Goal: Transaction & Acquisition: Book appointment/travel/reservation

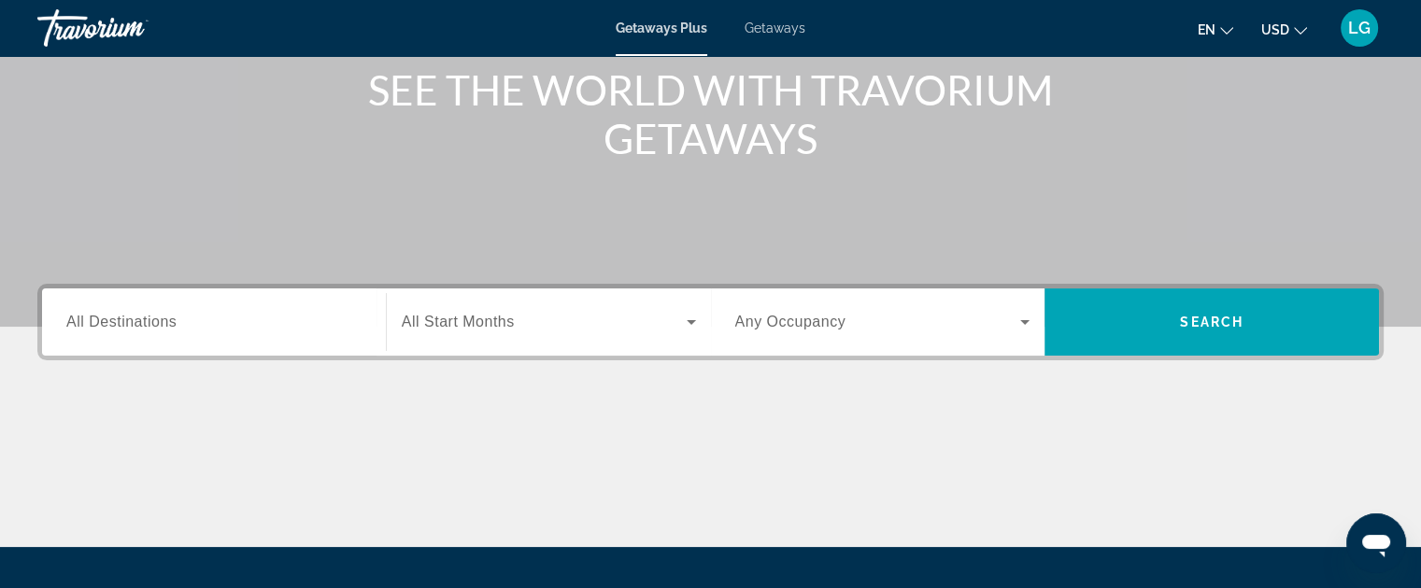
scroll to position [260, 0]
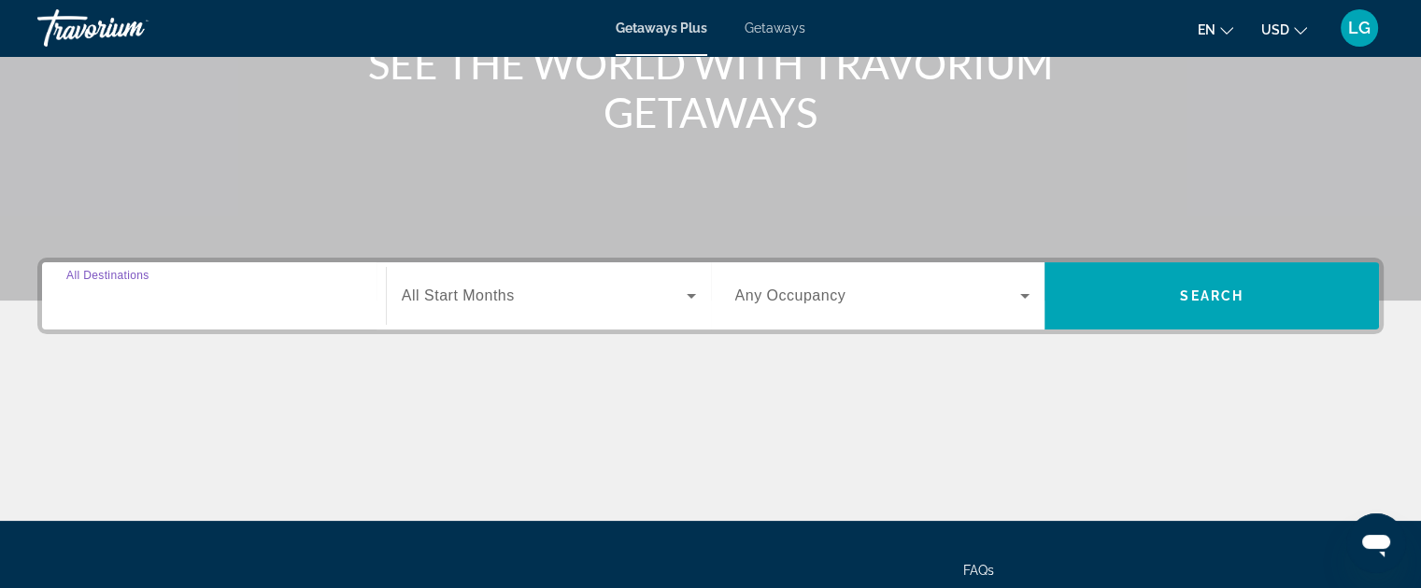
click at [317, 292] on input "Destination All Destinations" at bounding box center [213, 297] width 295 height 22
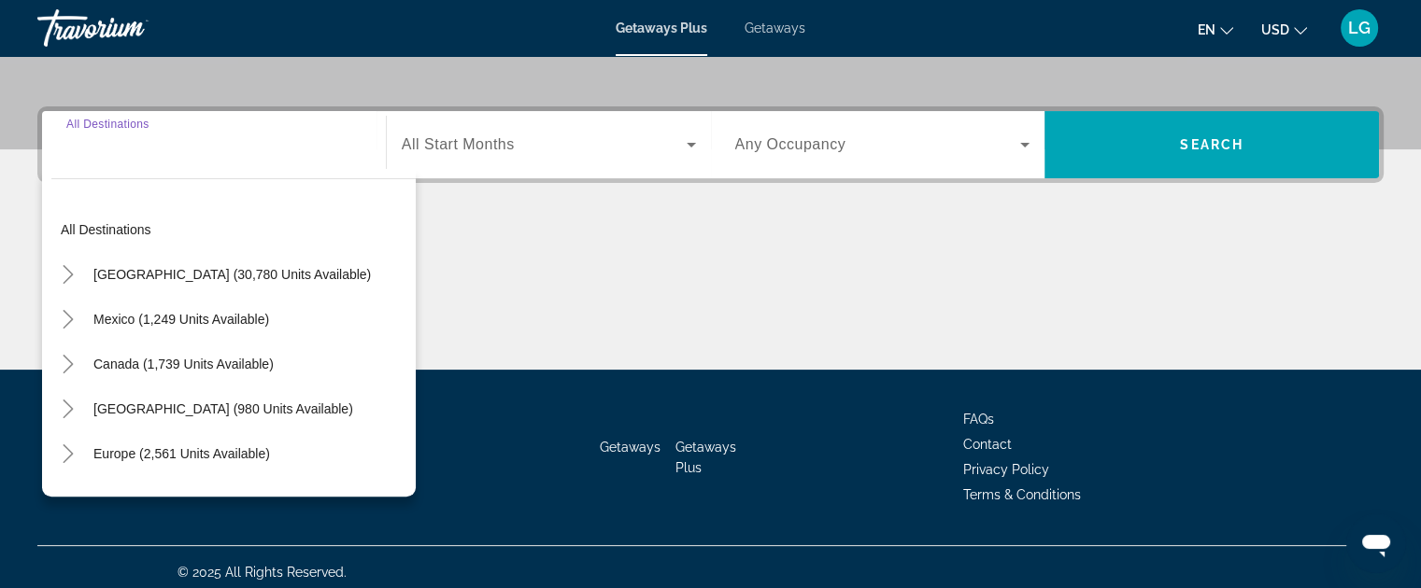
scroll to position [421, 0]
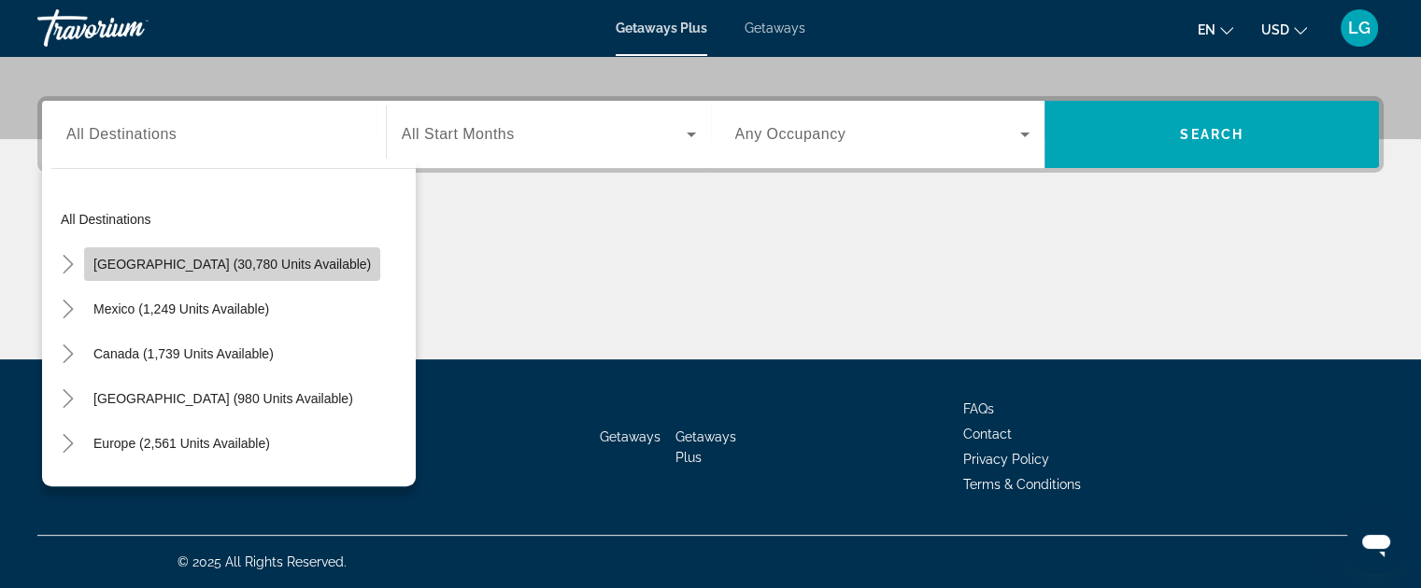
click at [285, 273] on span "Search widget" at bounding box center [232, 264] width 296 height 45
type input "**********"
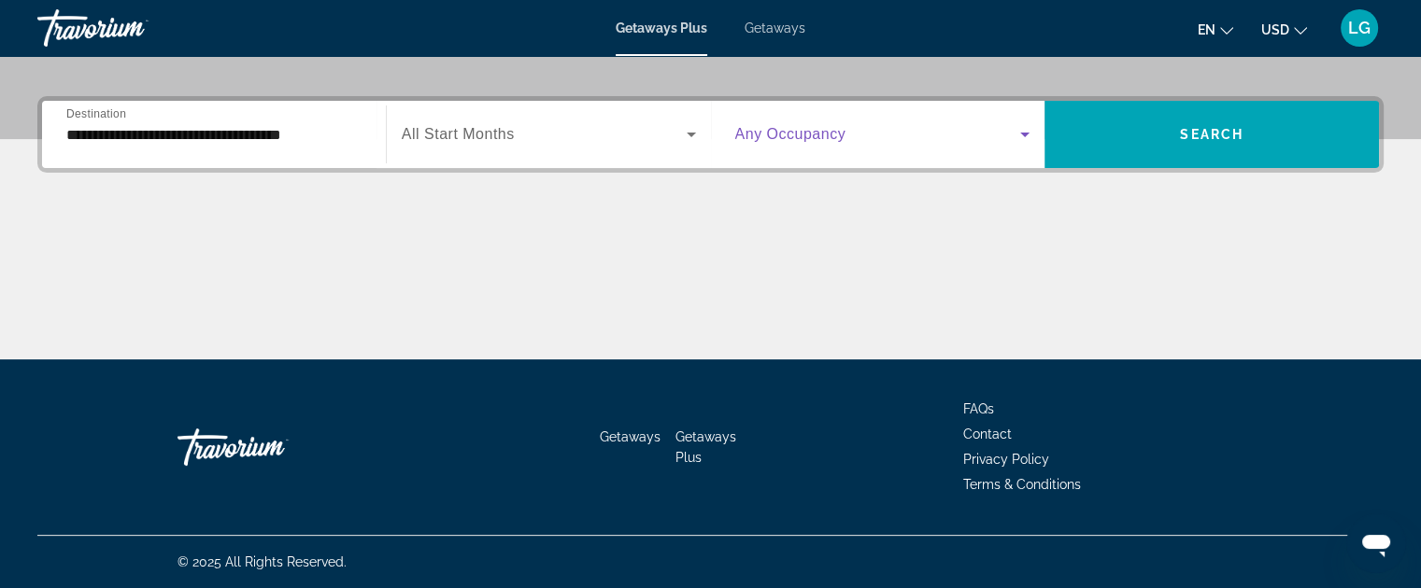
click at [982, 138] on span "Search widget" at bounding box center [878, 134] width 286 height 22
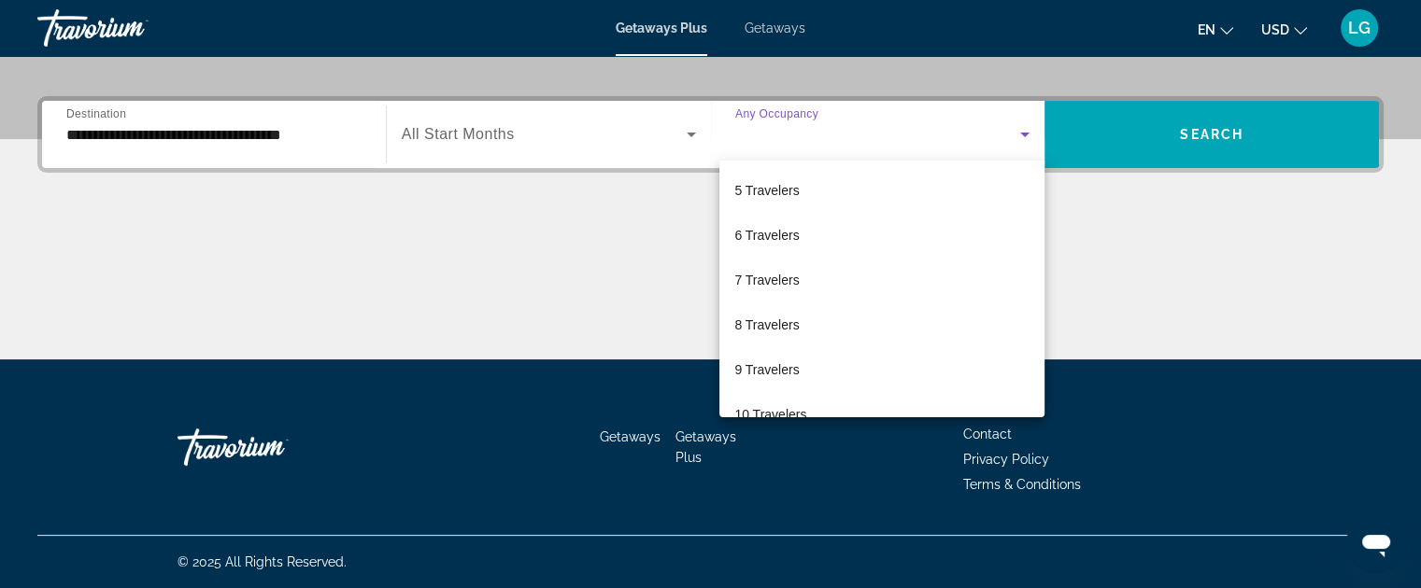
scroll to position [205, 0]
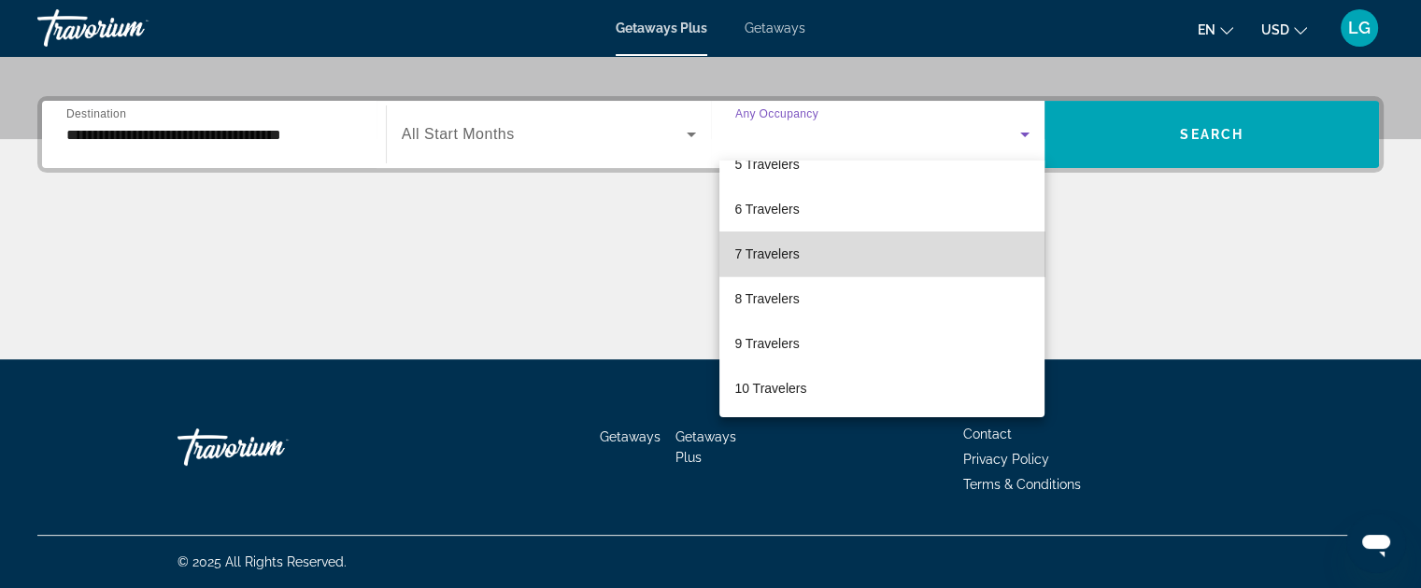
click at [894, 250] on mat-option "7 Travelers" at bounding box center [881, 254] width 325 height 45
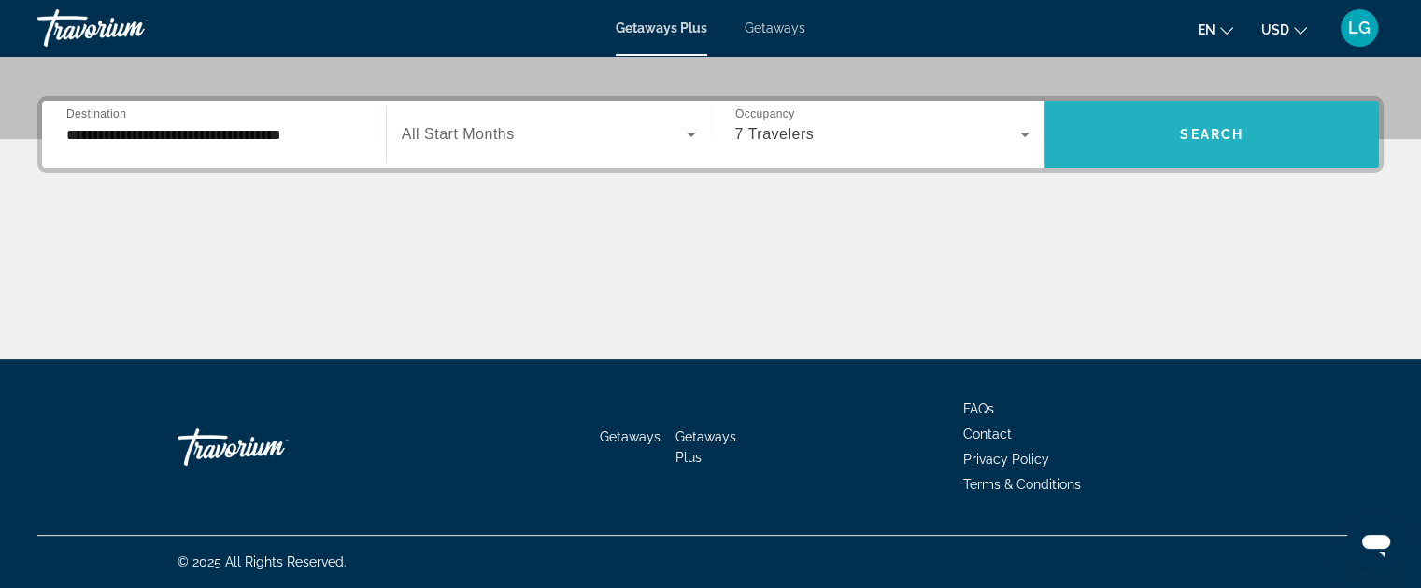
click at [1244, 128] on span "Search widget" at bounding box center [1211, 134] width 334 height 45
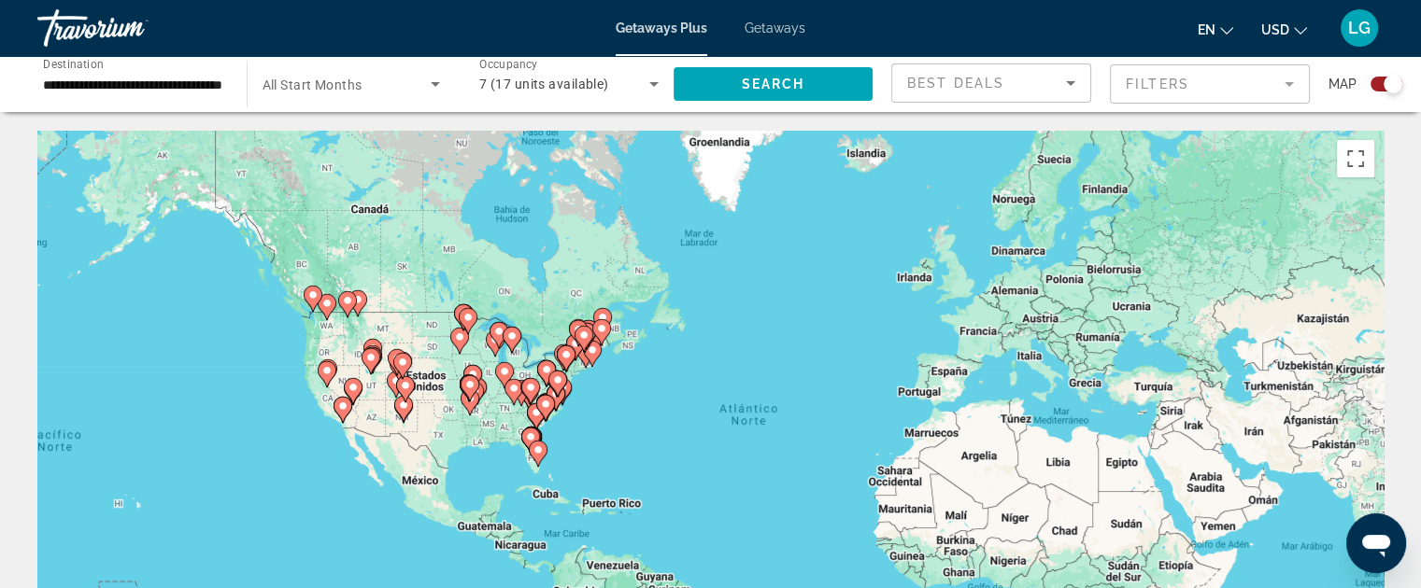
drag, startPoint x: 460, startPoint y: 406, endPoint x: 556, endPoint y: 441, distance: 102.2
click at [556, 441] on div "Para activar la función de arrastrar con el teclado, presiona Alt + Intro. Una …" at bounding box center [710, 411] width 1346 height 560
click at [1164, 79] on mat-form-field "Filters" at bounding box center [1210, 83] width 200 height 39
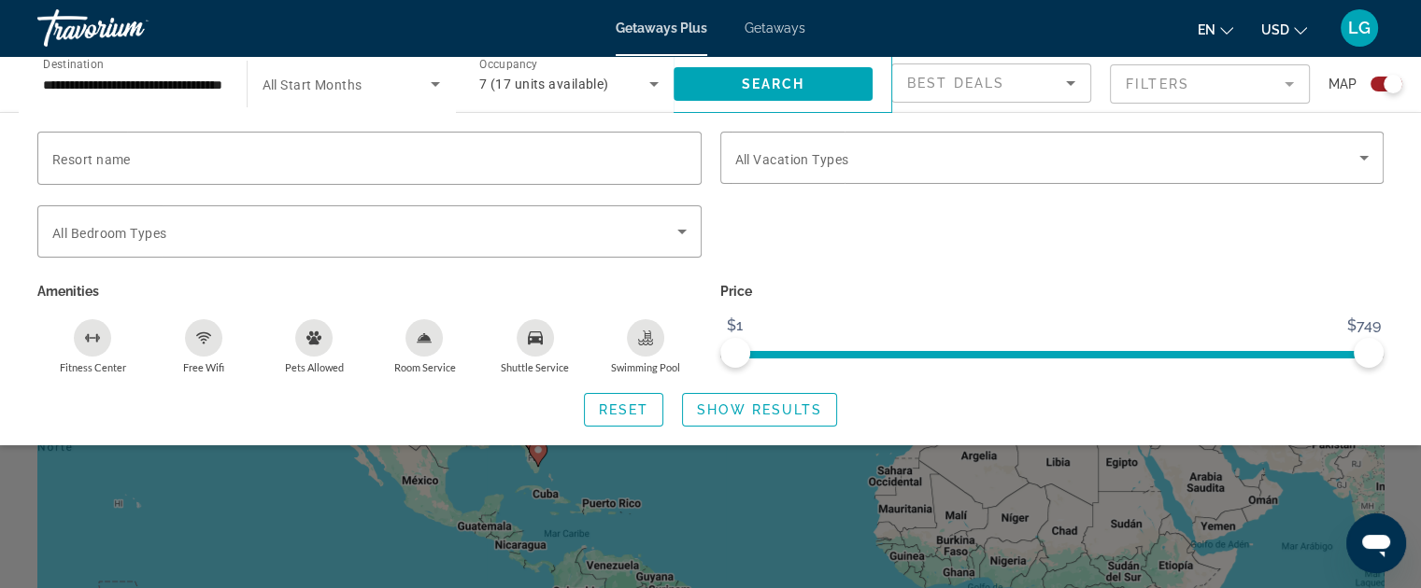
click at [1069, 82] on icon "Sort by" at bounding box center [1070, 83] width 9 height 5
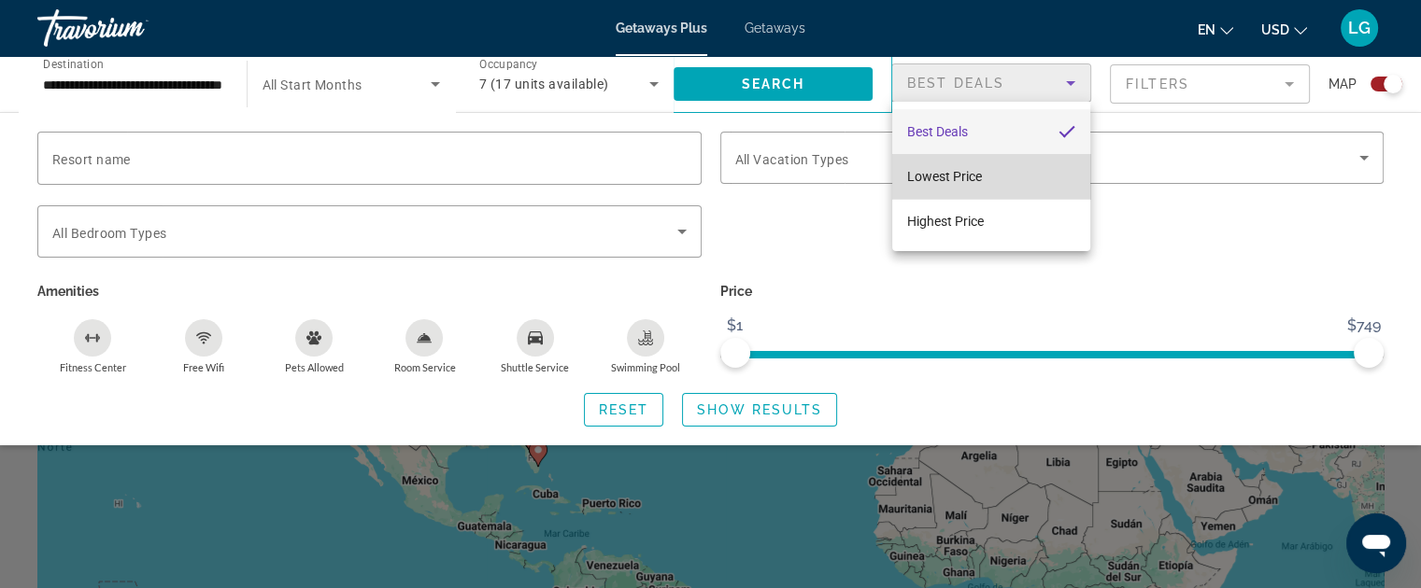
click at [1081, 167] on mat-option "Lowest Price" at bounding box center [991, 176] width 198 height 45
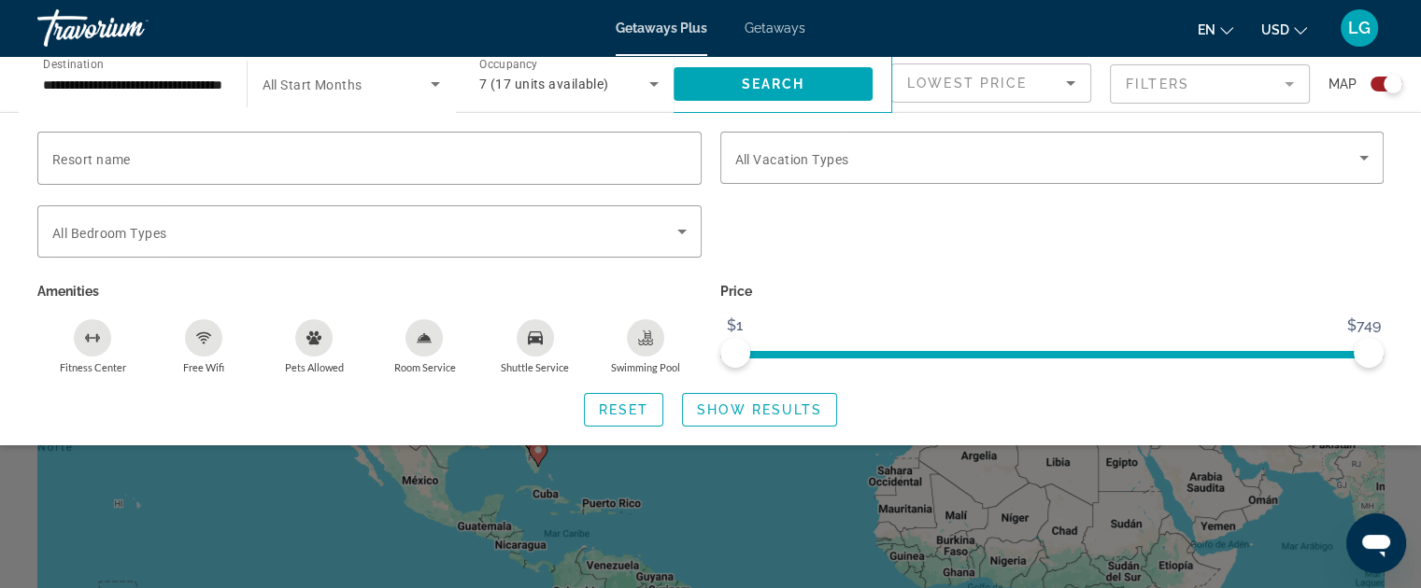
click at [1334, 462] on div "Search widget" at bounding box center [710, 434] width 1421 height 308
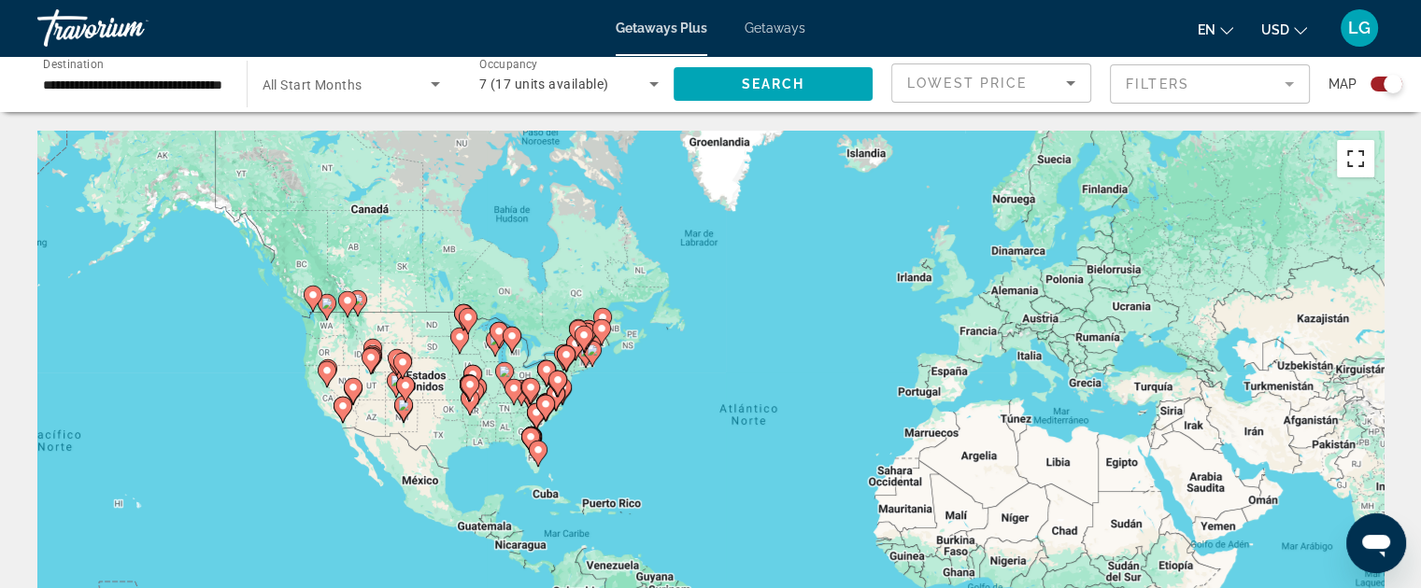
click at [1356, 169] on button "Activar o desactivar la vista de pantalla completa" at bounding box center [1355, 158] width 37 height 37
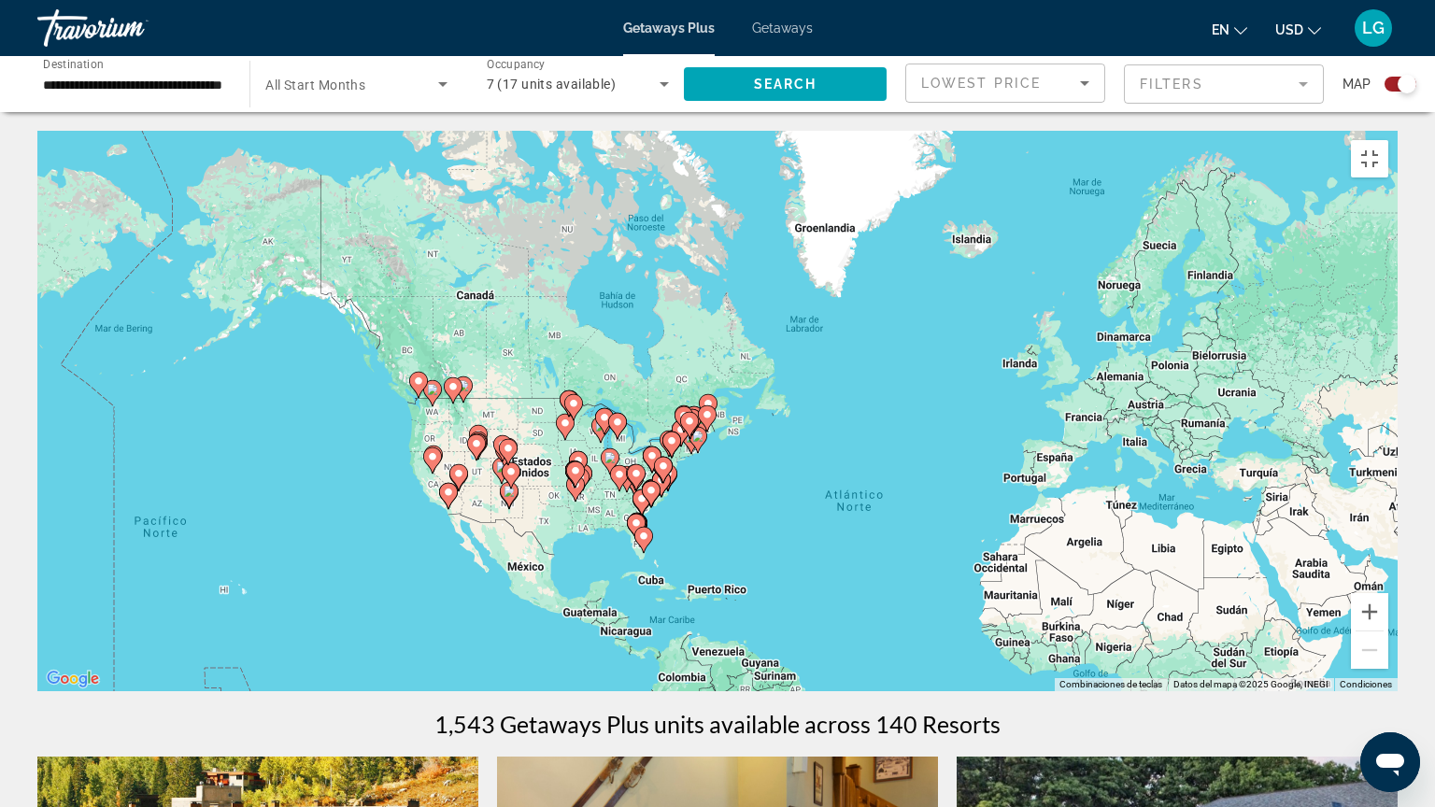
drag, startPoint x: 557, startPoint y: 443, endPoint x: 658, endPoint y: 531, distance: 134.4
click at [658, 531] on div "Para activar la función de arrastrar con el teclado, presiona Alt + Intro. Una …" at bounding box center [717, 411] width 1360 height 560
click at [1388, 588] on button "Acercar" at bounding box center [1369, 611] width 37 height 37
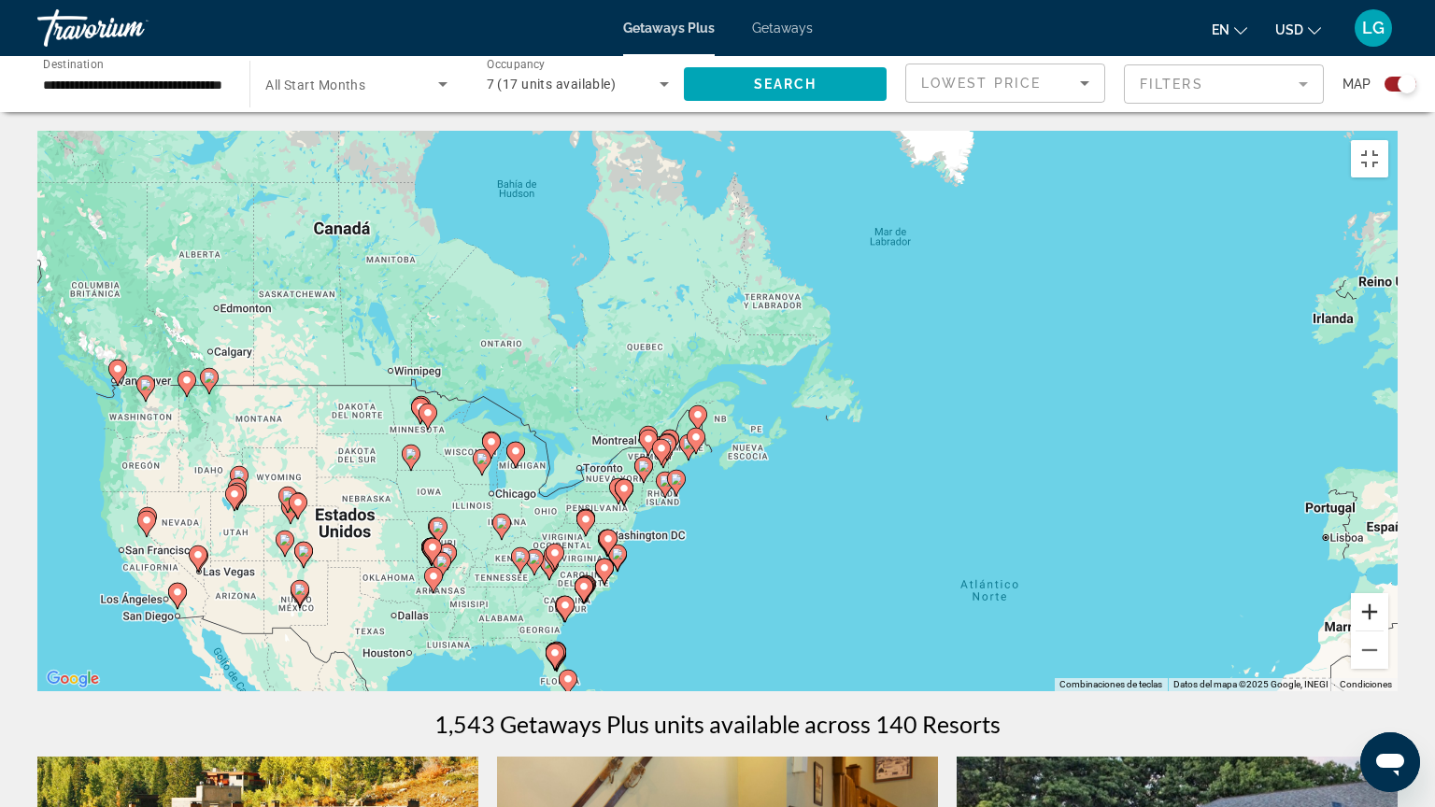
click at [1388, 588] on button "Acercar" at bounding box center [1369, 611] width 37 height 37
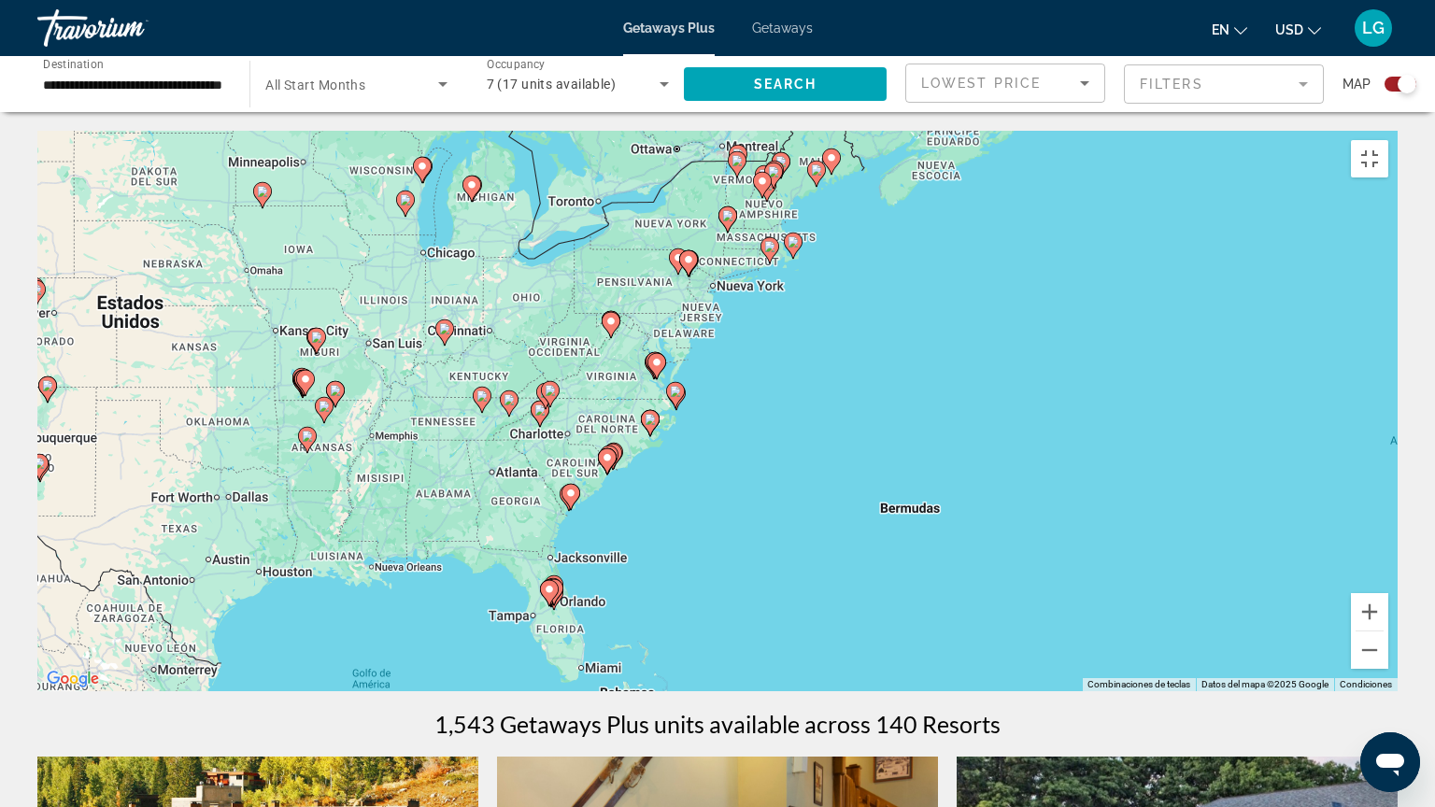
drag, startPoint x: 600, startPoint y: 727, endPoint x: 759, endPoint y: 397, distance: 366.4
click at [759, 397] on div "Para activar la función de arrastrar con el teclado, presiona Alt + Intro. Una …" at bounding box center [717, 411] width 1360 height 560
click at [1388, 588] on button "Acercar" at bounding box center [1369, 611] width 37 height 37
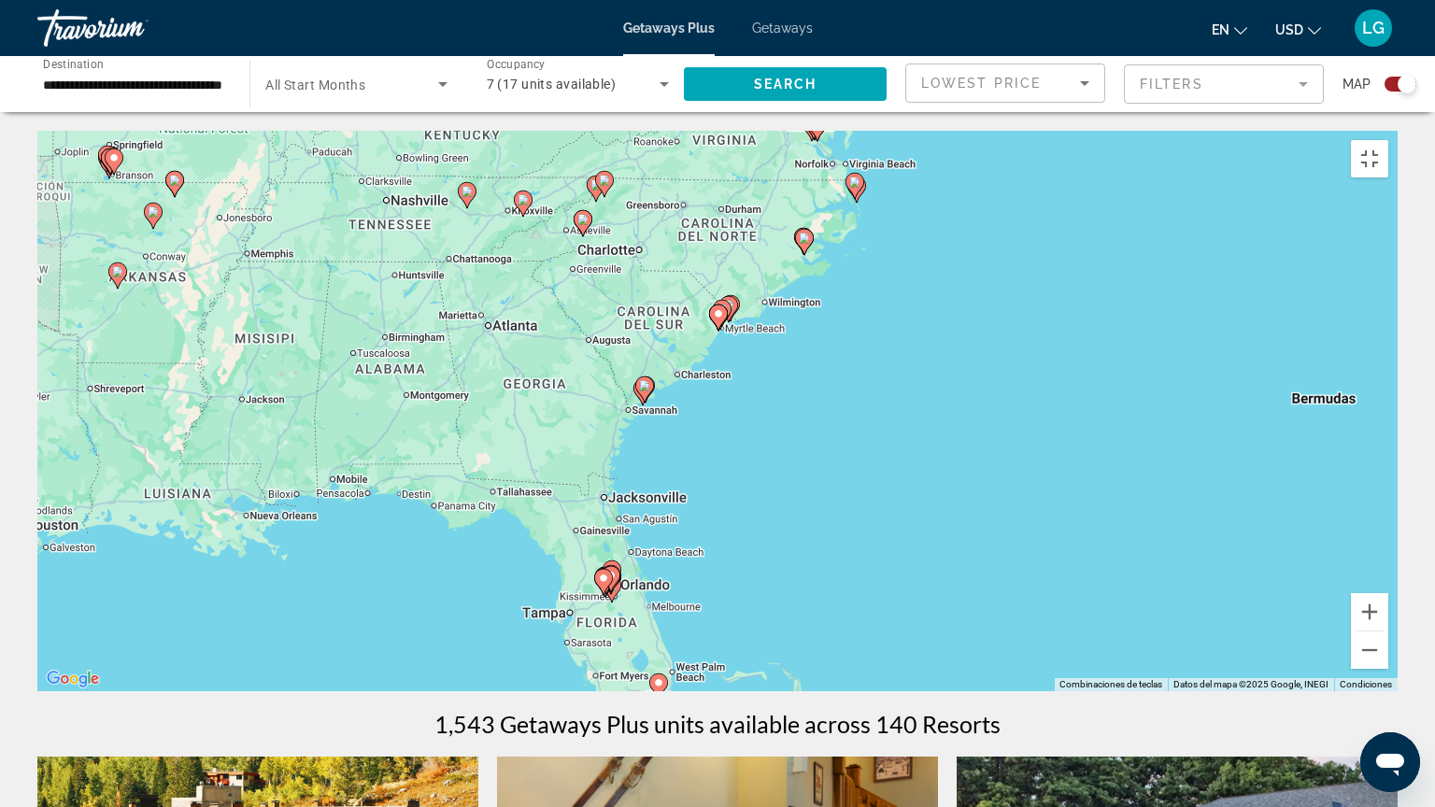
drag, startPoint x: 484, startPoint y: 765, endPoint x: 708, endPoint y: 551, distance: 309.8
click at [708, 551] on div "Para activar la función de arrastrar con el teclado, presiona Alt + Intro. Una …" at bounding box center [717, 411] width 1360 height 560
click at [1388, 588] on button "Acercar" at bounding box center [1369, 611] width 37 height 37
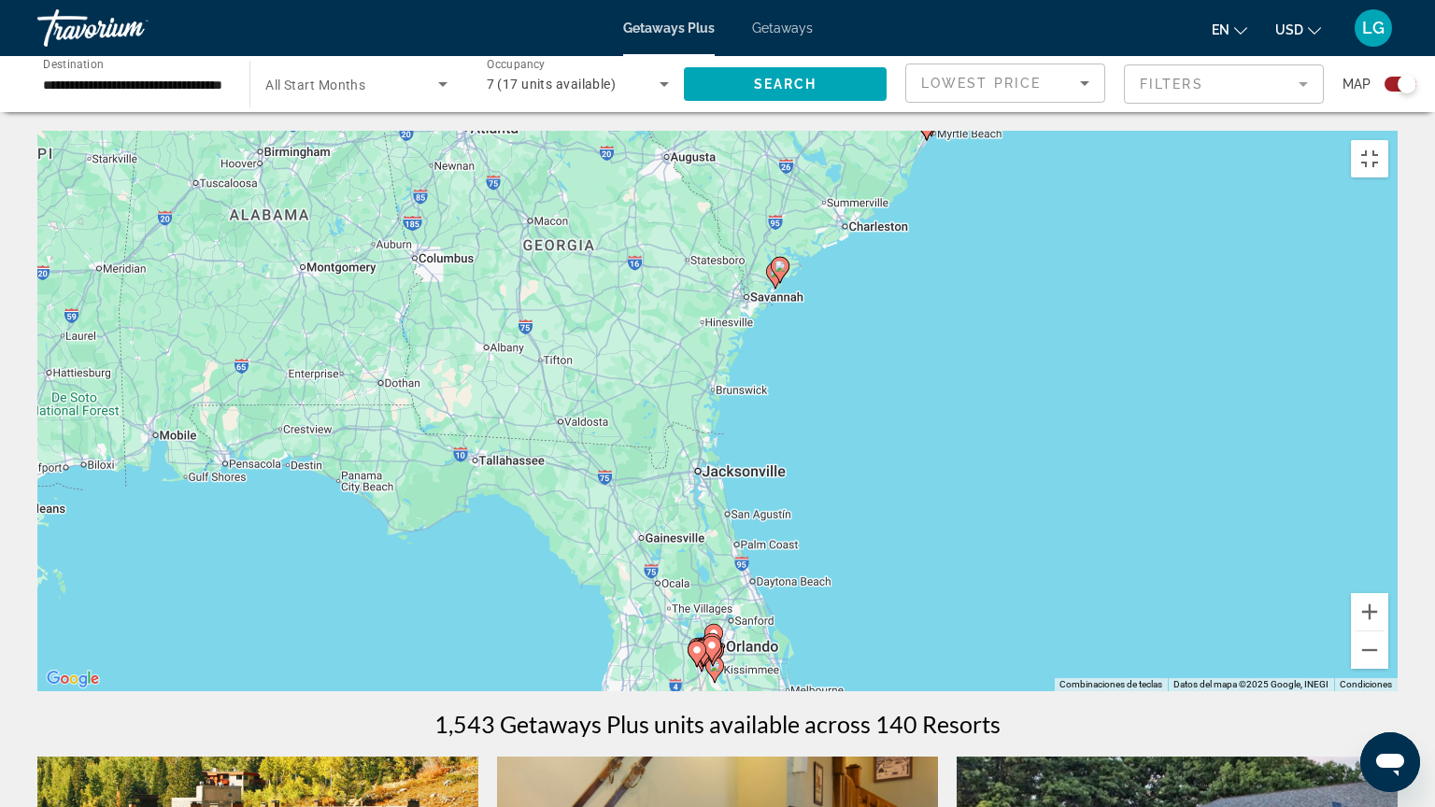
drag, startPoint x: 631, startPoint y: 737, endPoint x: 841, endPoint y: 624, distance: 237.8
click at [841, 588] on div "Para activar la función de arrastrar con el teclado, presiona Alt + Intro. Una …" at bounding box center [717, 411] width 1360 height 560
click at [1388, 588] on button "Acercar" at bounding box center [1369, 611] width 37 height 37
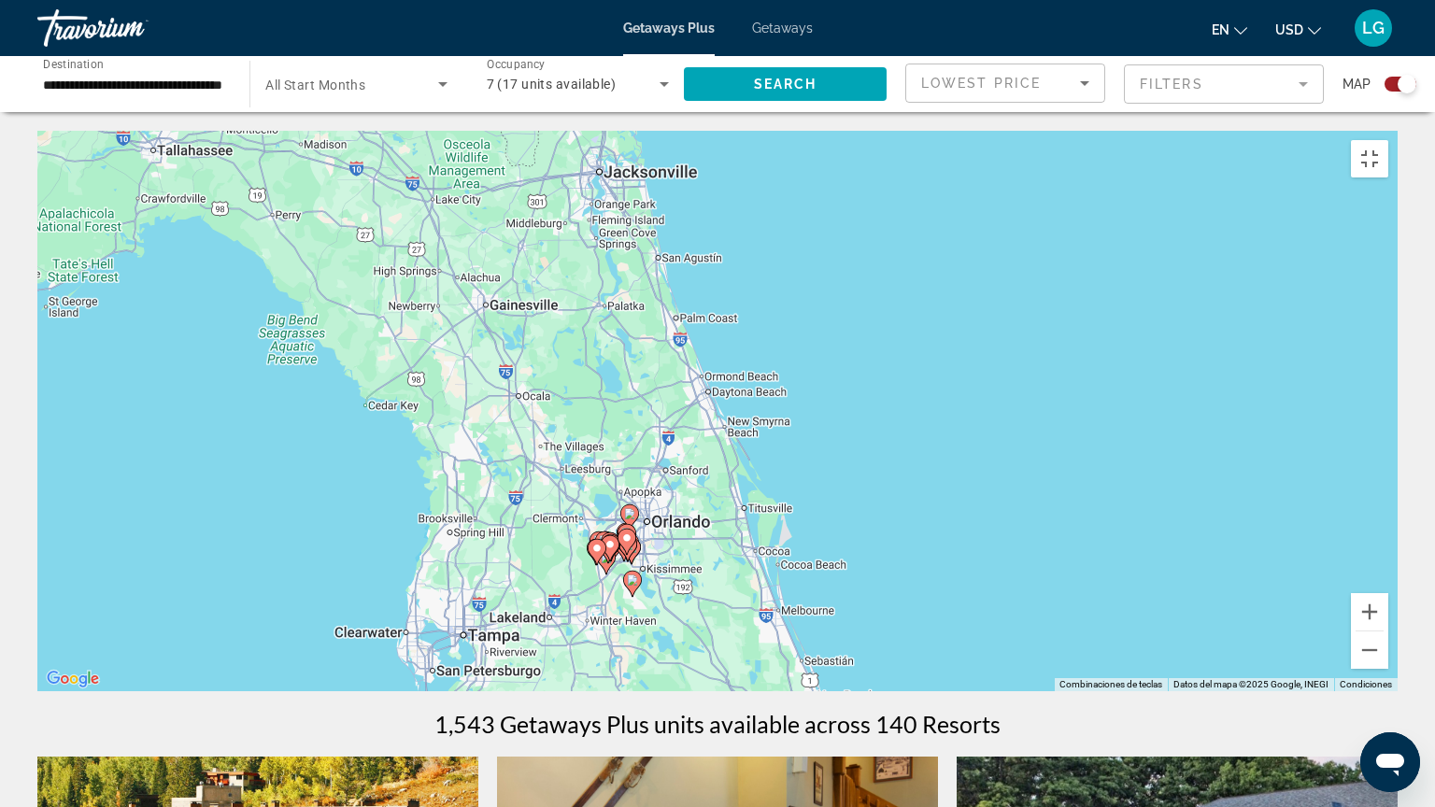
drag, startPoint x: 871, startPoint y: 728, endPoint x: 795, endPoint y: 367, distance: 368.6
click at [795, 367] on div "Para activar la función de arrastrar con el teclado, presiona Alt + Intro. Una …" at bounding box center [717, 411] width 1360 height 560
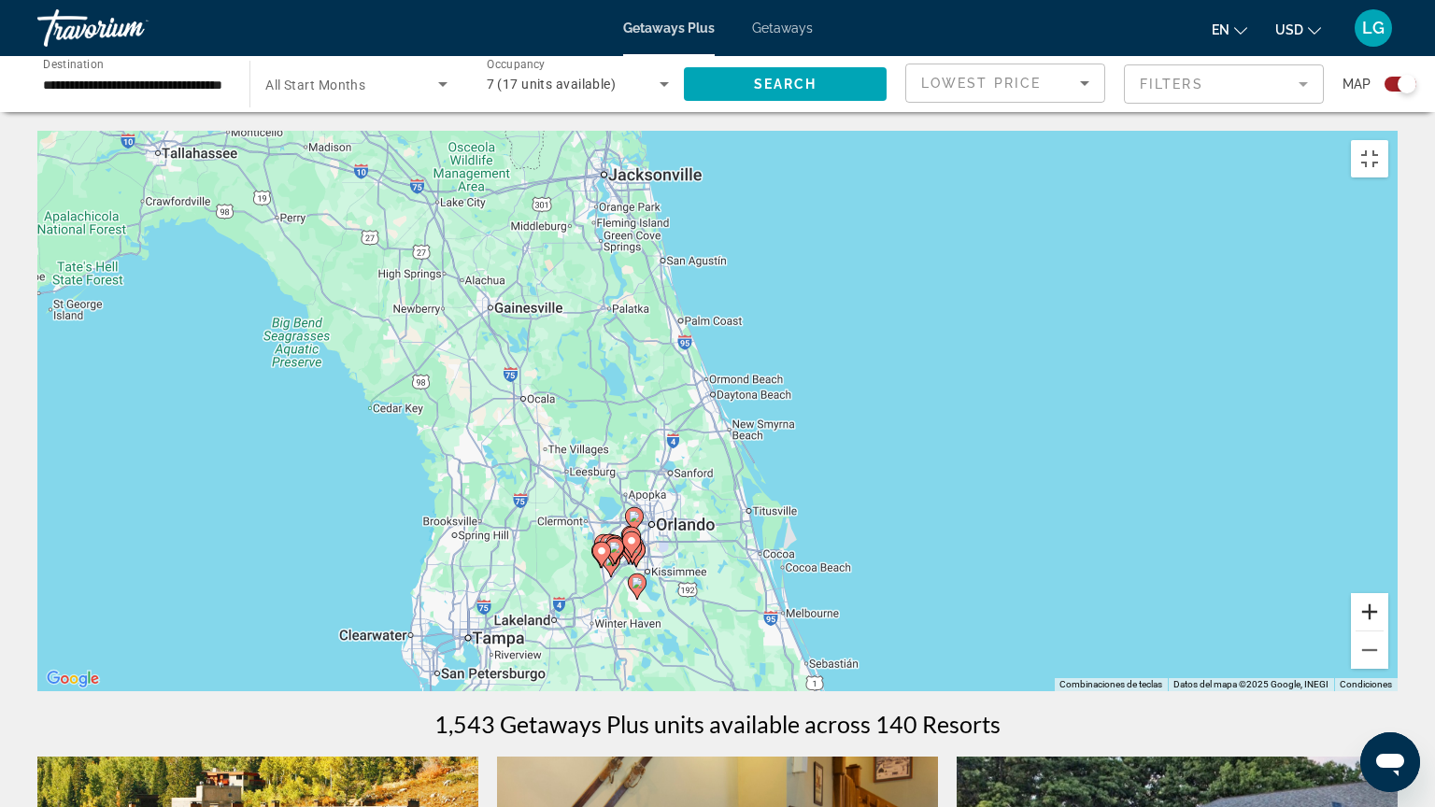
click at [1388, 588] on button "Acercar" at bounding box center [1369, 611] width 37 height 37
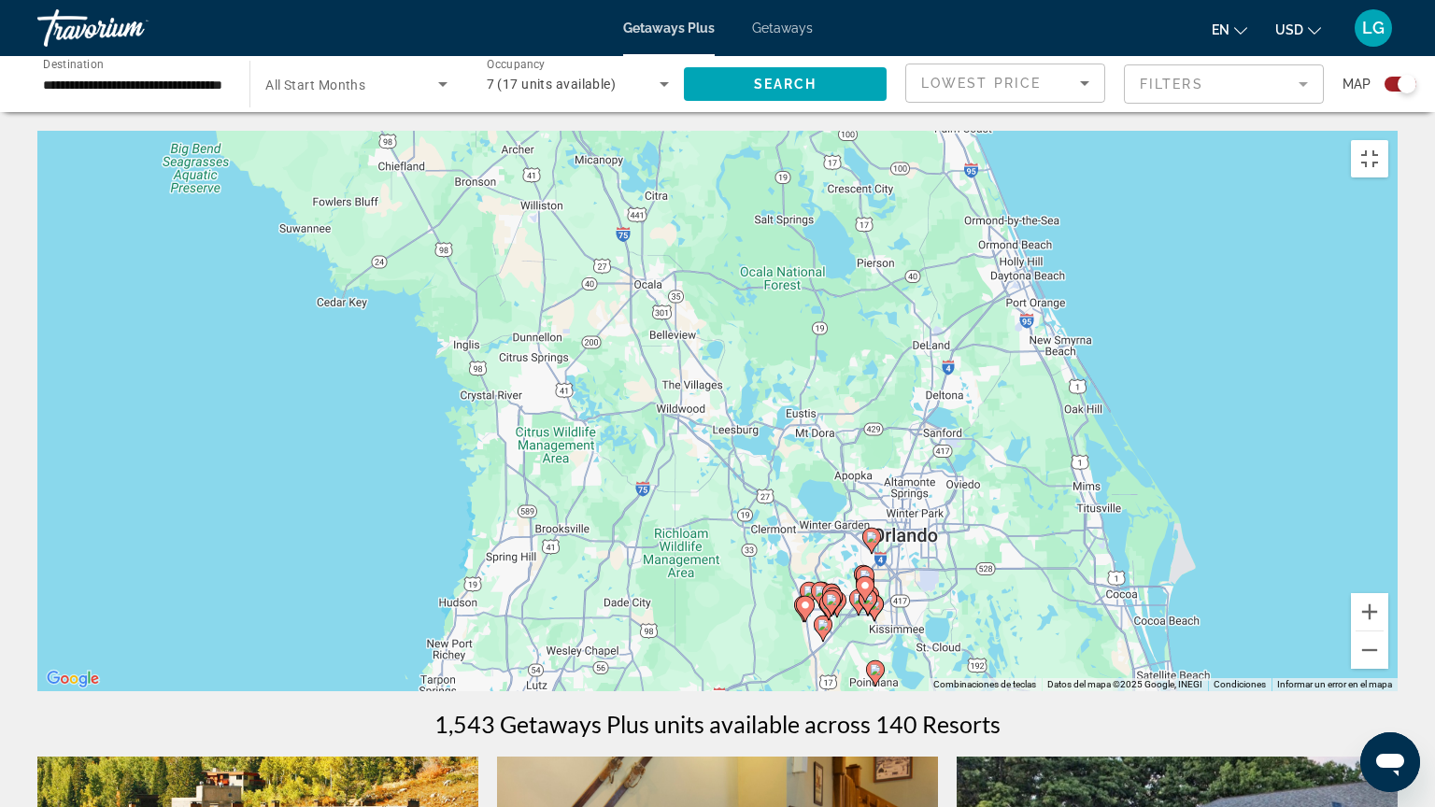
drag, startPoint x: 650, startPoint y: 751, endPoint x: 977, endPoint y: 644, distance: 343.8
click at [977, 588] on div "Para activar la función de arrastrar con el teclado, presiona Alt + Intro. Una …" at bounding box center [717, 411] width 1360 height 560
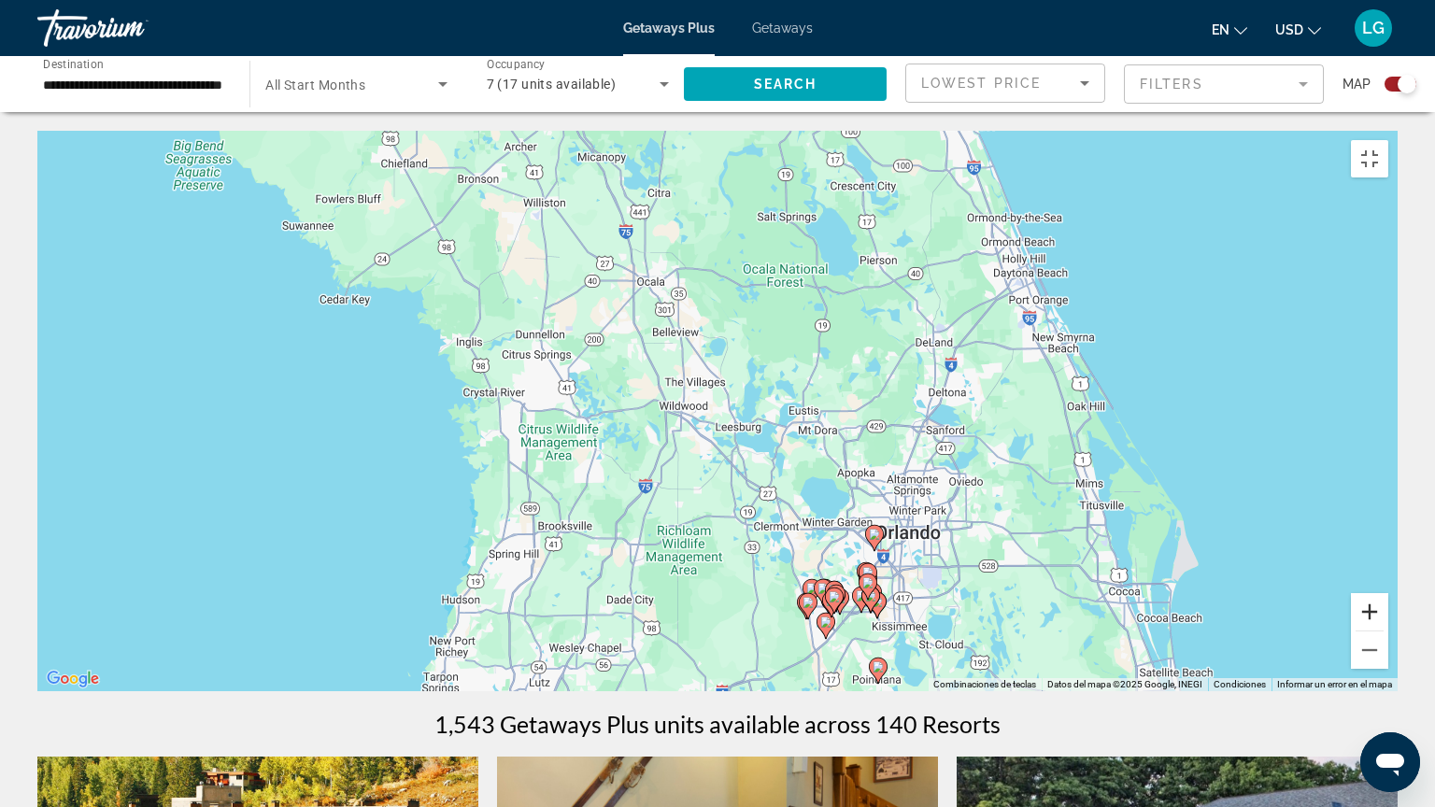
click at [1388, 588] on button "Acercar" at bounding box center [1369, 611] width 37 height 37
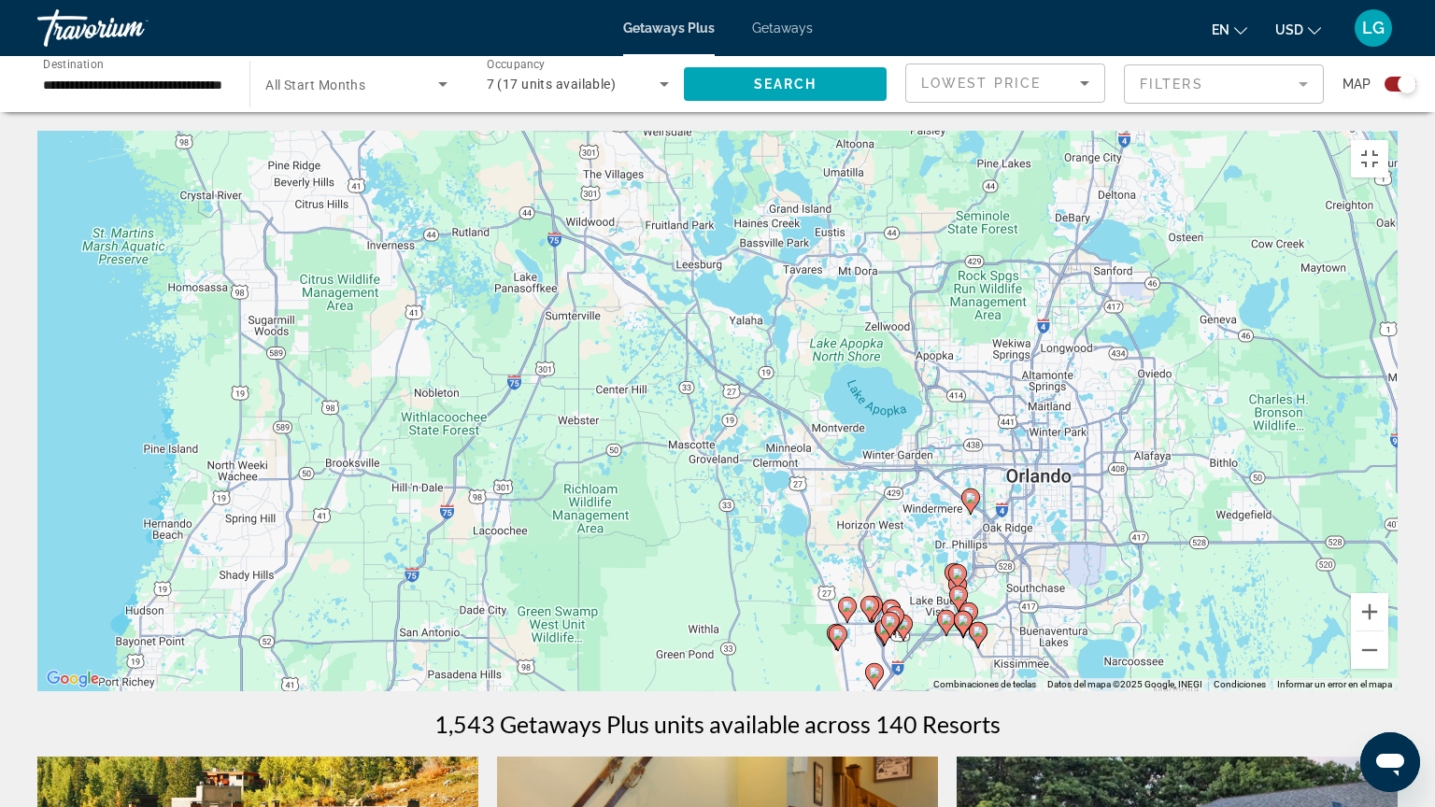
drag, startPoint x: 1083, startPoint y: 753, endPoint x: 1015, endPoint y: 545, distance: 218.0
click at [1015, 545] on div "Para activar la función de arrastrar con el teclado, presiona Alt + Intro. Una …" at bounding box center [717, 411] width 1360 height 560
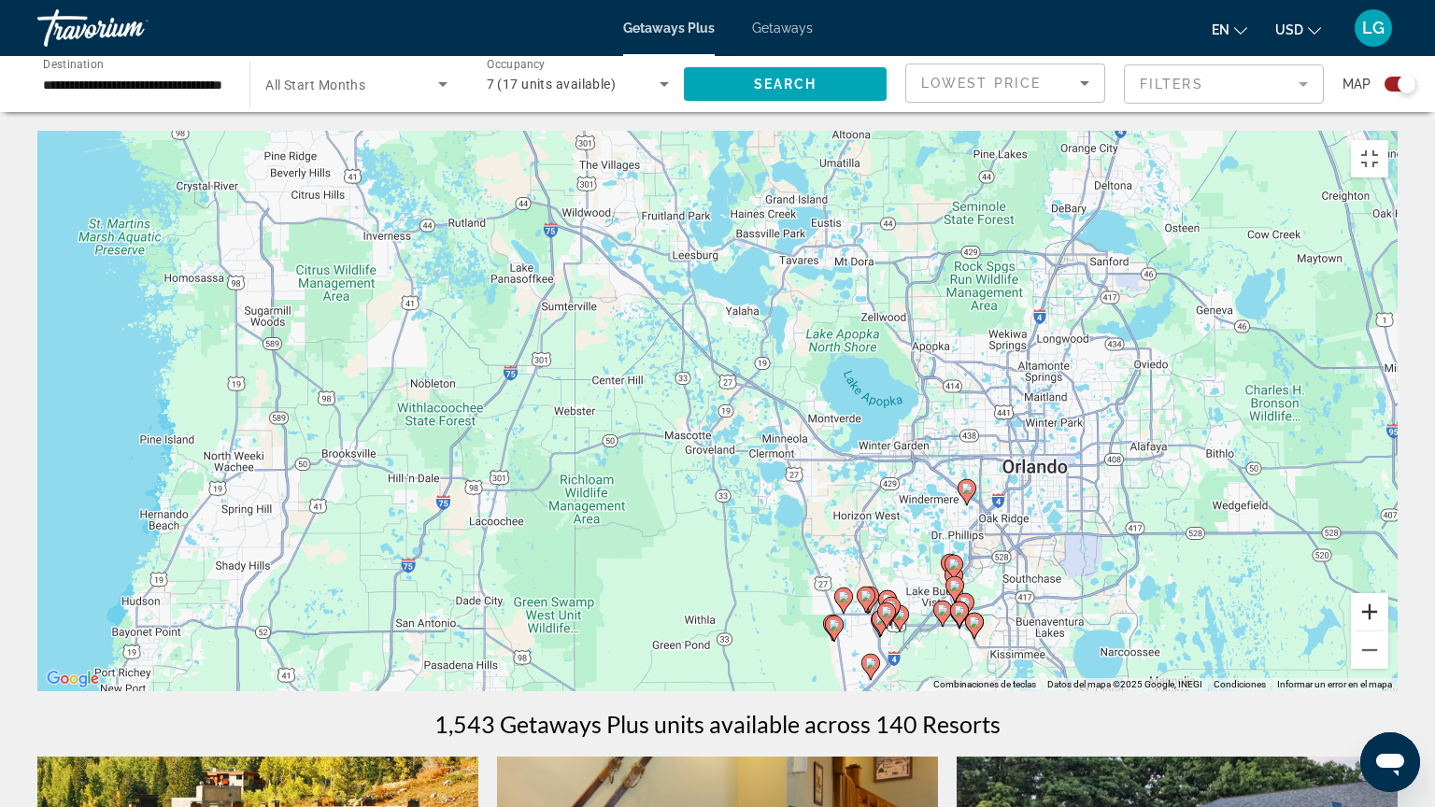
click at [1388, 588] on button "Acercar" at bounding box center [1369, 611] width 37 height 37
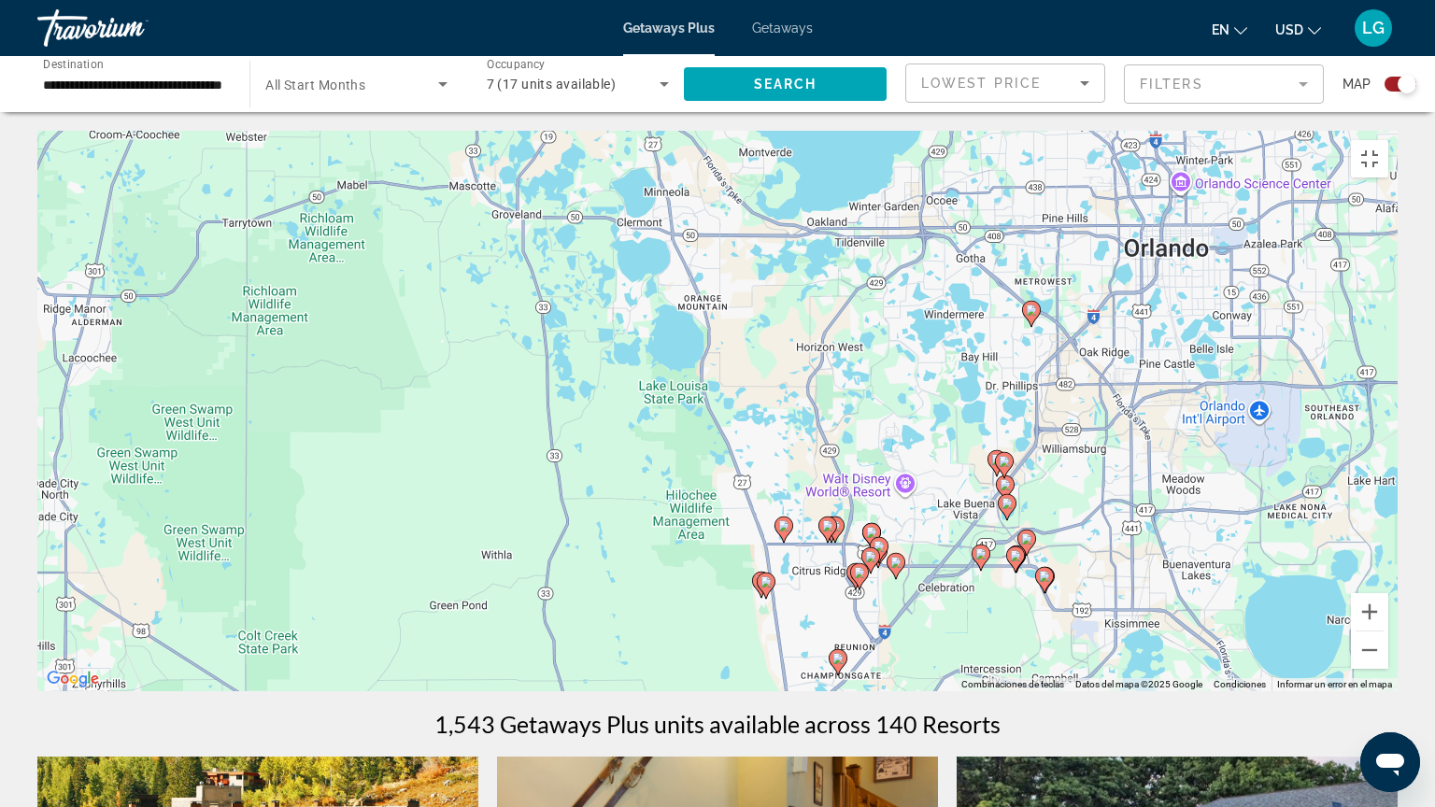
drag, startPoint x: 1214, startPoint y: 676, endPoint x: 1025, endPoint y: 400, distance: 335.2
click at [1025, 400] on div "Para activar la función de arrastrar con el teclado, presiona Alt + Intro. Una …" at bounding box center [717, 411] width 1360 height 560
click at [1388, 140] on button "Activar o desactivar la vista de pantalla completa" at bounding box center [1369, 158] width 37 height 37
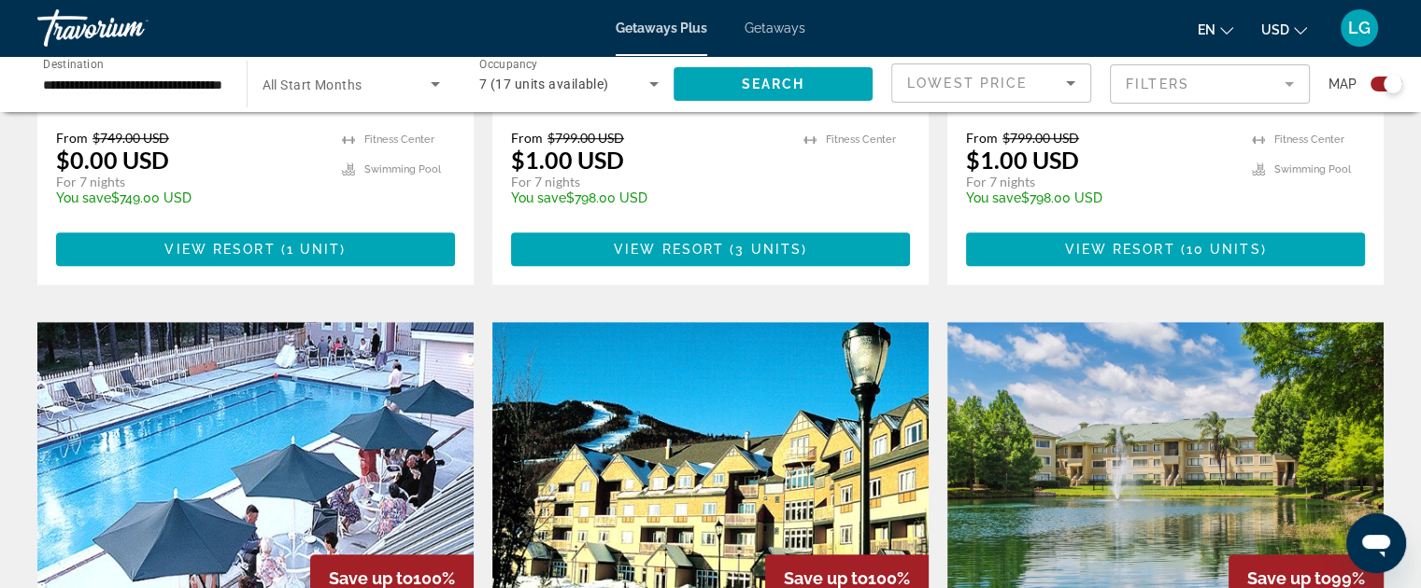
scroll to position [1128, 0]
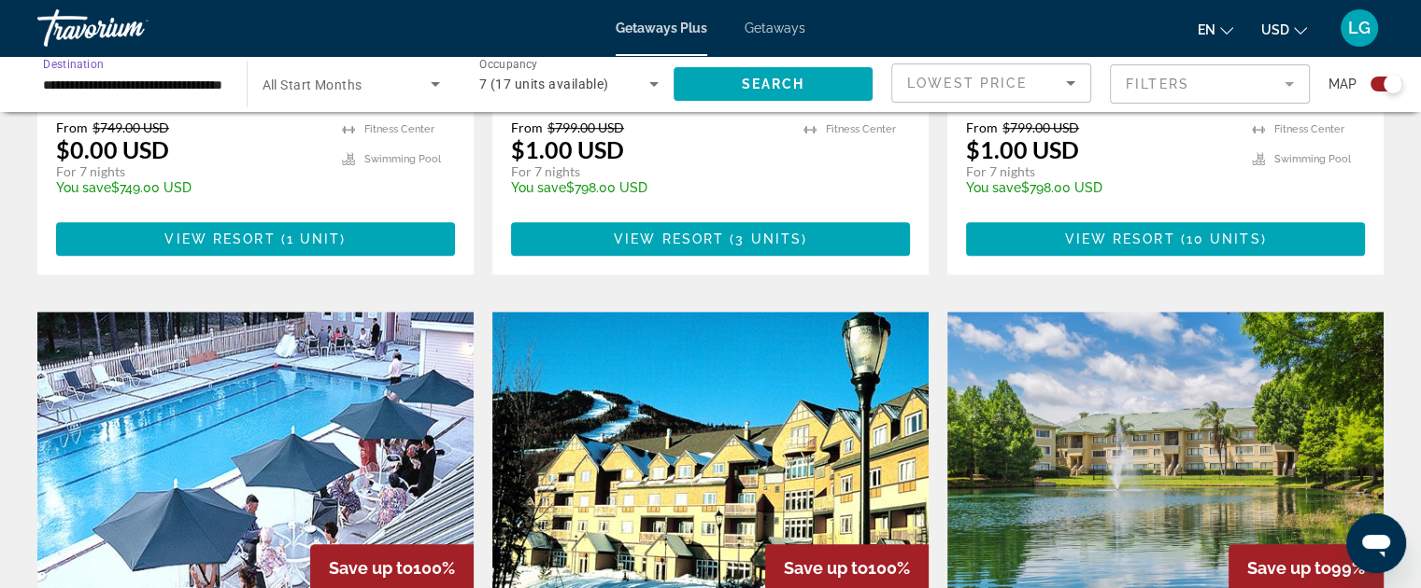
click at [198, 82] on input "**********" at bounding box center [132, 85] width 179 height 22
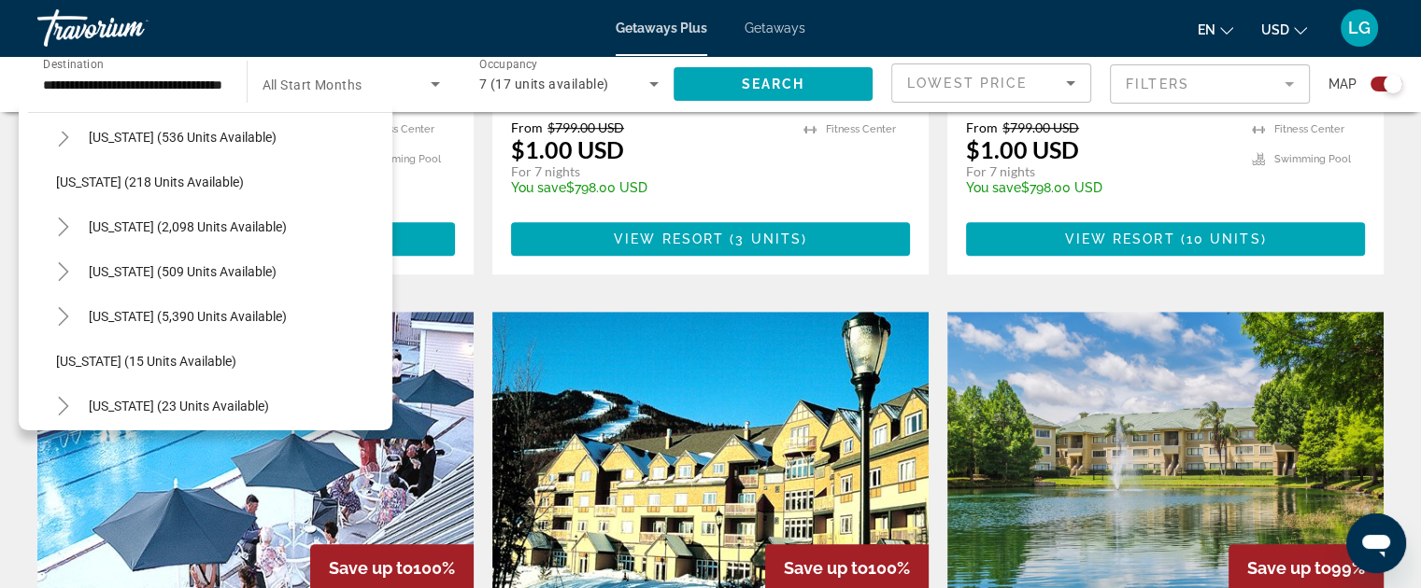
scroll to position [110, 0]
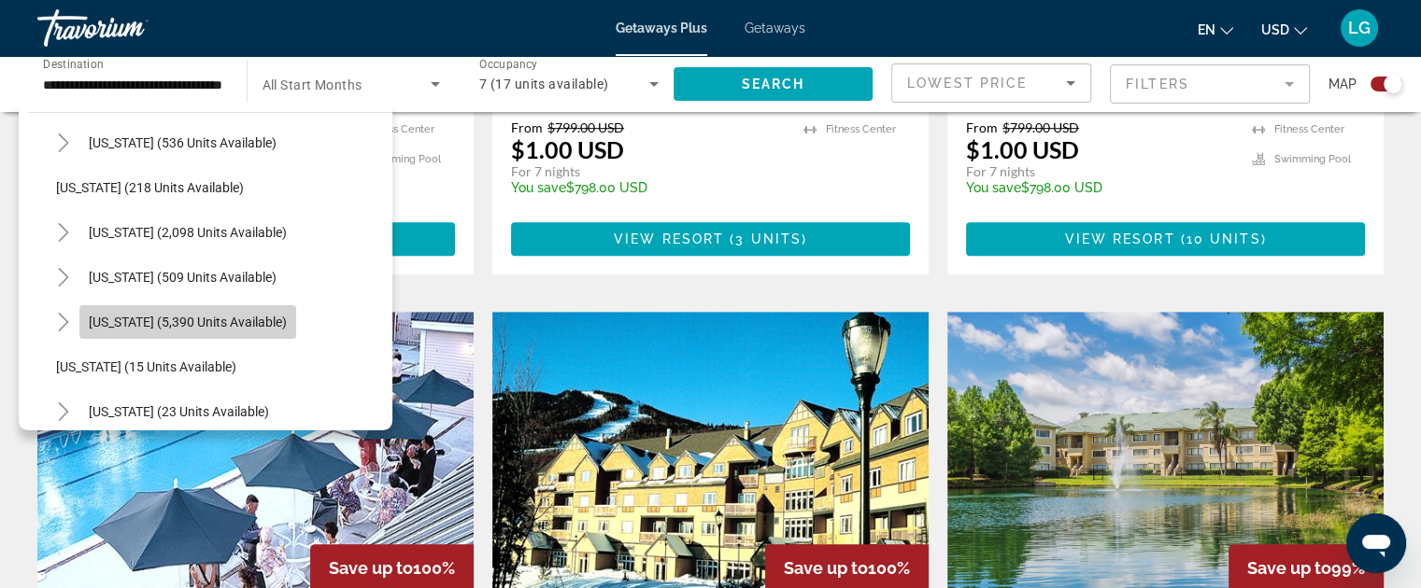
click at [235, 315] on span "[US_STATE] (5,390 units available)" at bounding box center [188, 322] width 198 height 15
type input "**********"
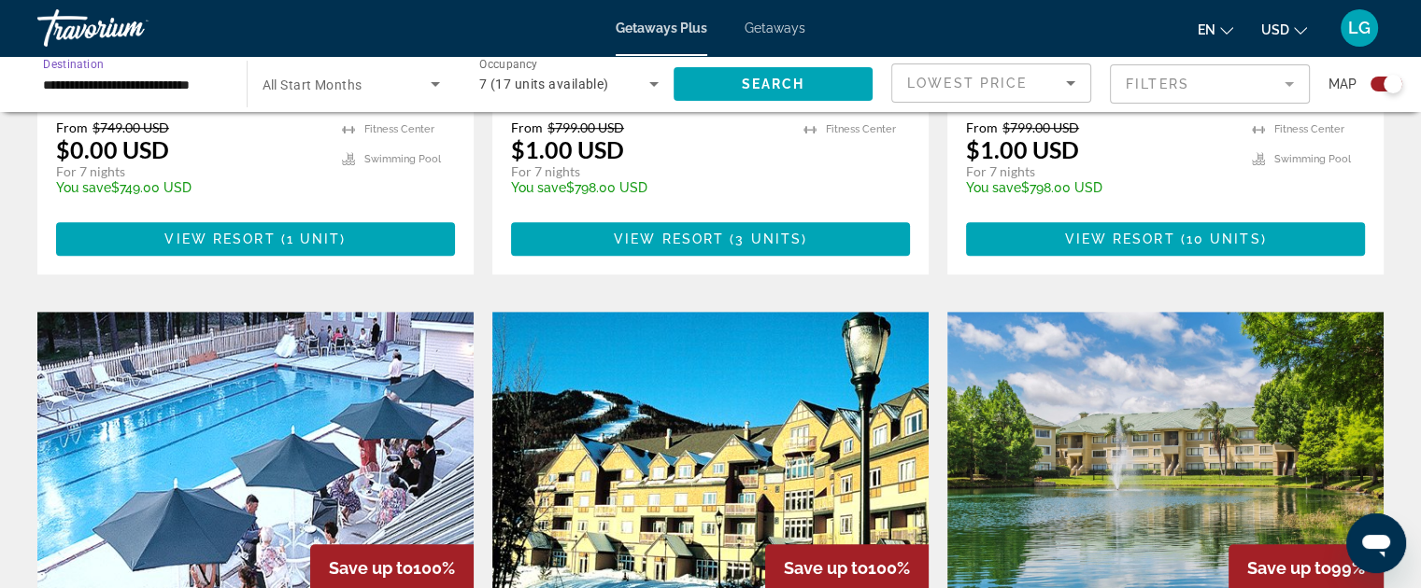
click at [216, 80] on input "**********" at bounding box center [132, 85] width 179 height 22
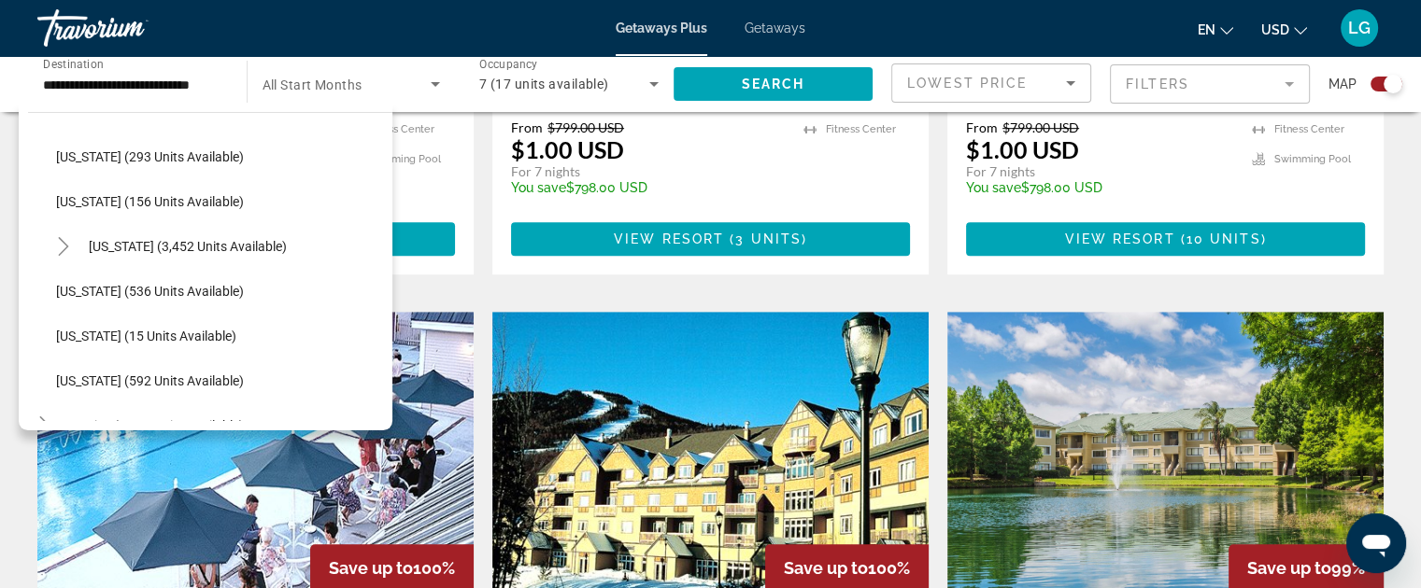
scroll to position [1724, 0]
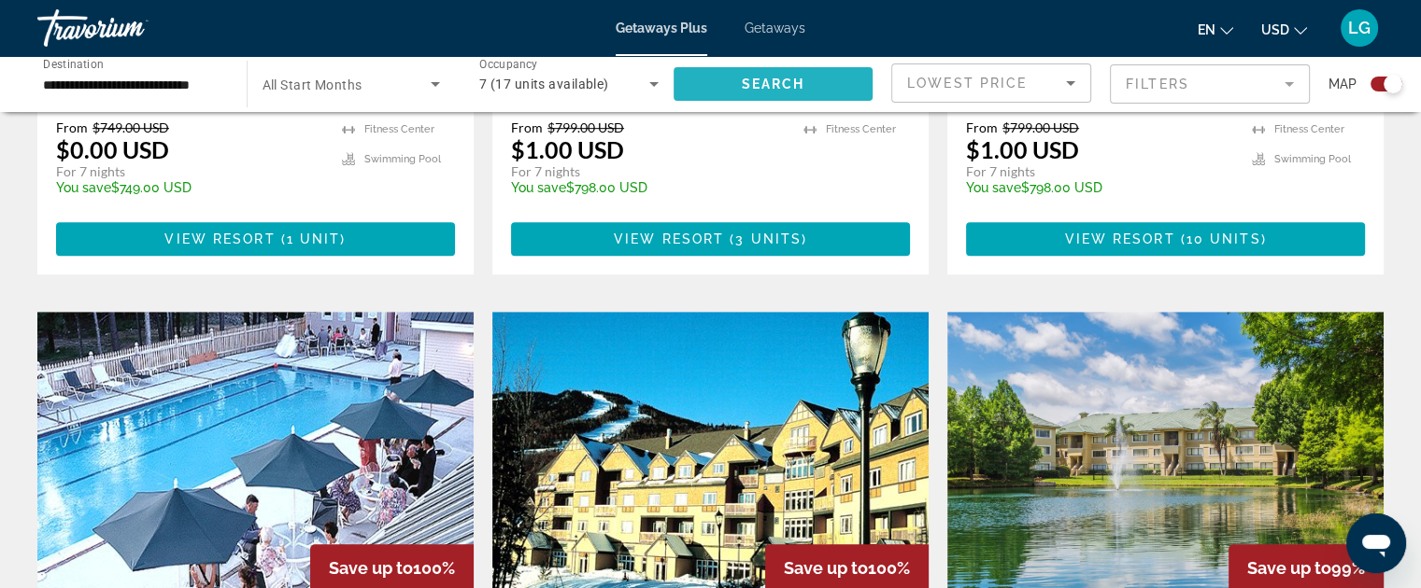
click at [834, 79] on span "Search widget" at bounding box center [773, 84] width 200 height 45
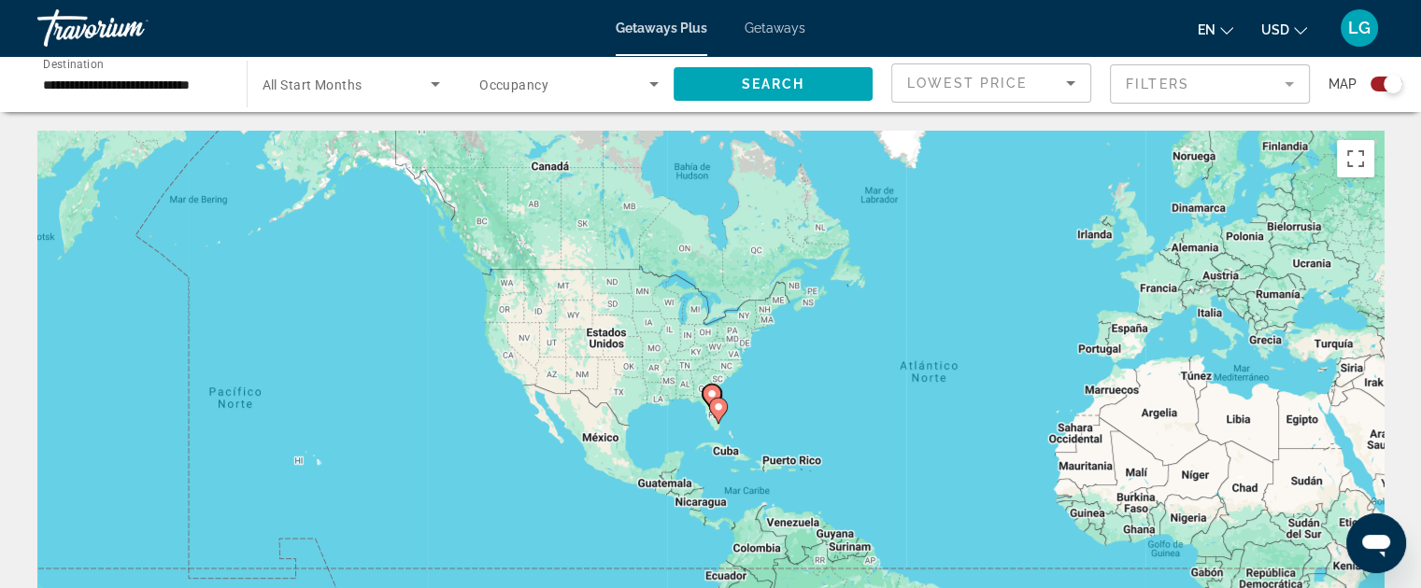
click at [1417, 39] on div "Getaways Plus Getaways en English Español Français Italiano Português русский U…" at bounding box center [710, 28] width 1421 height 49
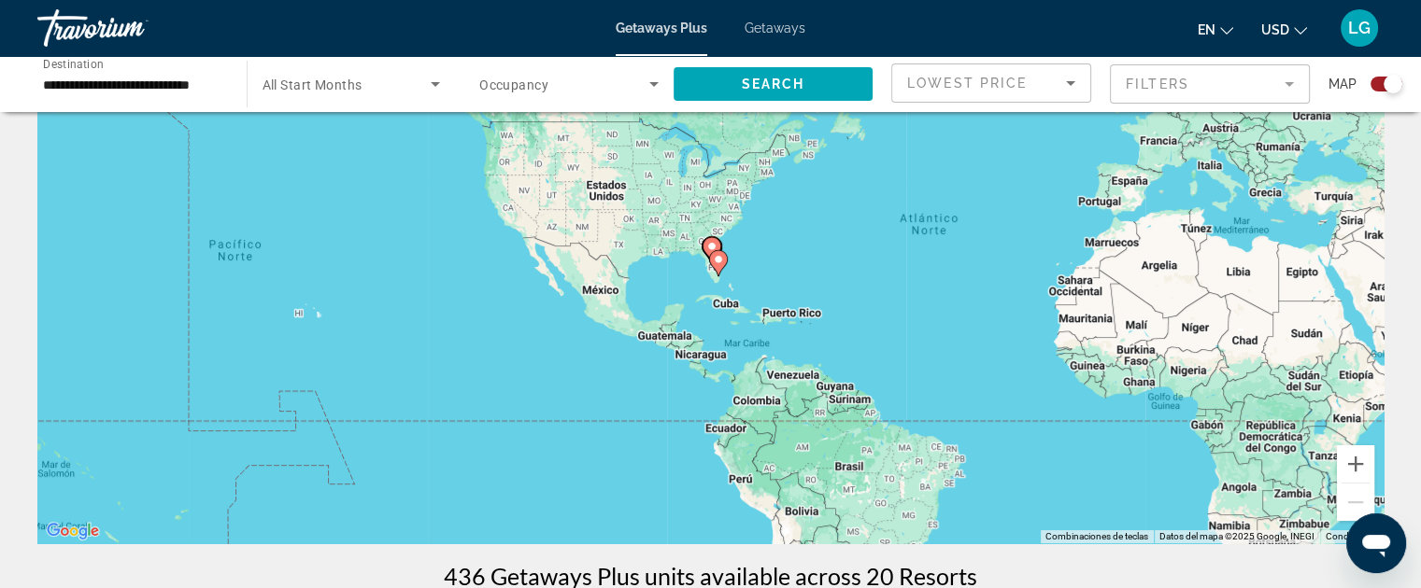
scroll to position [123, 0]
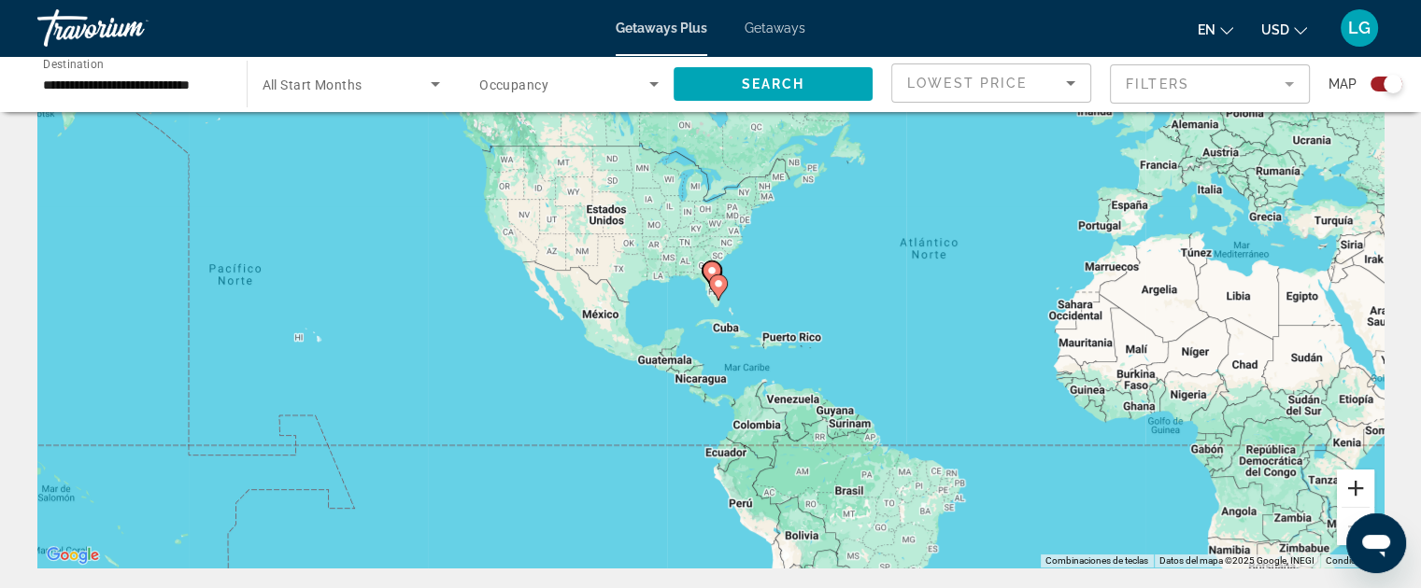
click at [1357, 490] on button "Acercar" at bounding box center [1355, 488] width 37 height 37
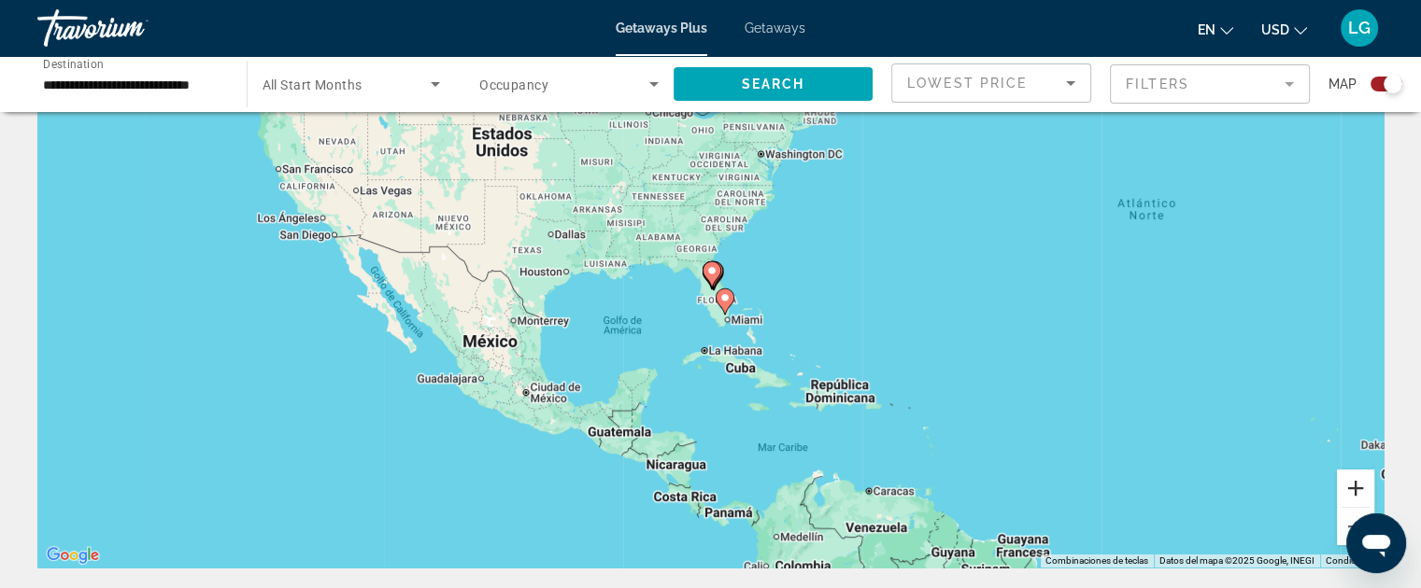
click at [1357, 490] on button "Acercar" at bounding box center [1355, 488] width 37 height 37
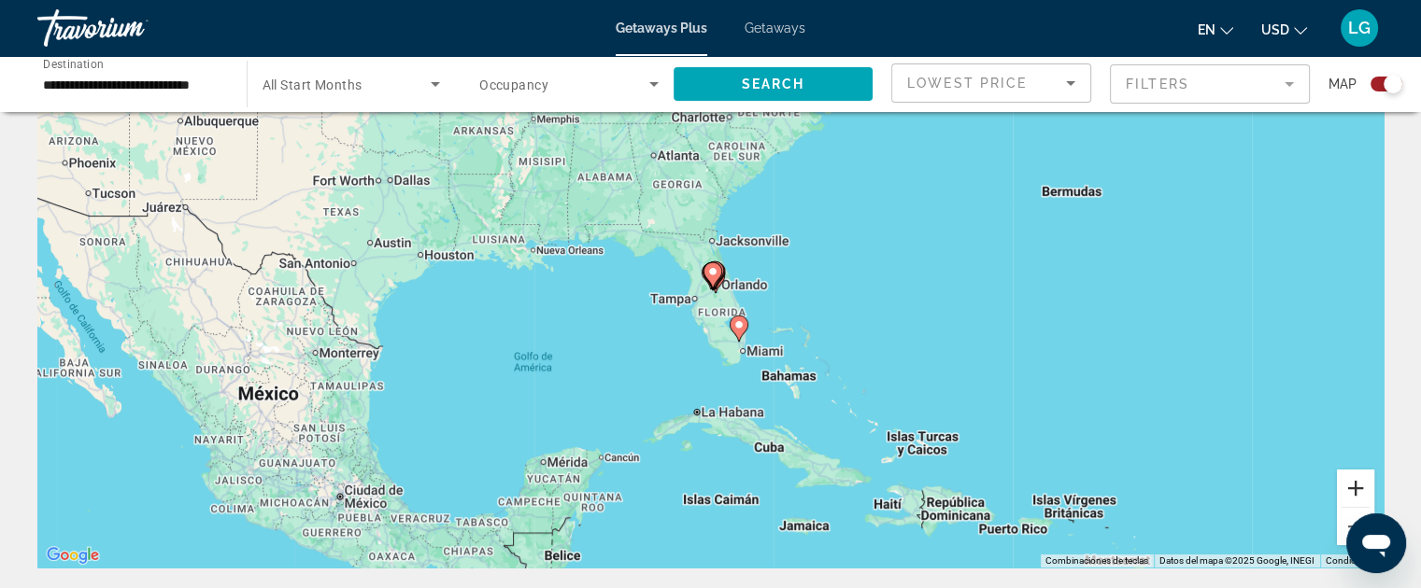
click at [1357, 490] on button "Acercar" at bounding box center [1355, 488] width 37 height 37
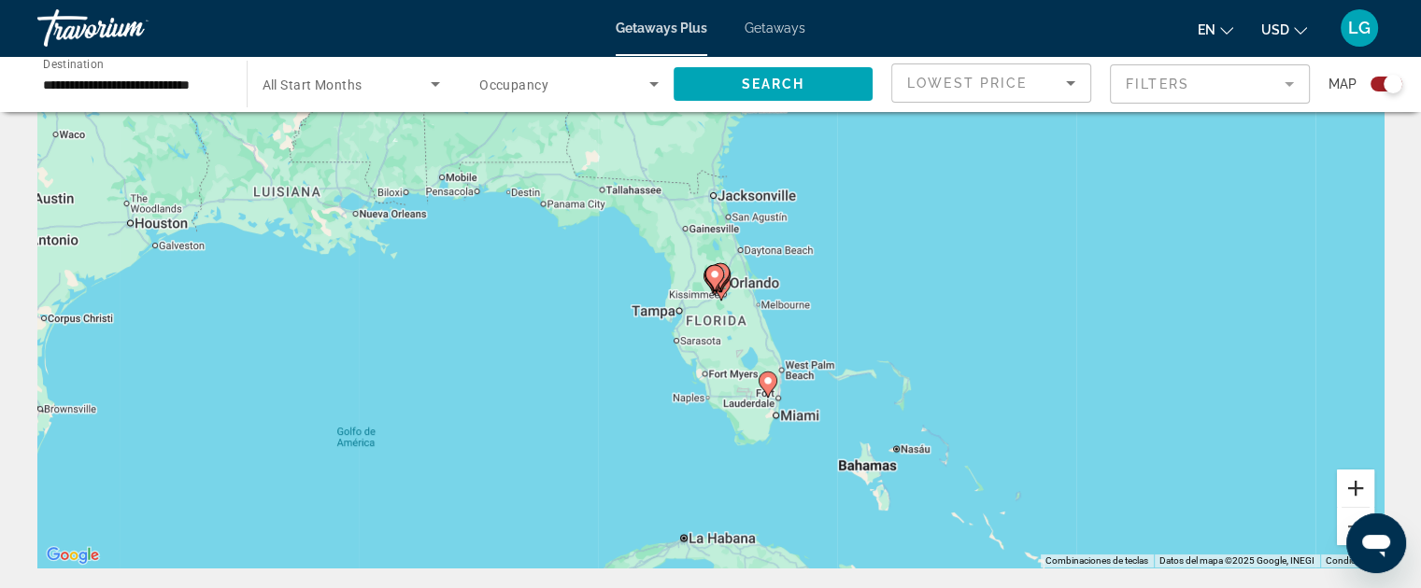
click at [1357, 490] on button "Acercar" at bounding box center [1355, 488] width 37 height 37
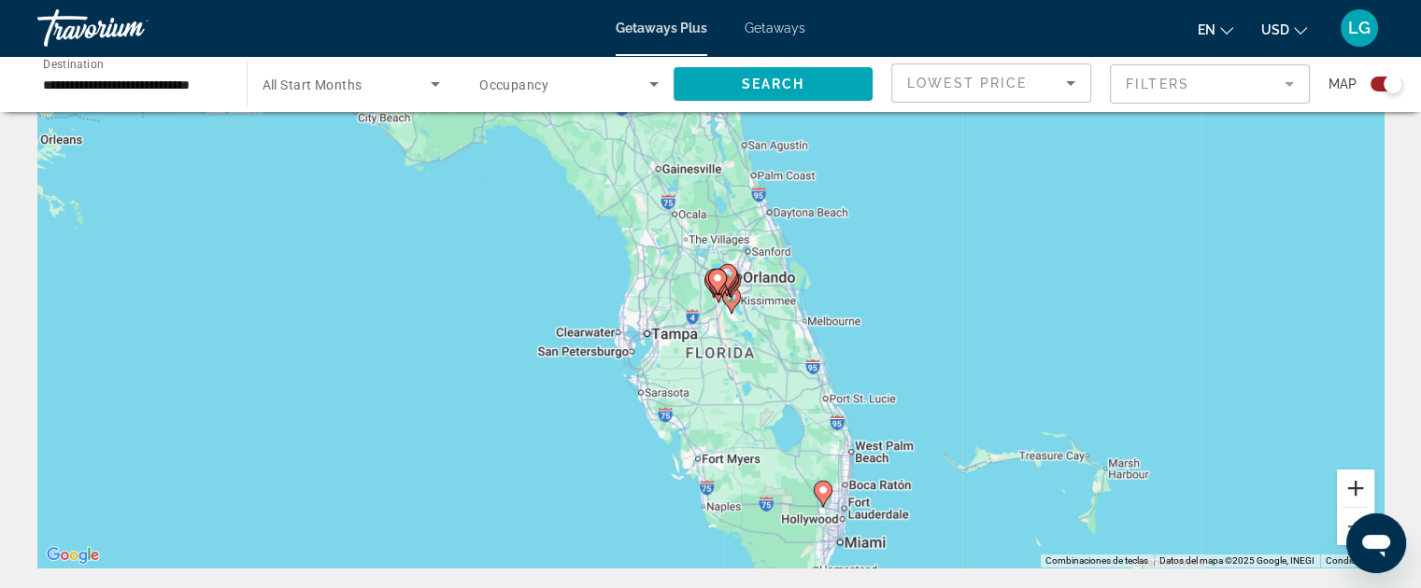
click at [1357, 490] on button "Acercar" at bounding box center [1355, 488] width 37 height 37
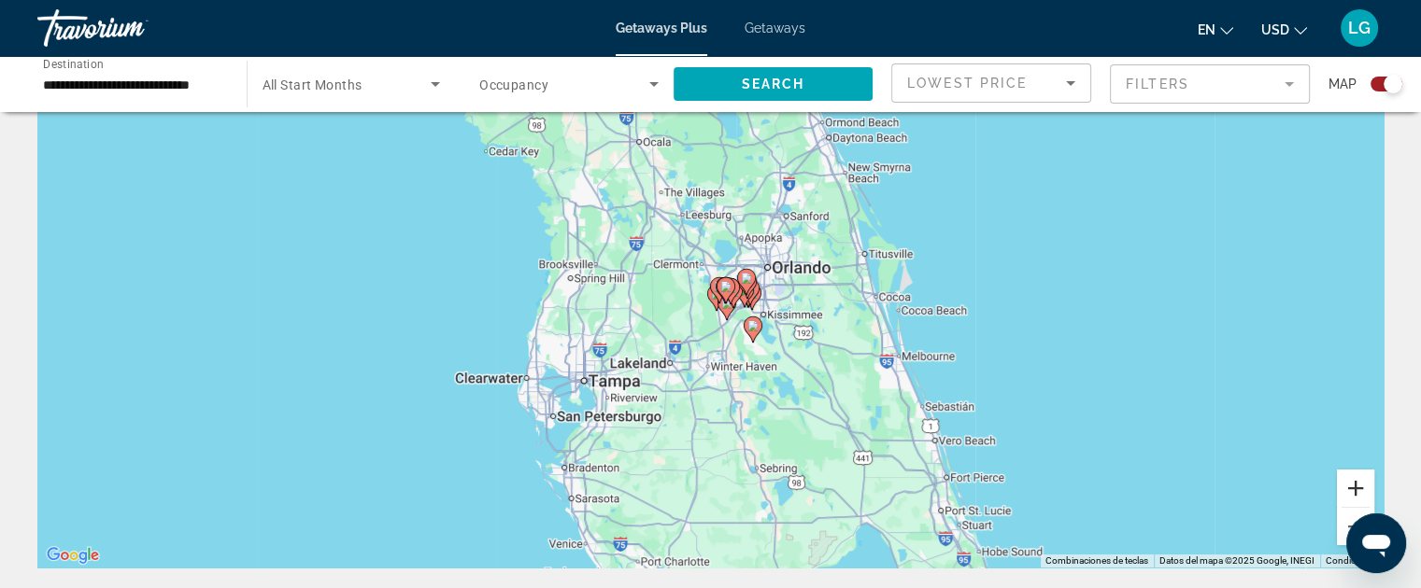
click at [1357, 490] on button "Acercar" at bounding box center [1355, 488] width 37 height 37
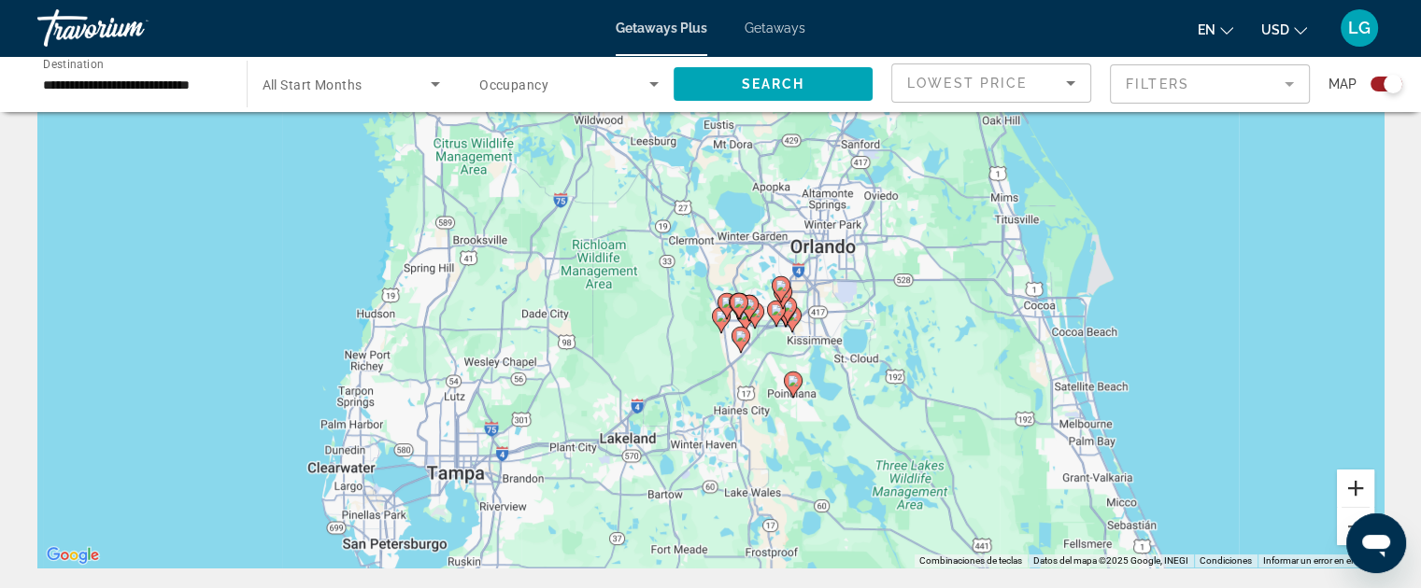
click at [1357, 490] on button "Acercar" at bounding box center [1355, 488] width 37 height 37
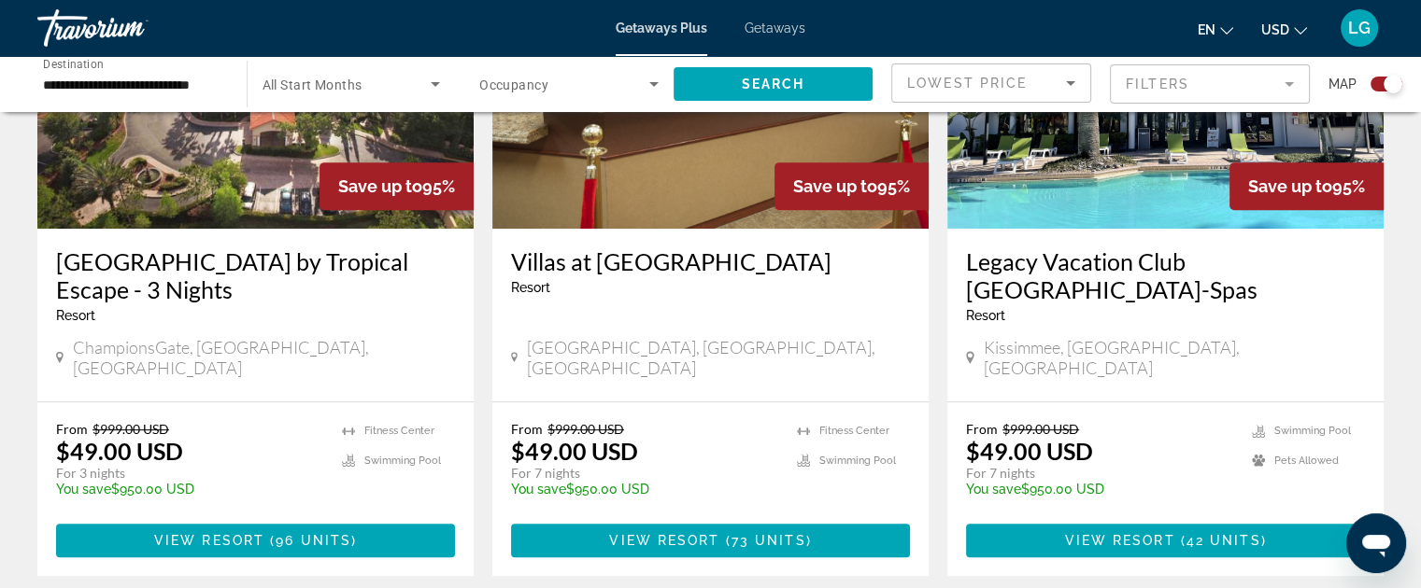
scroll to position [832, 0]
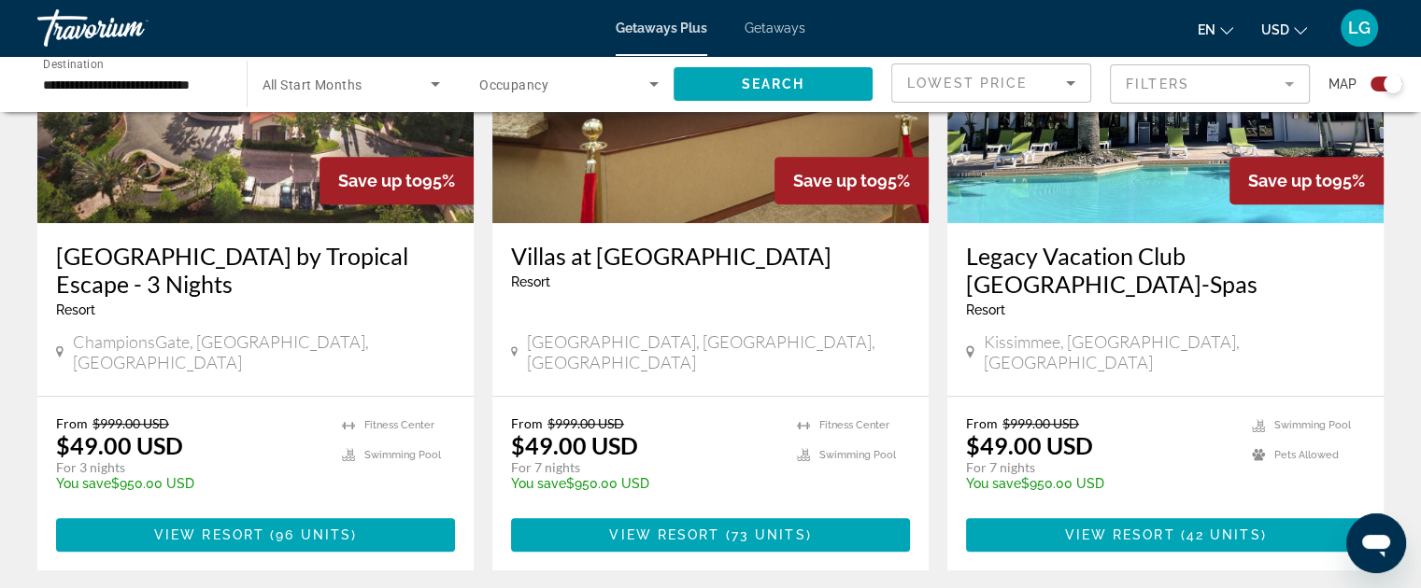
click at [179, 72] on div "**********" at bounding box center [132, 84] width 179 height 53
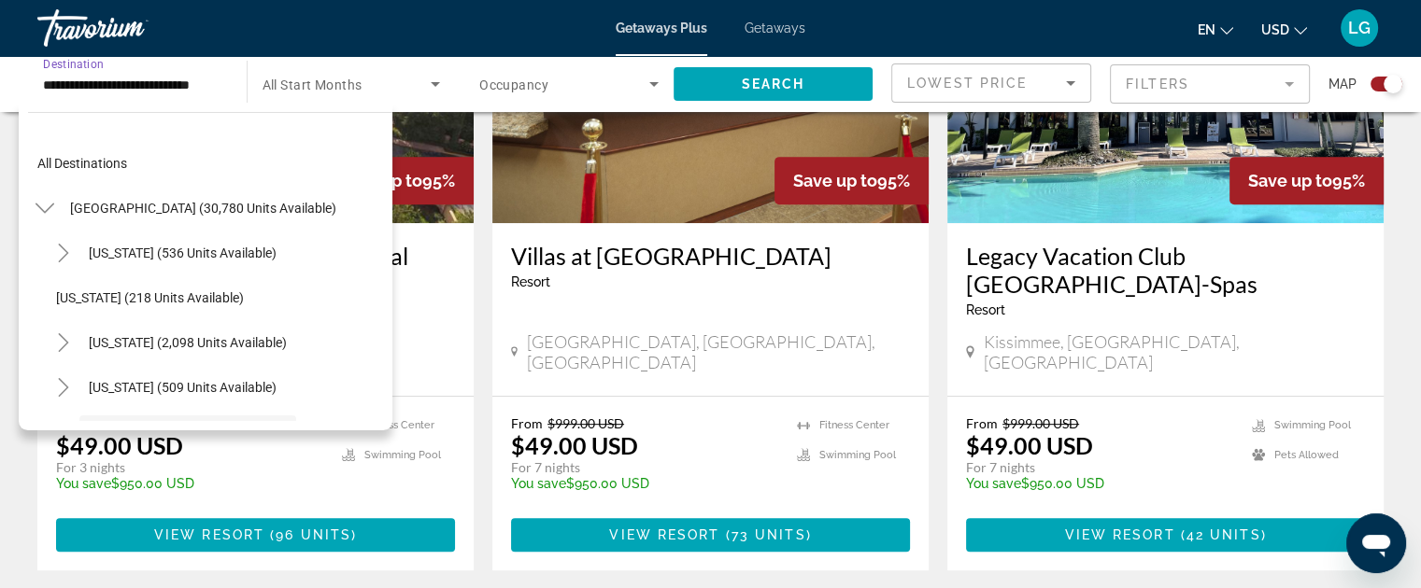
scroll to position [156, 0]
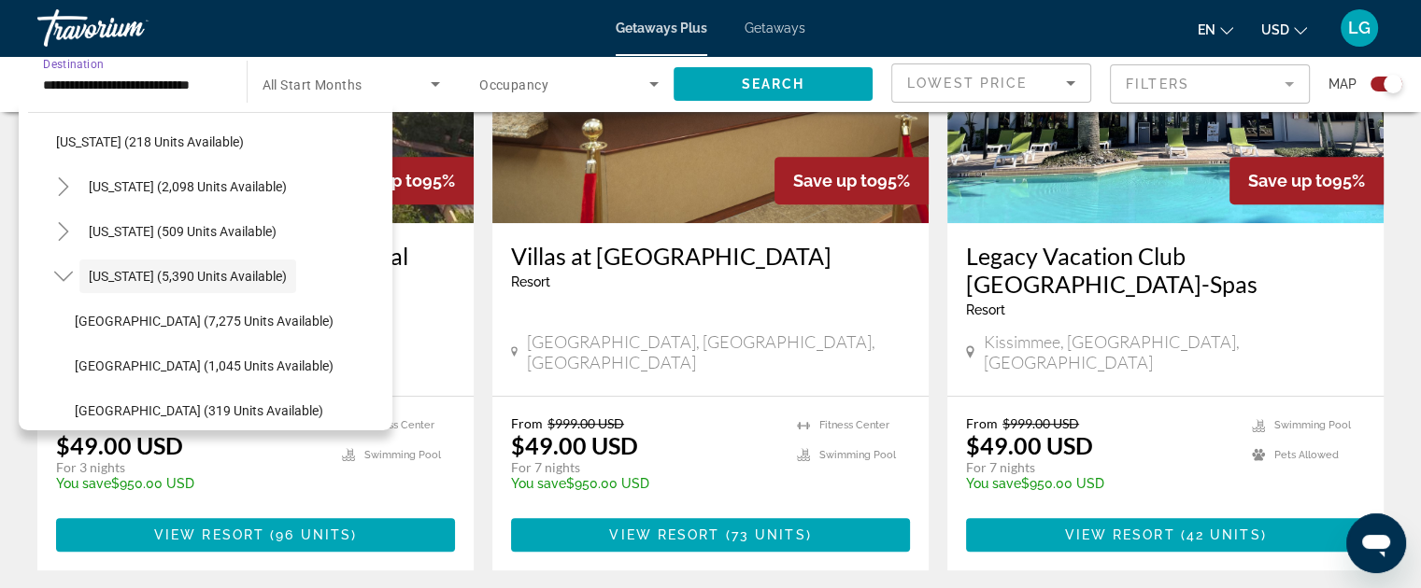
click at [184, 83] on input "**********" at bounding box center [132, 85] width 179 height 22
click at [219, 87] on input "**********" at bounding box center [132, 85] width 179 height 22
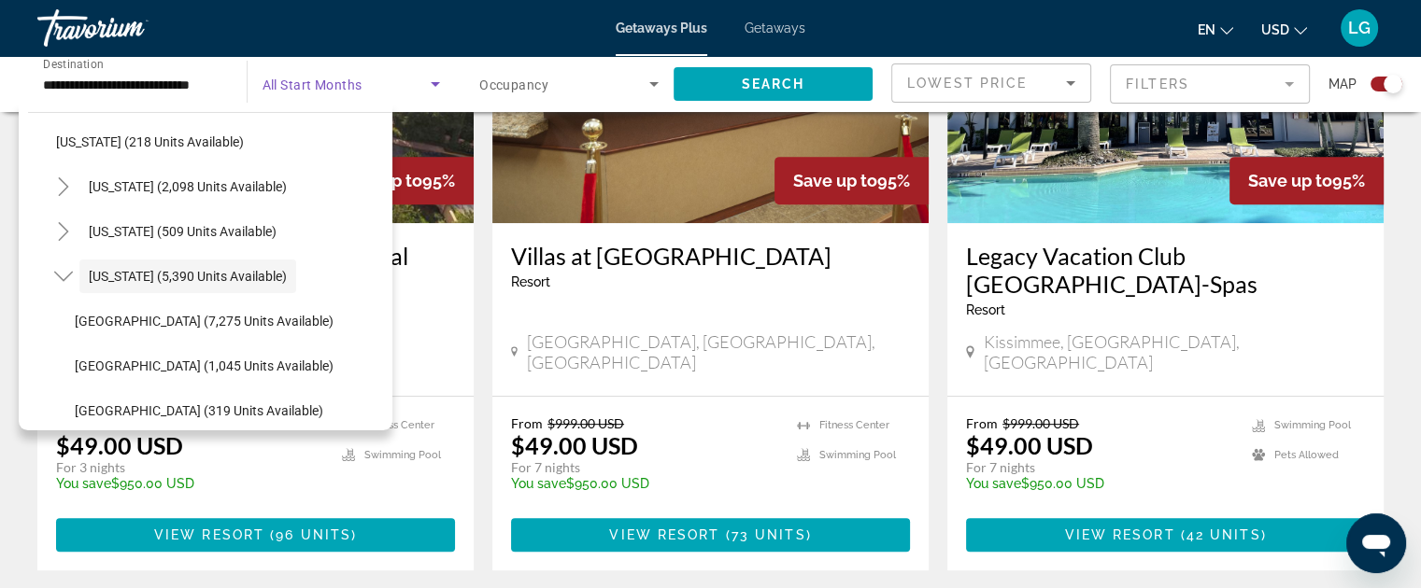
click at [379, 76] on span "Search widget" at bounding box center [346, 84] width 169 height 22
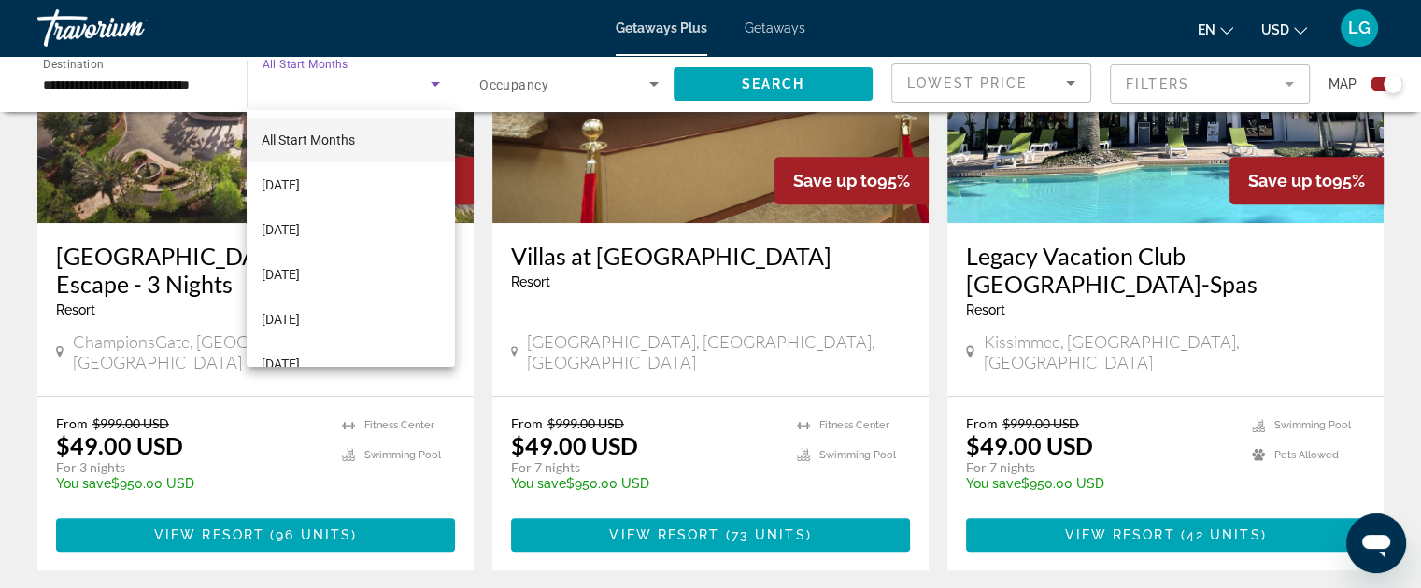
click at [575, 90] on div at bounding box center [710, 294] width 1421 height 588
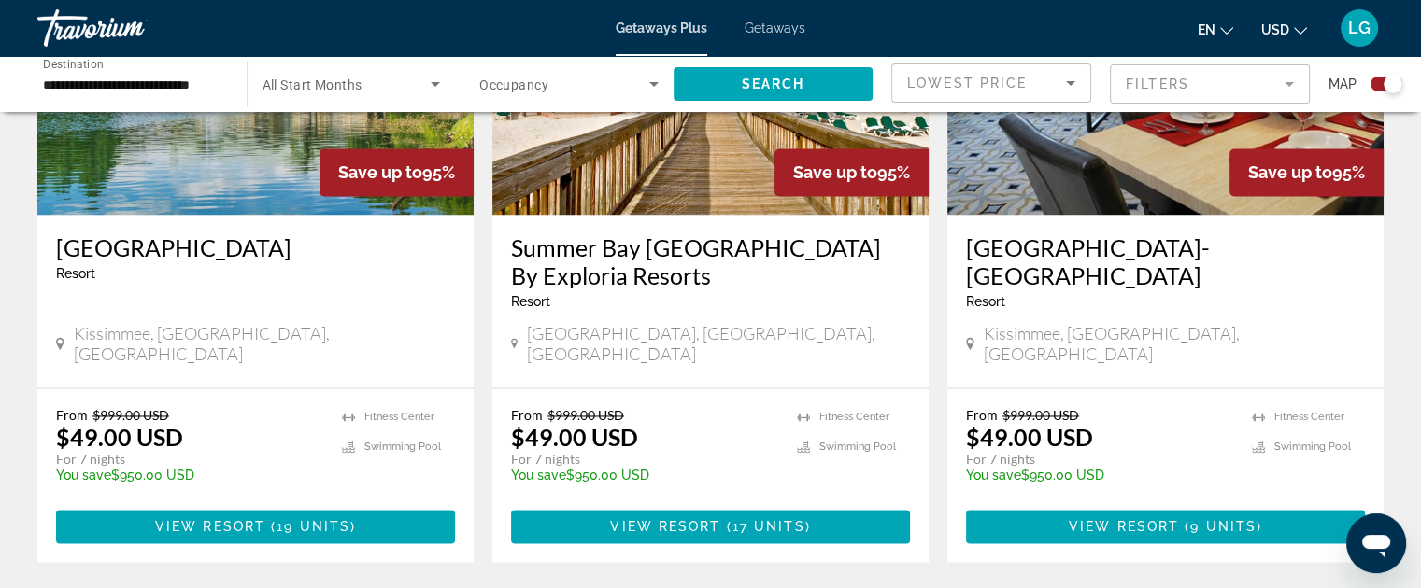
scroll to position [3095, 0]
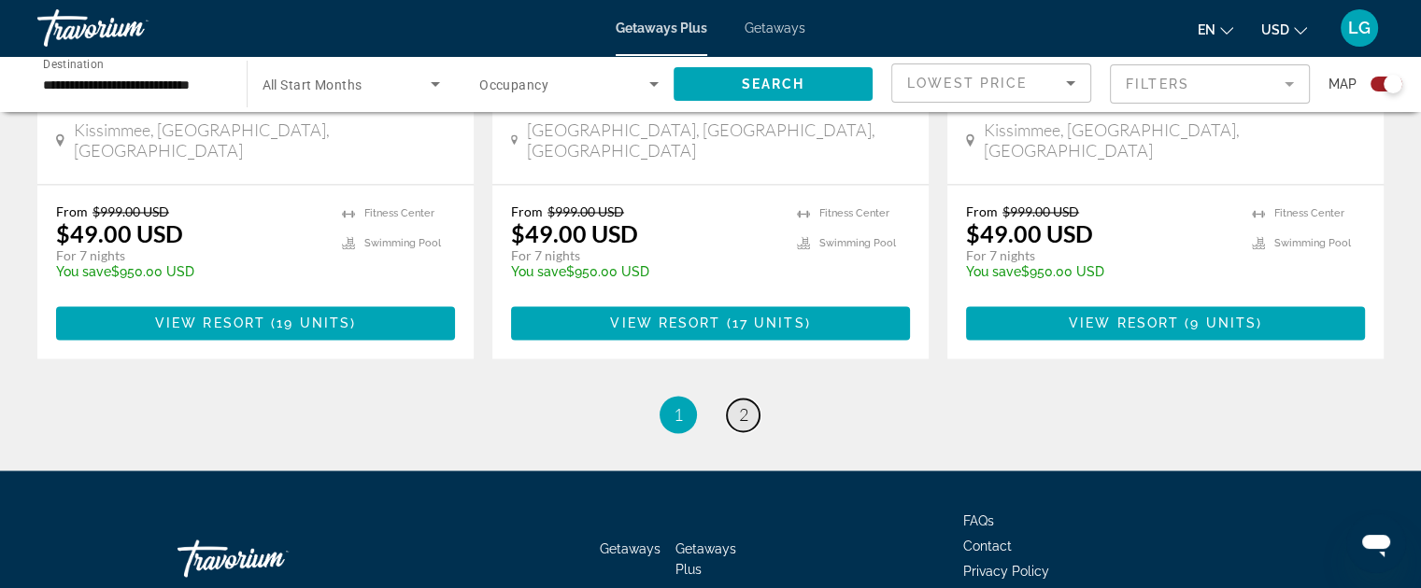
click at [731, 399] on link "page 2" at bounding box center [743, 415] width 33 height 33
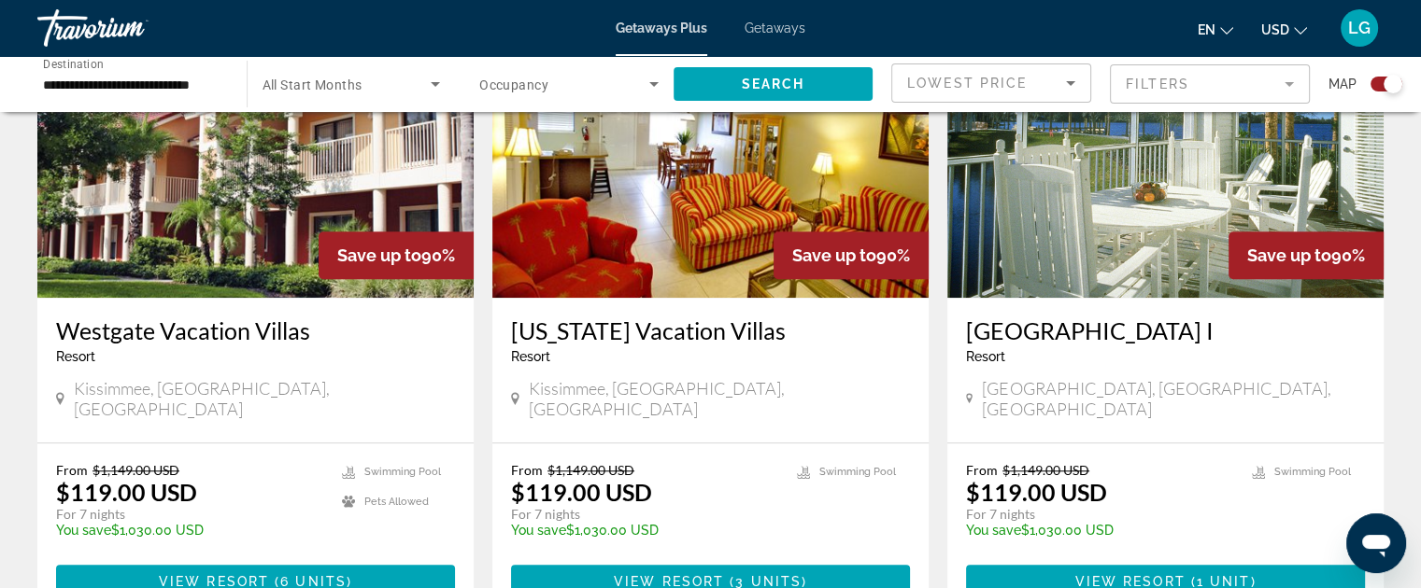
scroll to position [1437, 0]
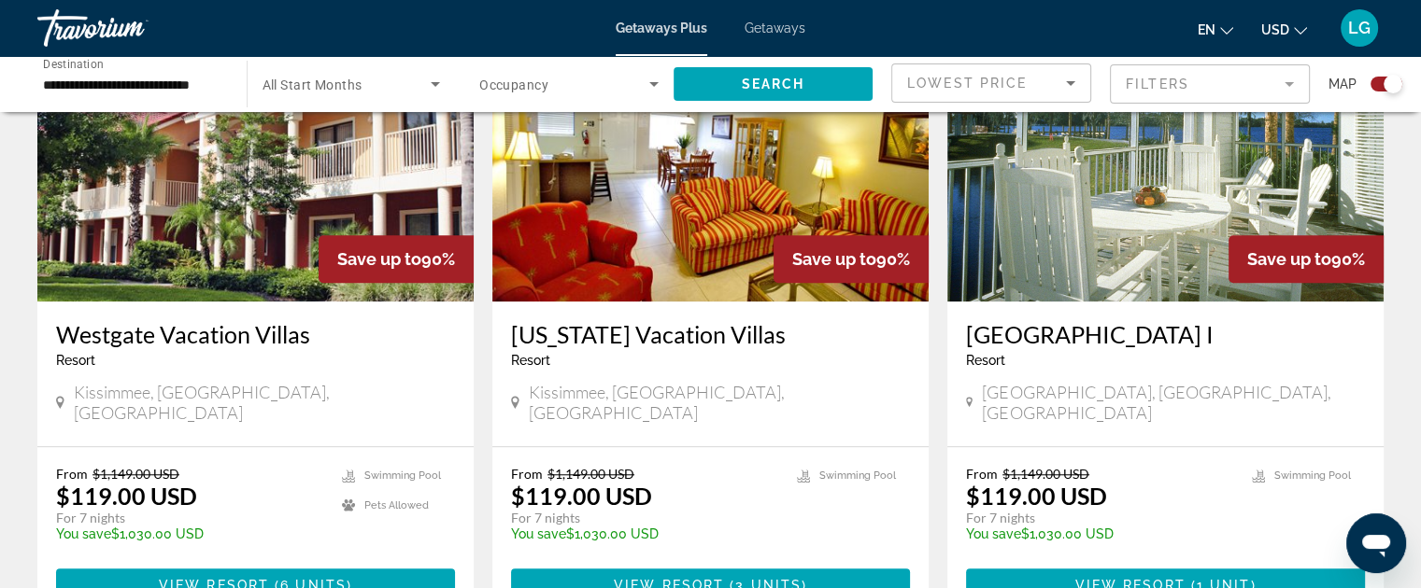
click at [1174, 160] on img "Main content" at bounding box center [1165, 152] width 436 height 299
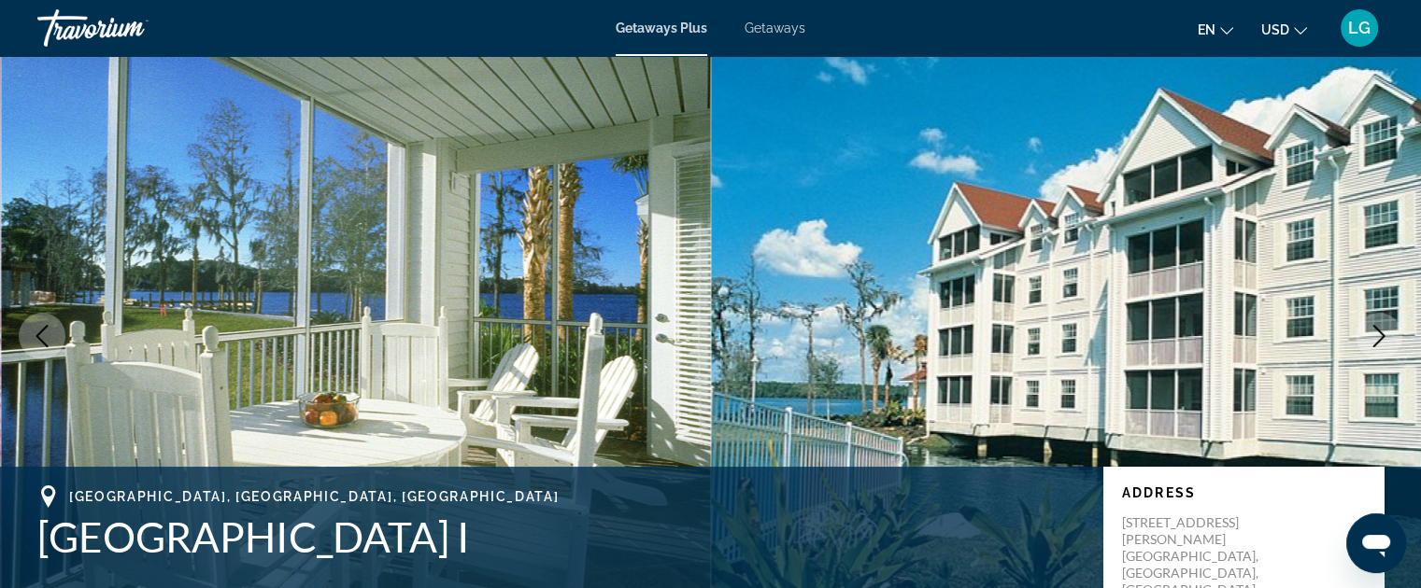
click at [758, 24] on span "Getaways" at bounding box center [774, 28] width 61 height 15
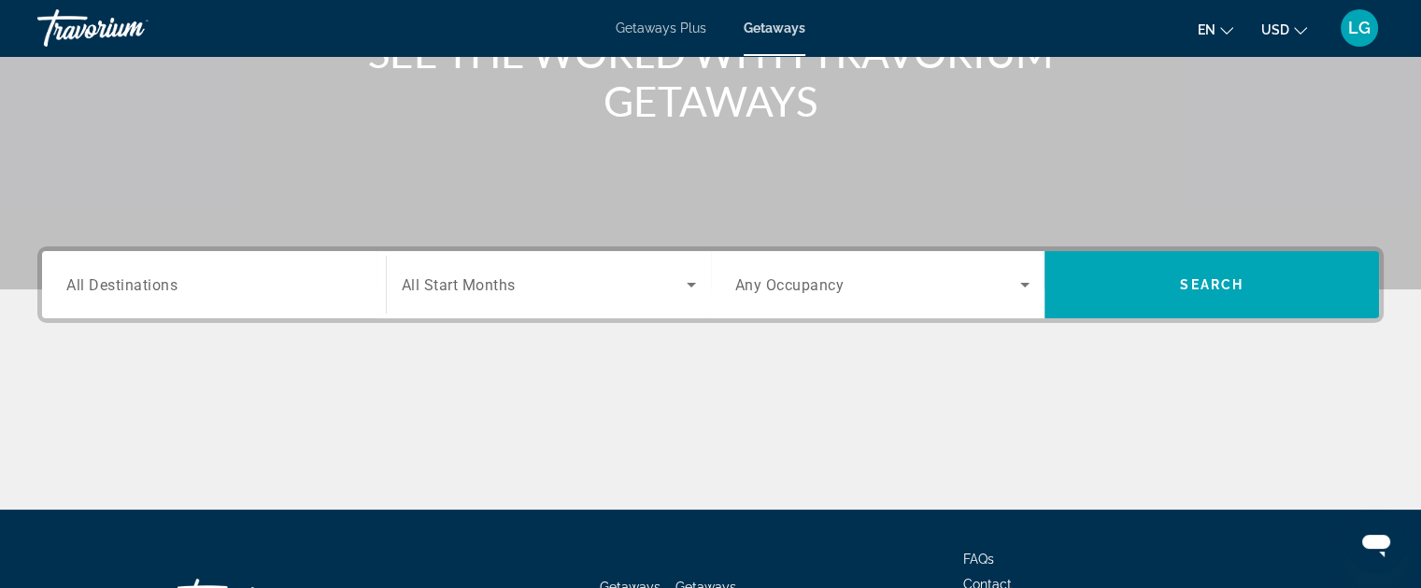
scroll to position [276, 0]
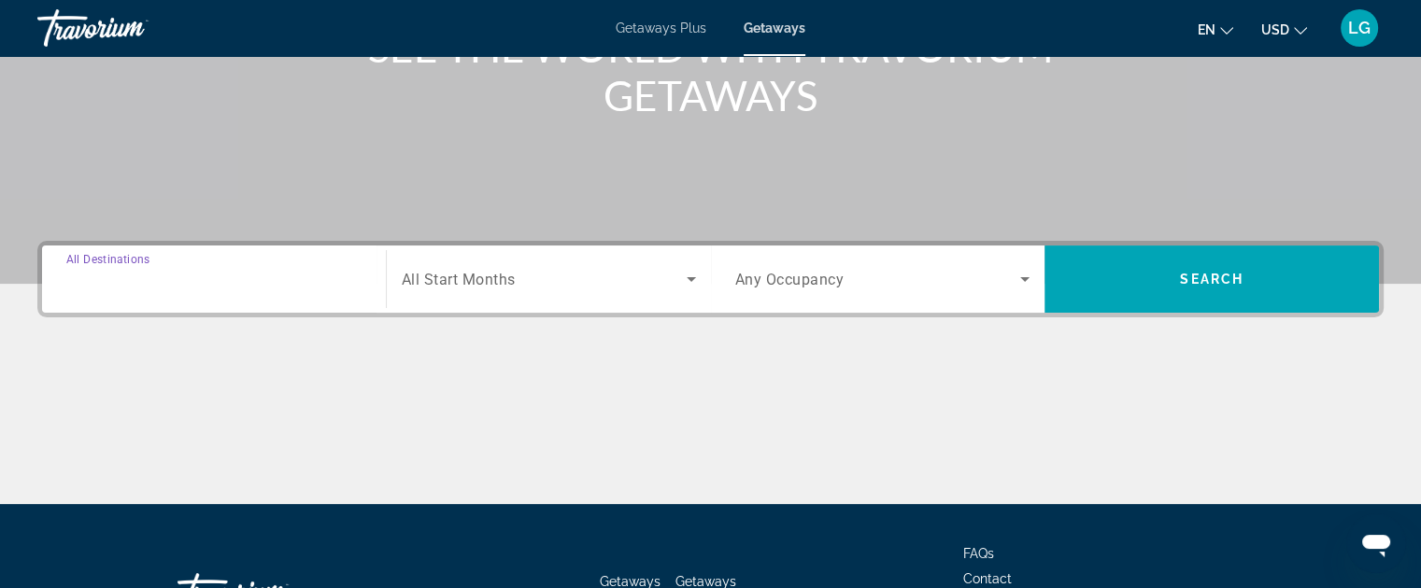
click at [299, 281] on input "Destination All Destinations" at bounding box center [213, 280] width 295 height 22
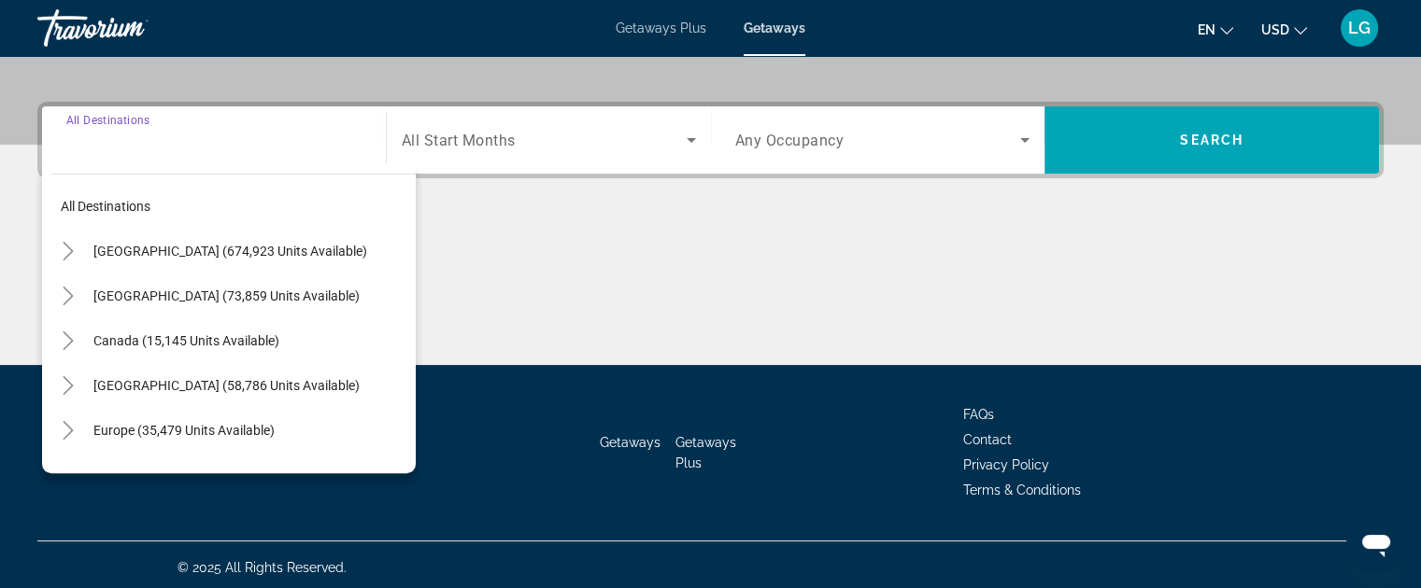
scroll to position [421, 0]
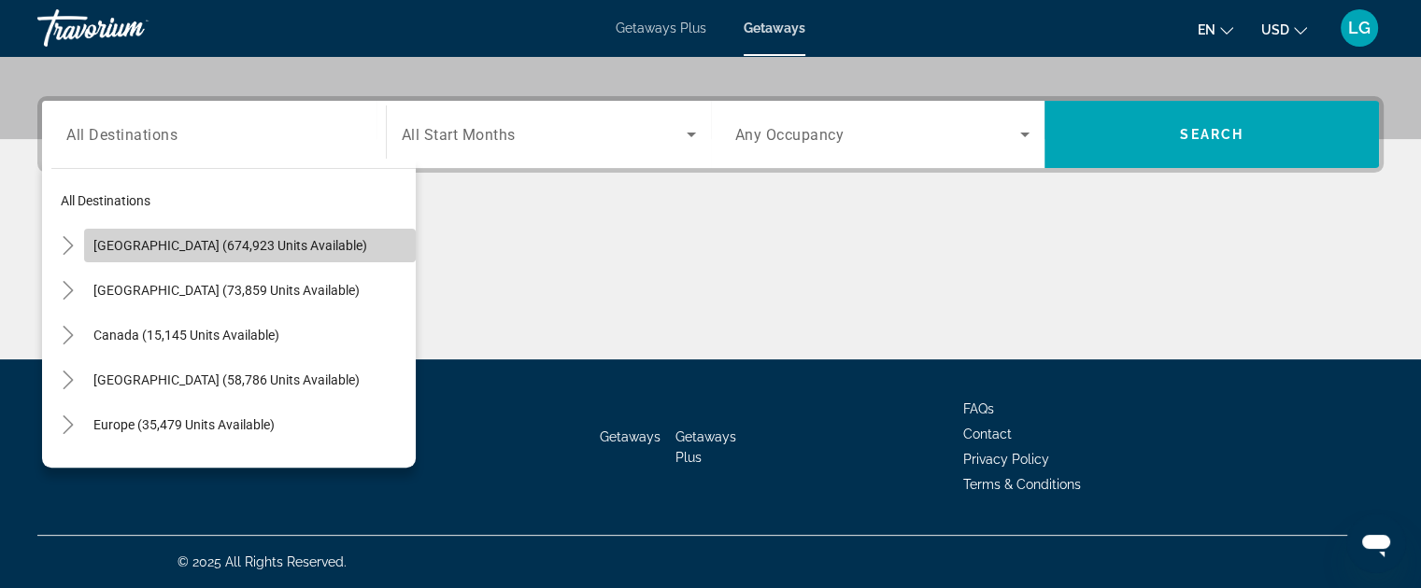
click at [295, 240] on span "United States (674,923 units available)" at bounding box center [230, 245] width 274 height 15
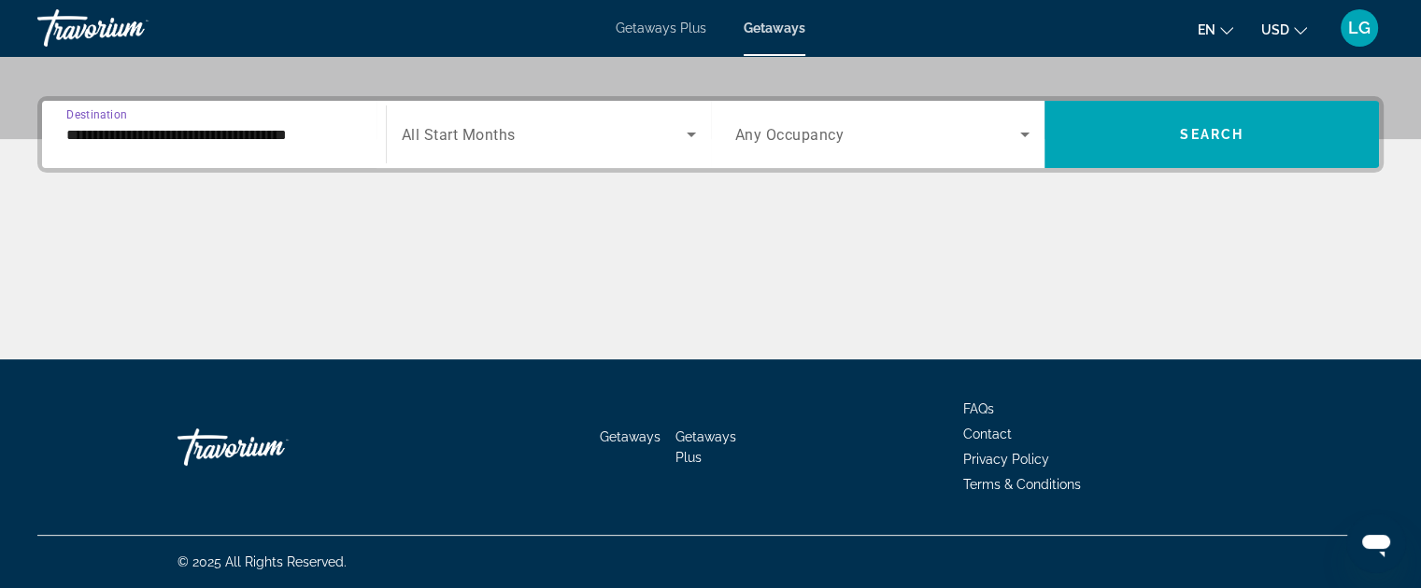
click at [289, 150] on div "**********" at bounding box center [213, 134] width 295 height 53
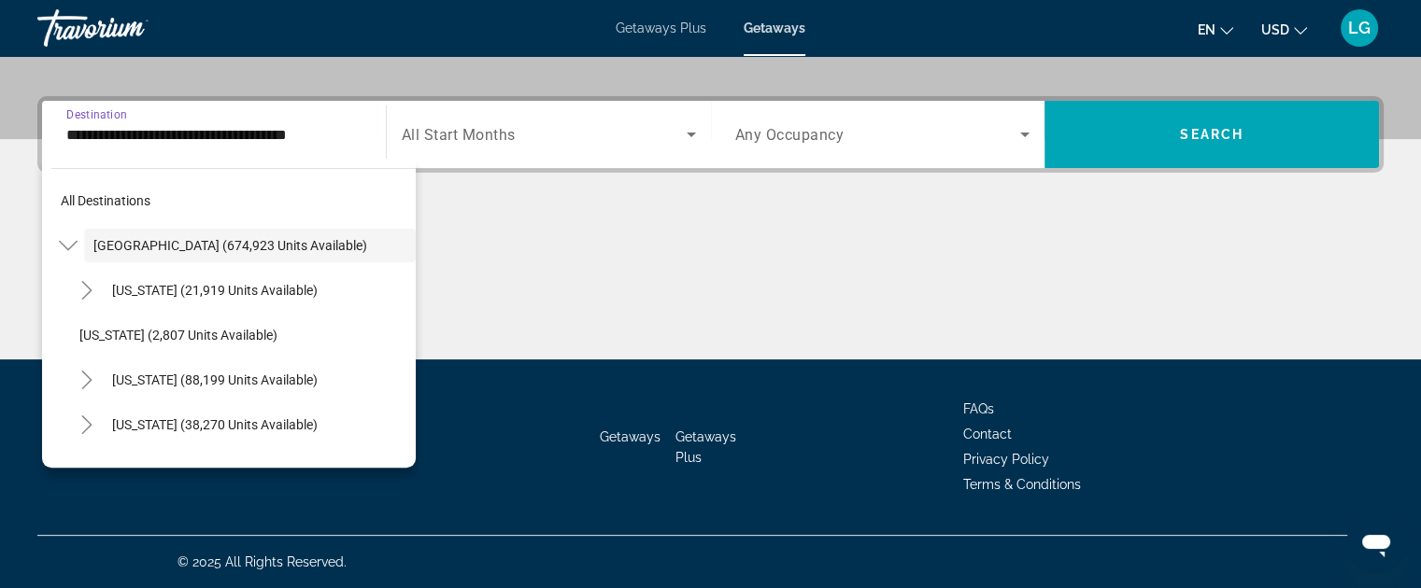
scroll to position [373, 0]
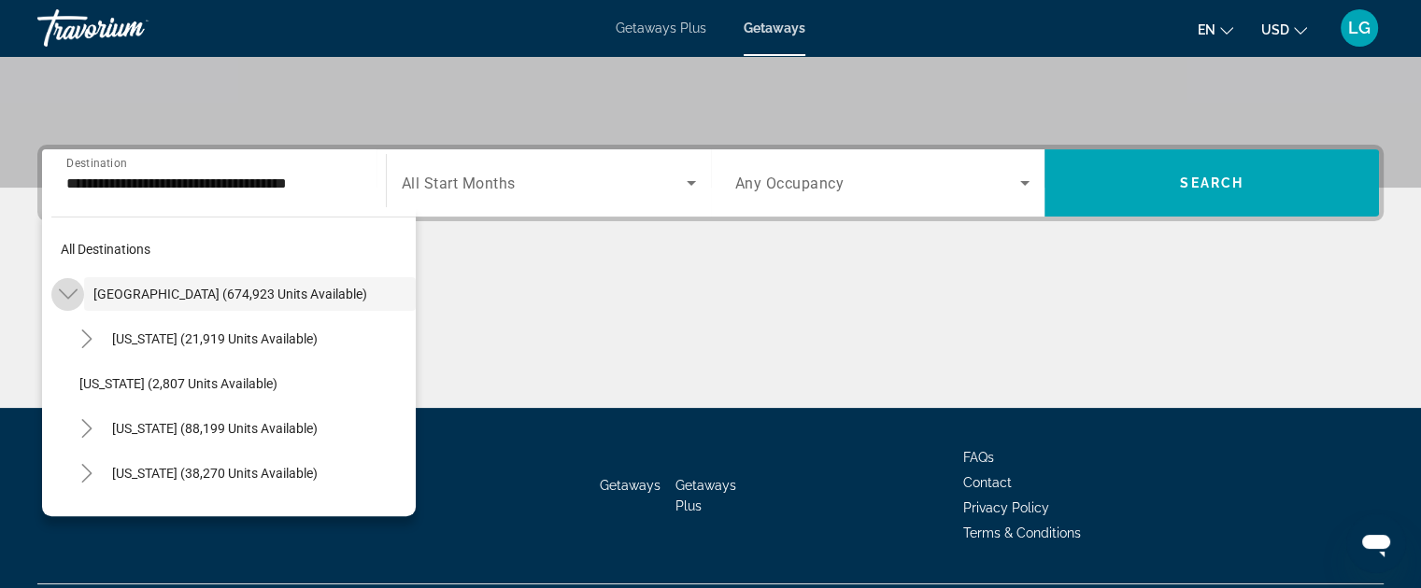
click at [60, 290] on icon "Toggle United States (674,923 units available)" at bounding box center [67, 295] width 19 height 10
click at [68, 288] on icon "Toggle United States (674,923 units available)" at bounding box center [68, 294] width 19 height 19
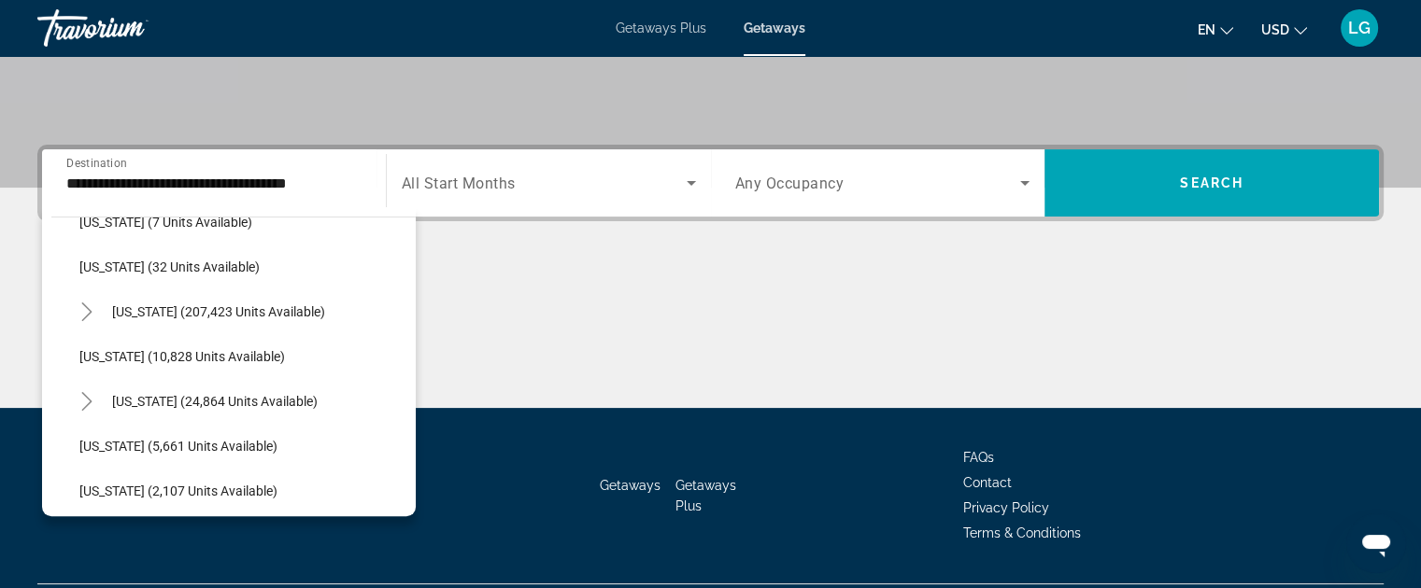
scroll to position [312, 0]
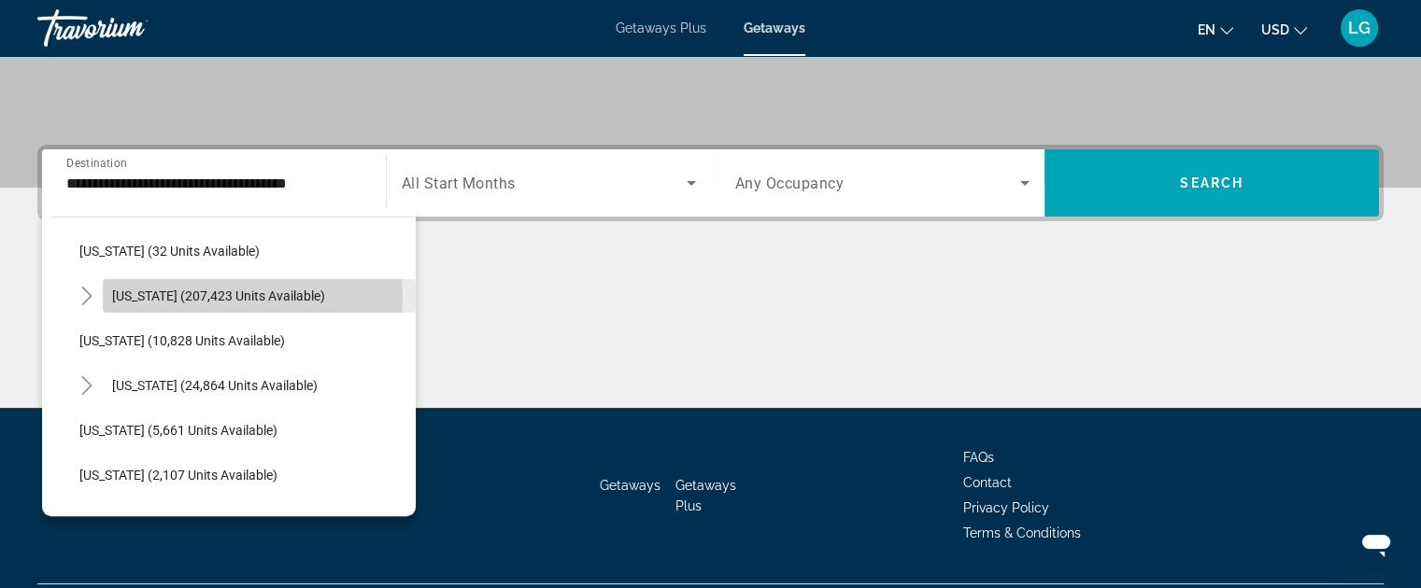
click at [223, 297] on span "Florida (207,423 units available)" at bounding box center [218, 296] width 213 height 15
type input "**********"
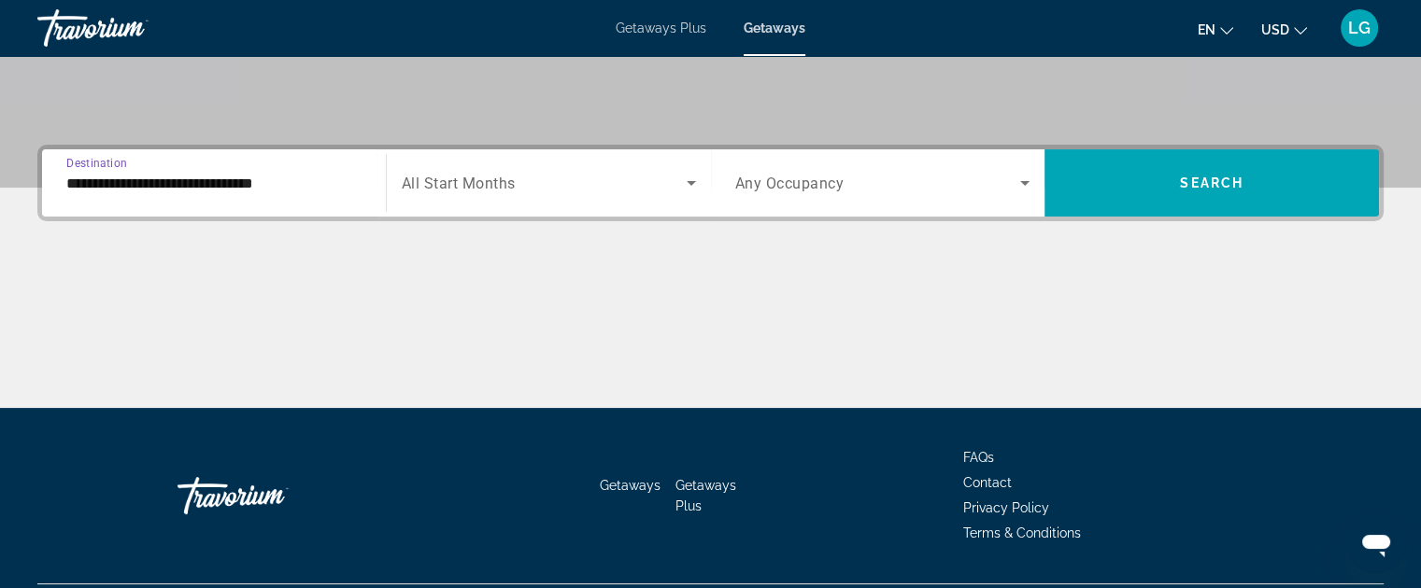
scroll to position [421, 0]
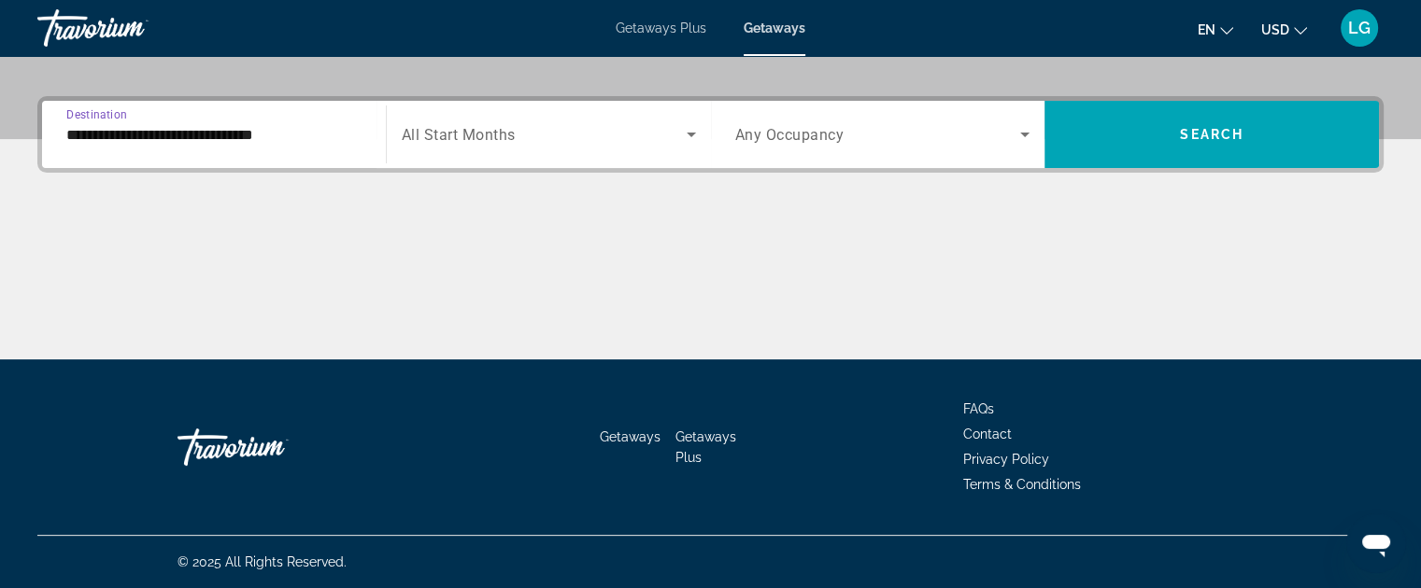
click at [478, 148] on div "Search widget" at bounding box center [549, 134] width 294 height 52
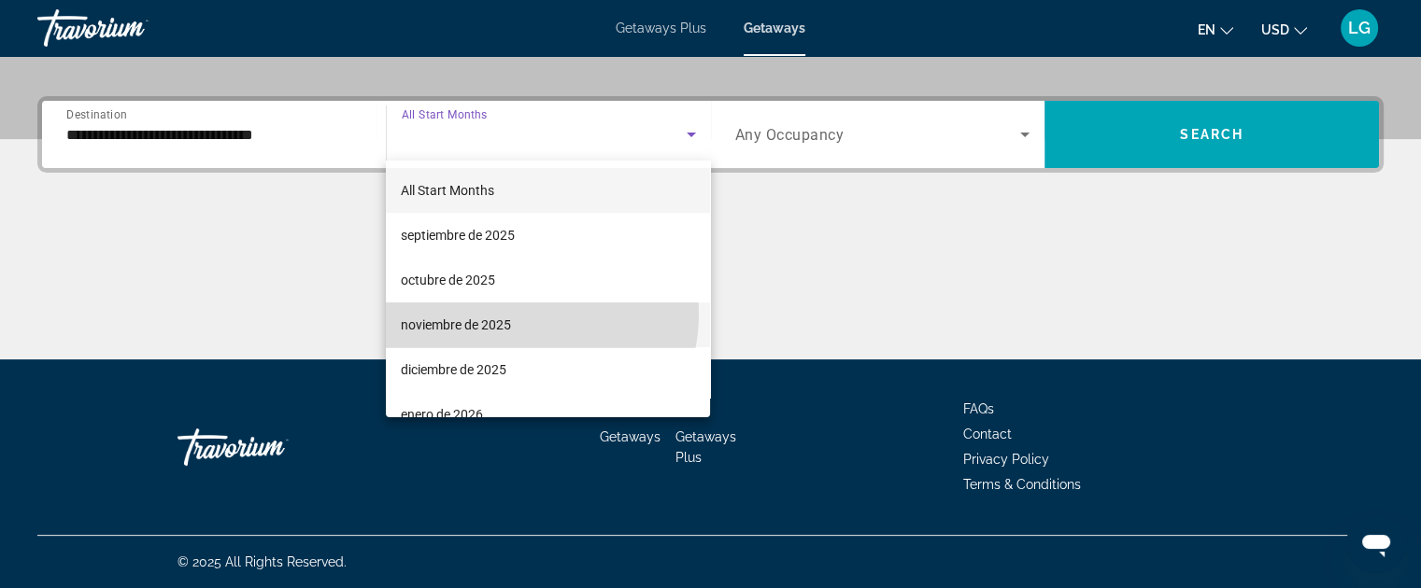
click at [517, 314] on mat-option "noviembre de 2025" at bounding box center [548, 325] width 324 height 45
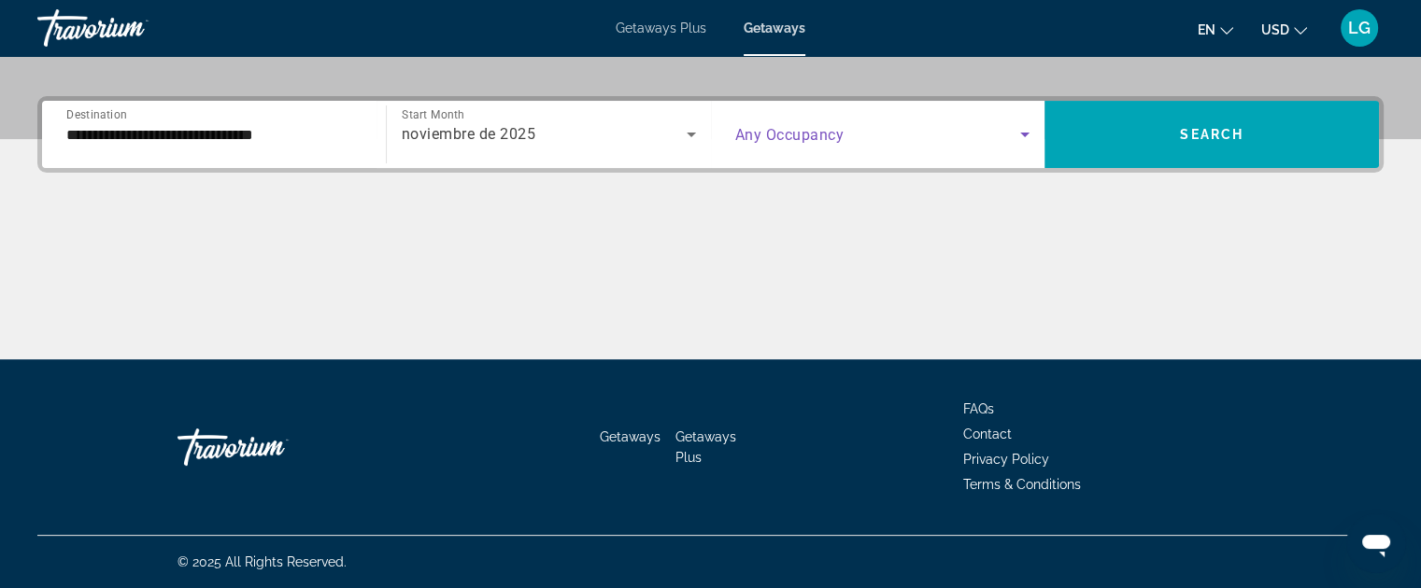
click at [821, 123] on span "Search widget" at bounding box center [878, 134] width 286 height 22
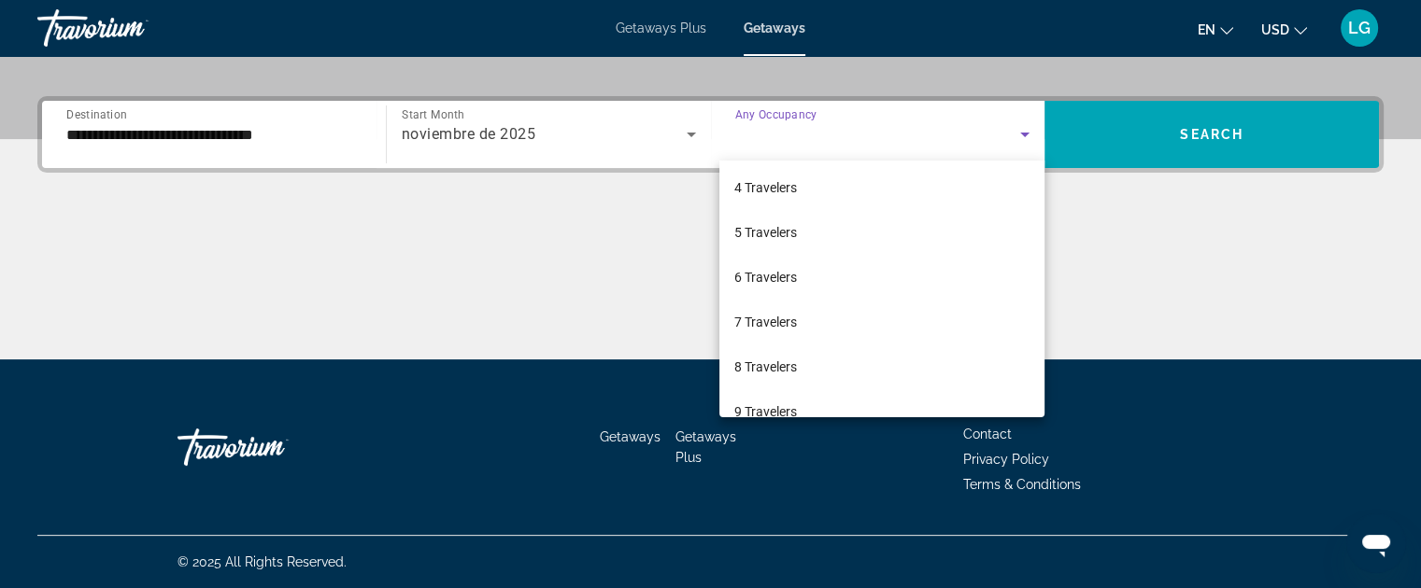
scroll to position [173, 0]
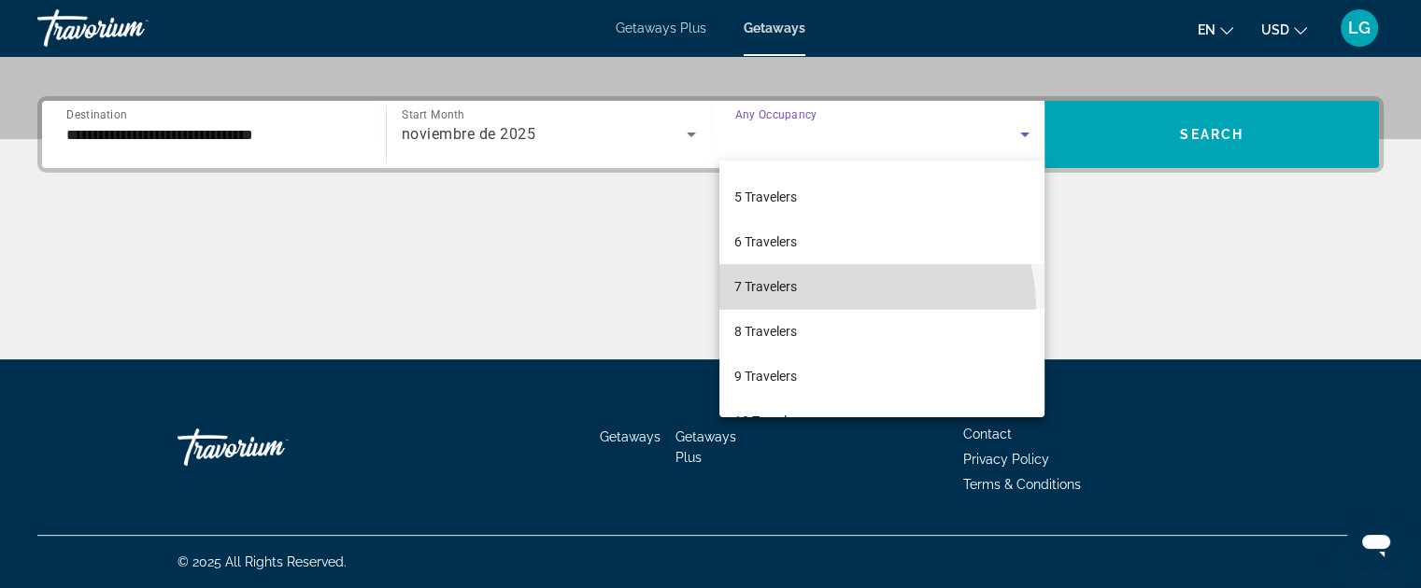
click at [869, 305] on mat-option "7 Travelers" at bounding box center [881, 286] width 325 height 45
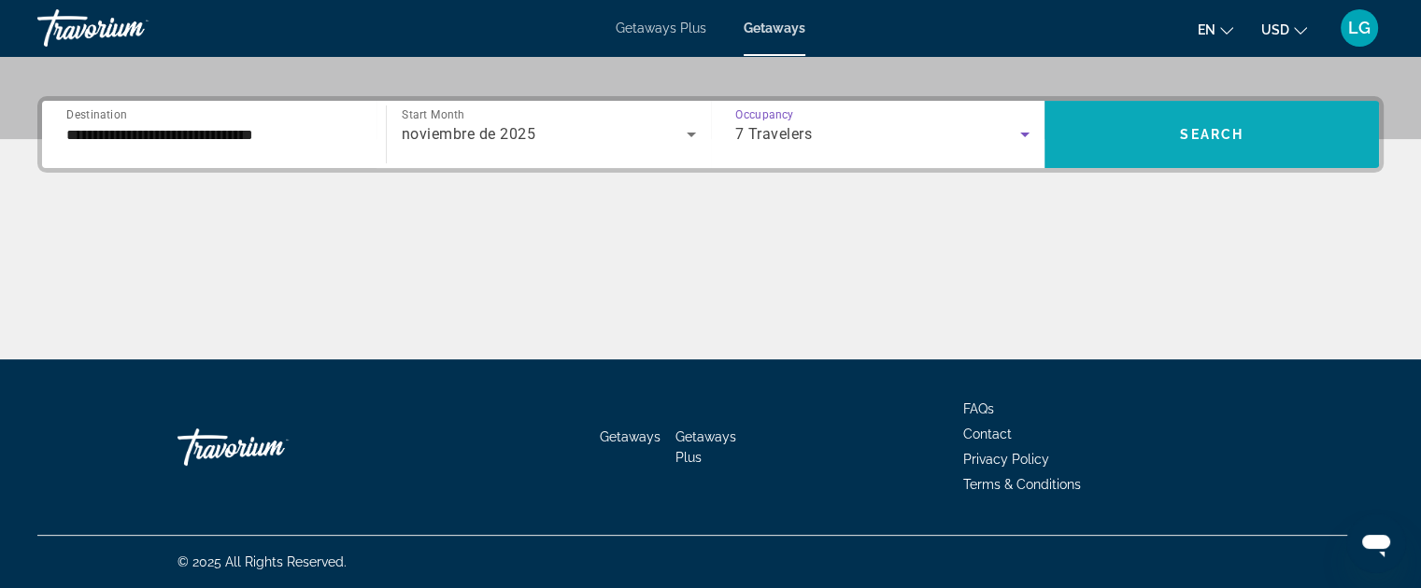
click at [1145, 118] on span "Search widget" at bounding box center [1211, 134] width 334 height 45
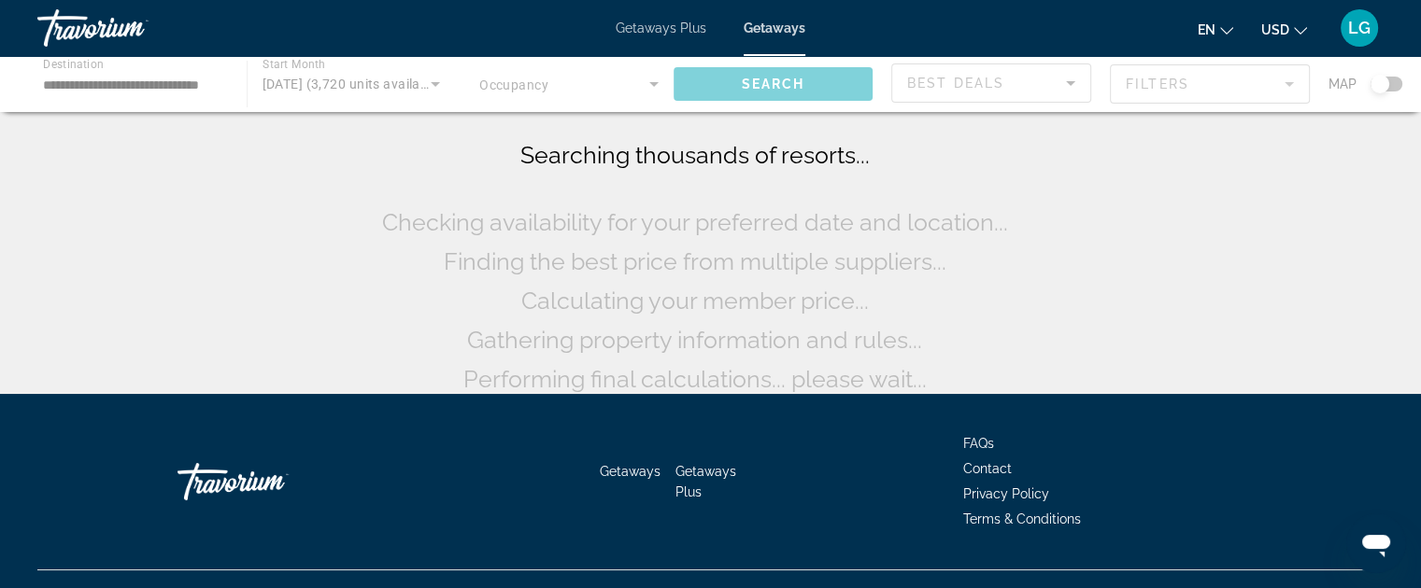
click at [1145, 118] on div "Searching thousands of resorts... Checking availability for your preferred date…" at bounding box center [710, 201] width 1421 height 403
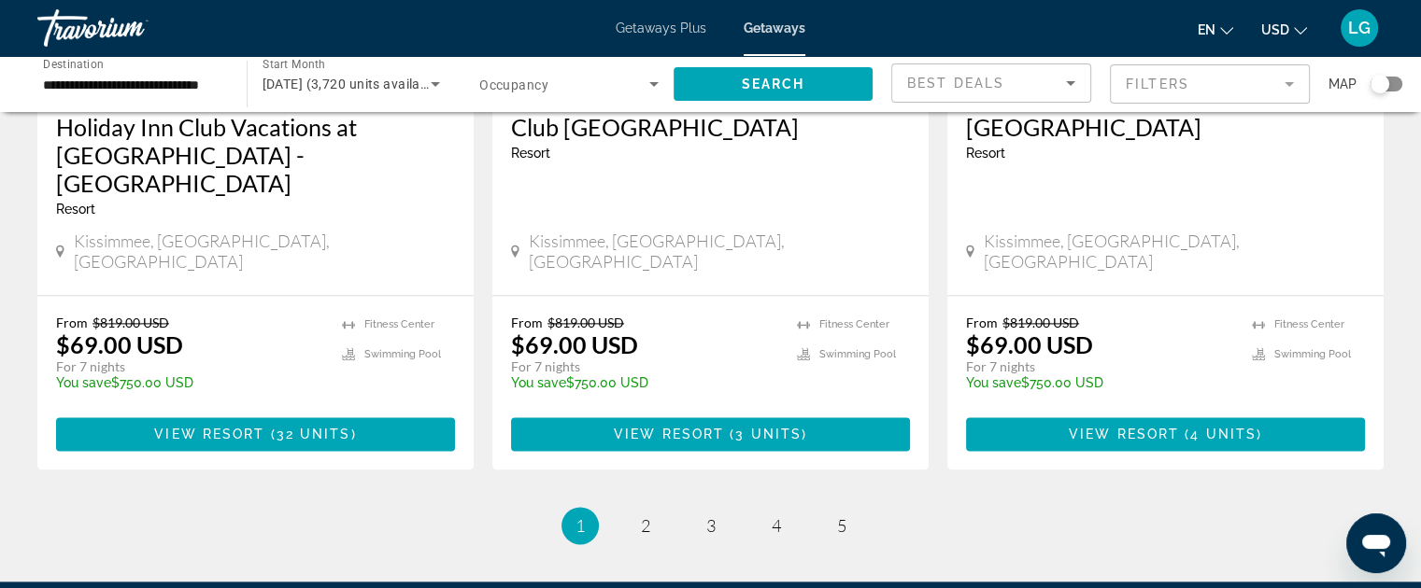
scroll to position [2516, 0]
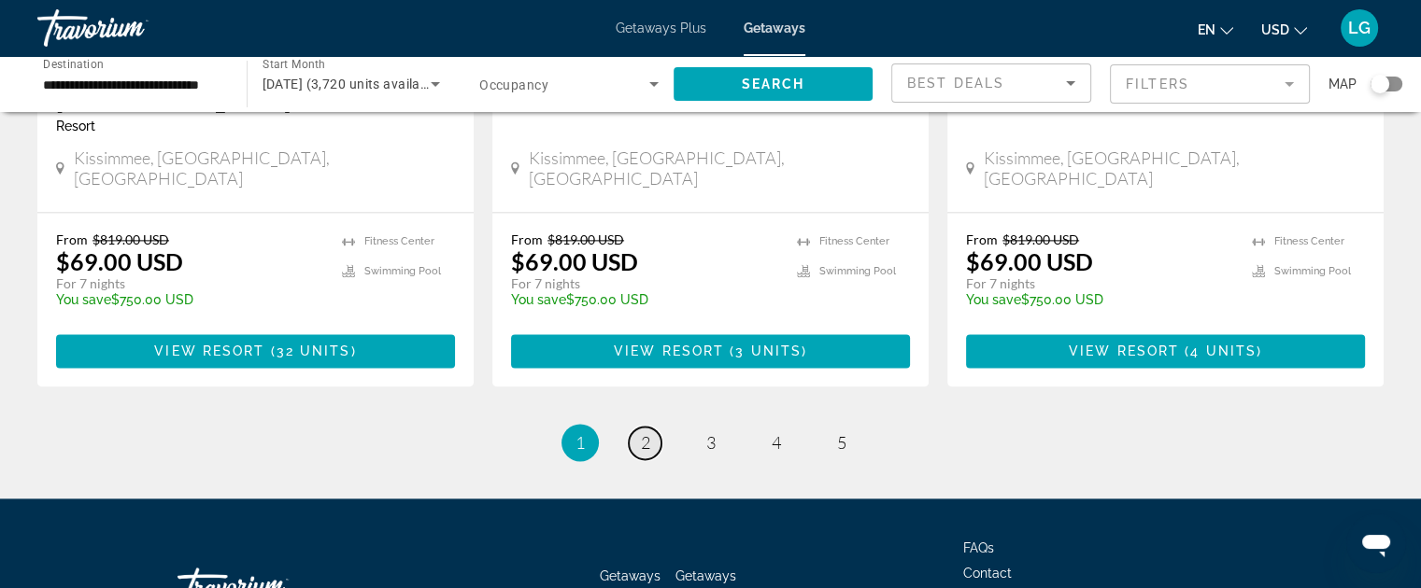
click at [643, 432] on span "2" at bounding box center [645, 442] width 9 height 21
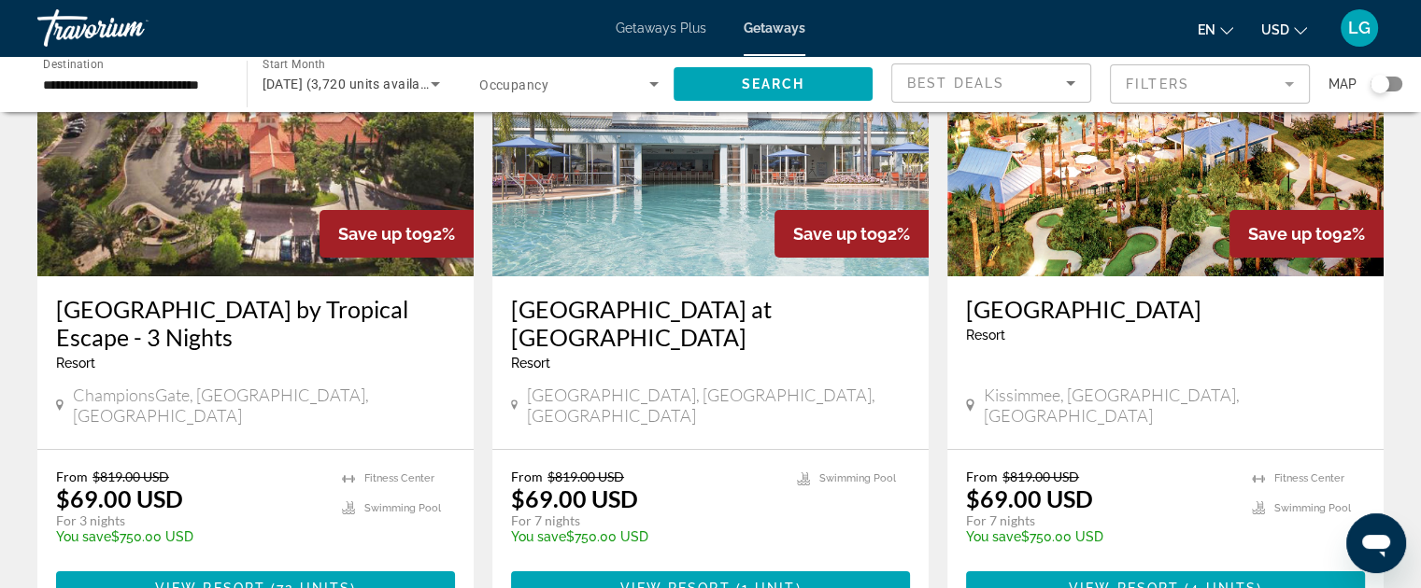
scroll to position [204, 0]
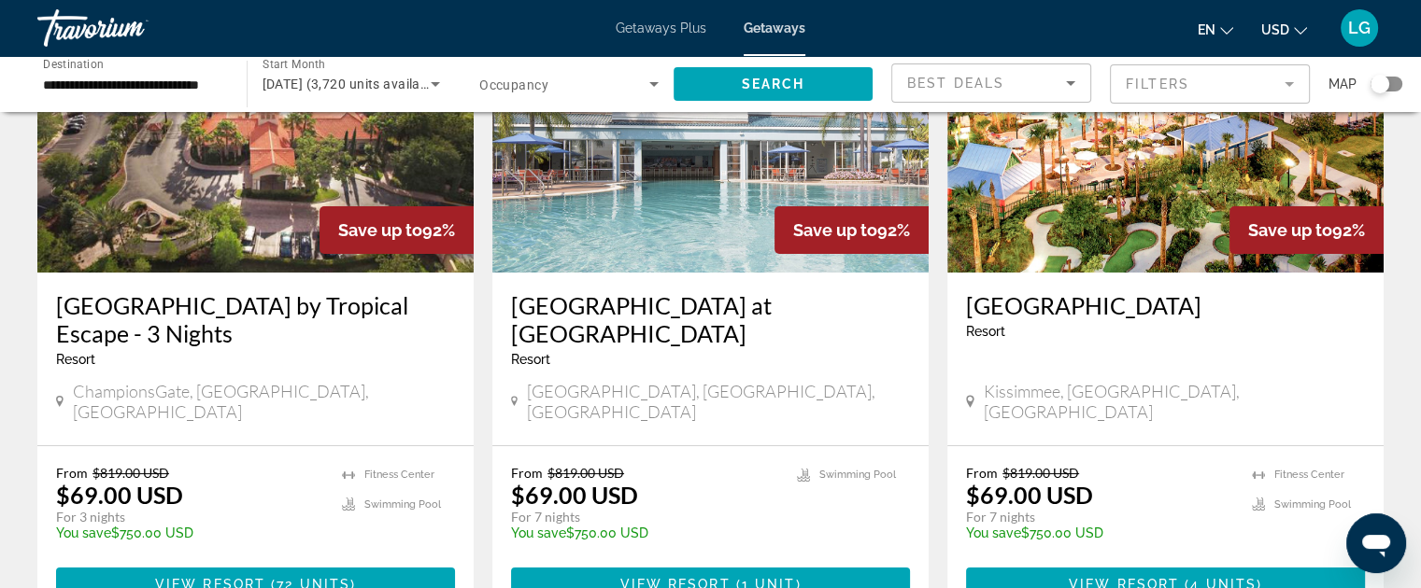
click at [691, 199] on img "Main content" at bounding box center [710, 123] width 436 height 299
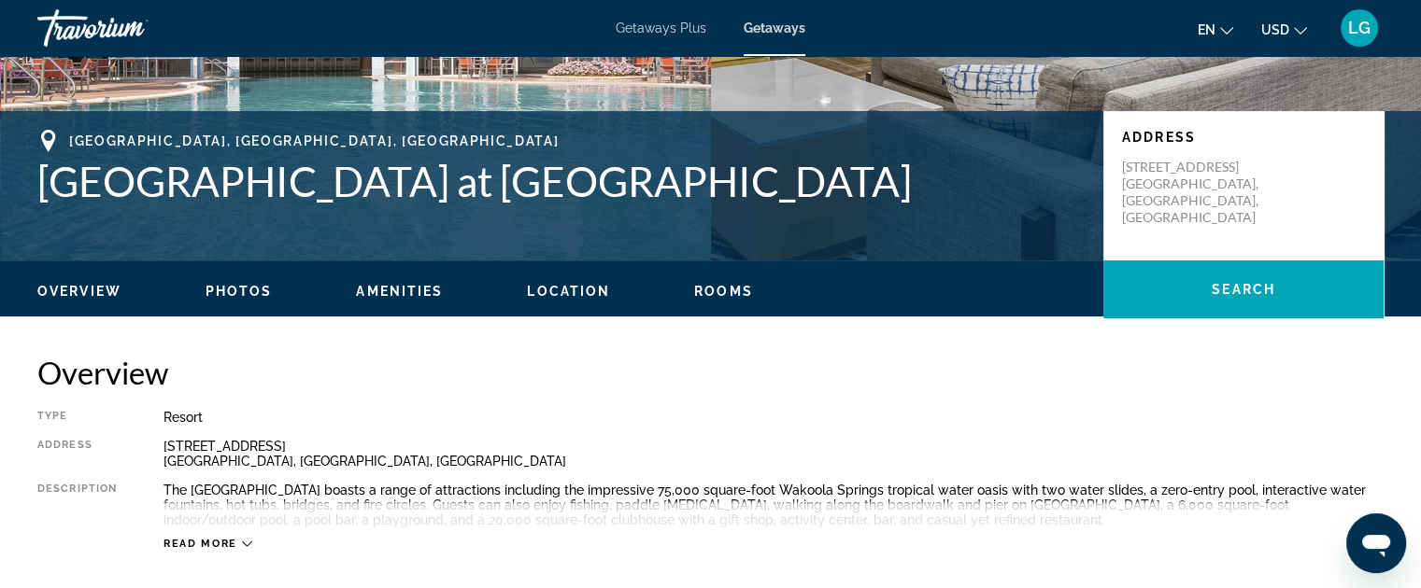
scroll to position [152, 0]
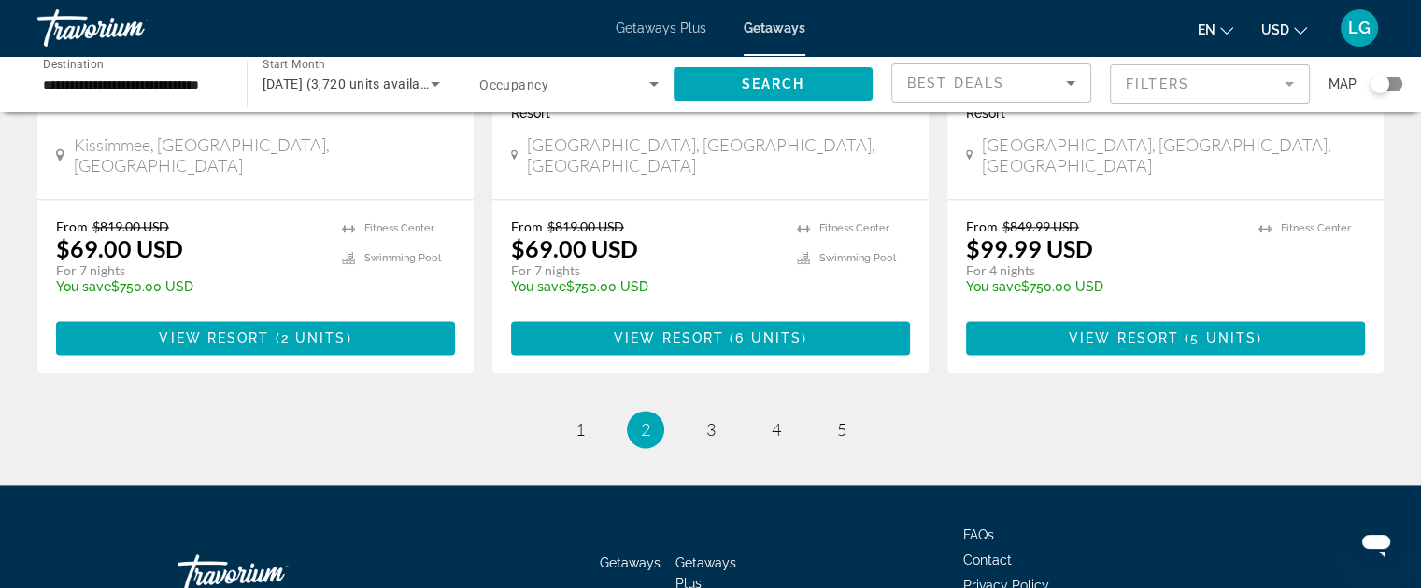
scroll to position [2498, 0]
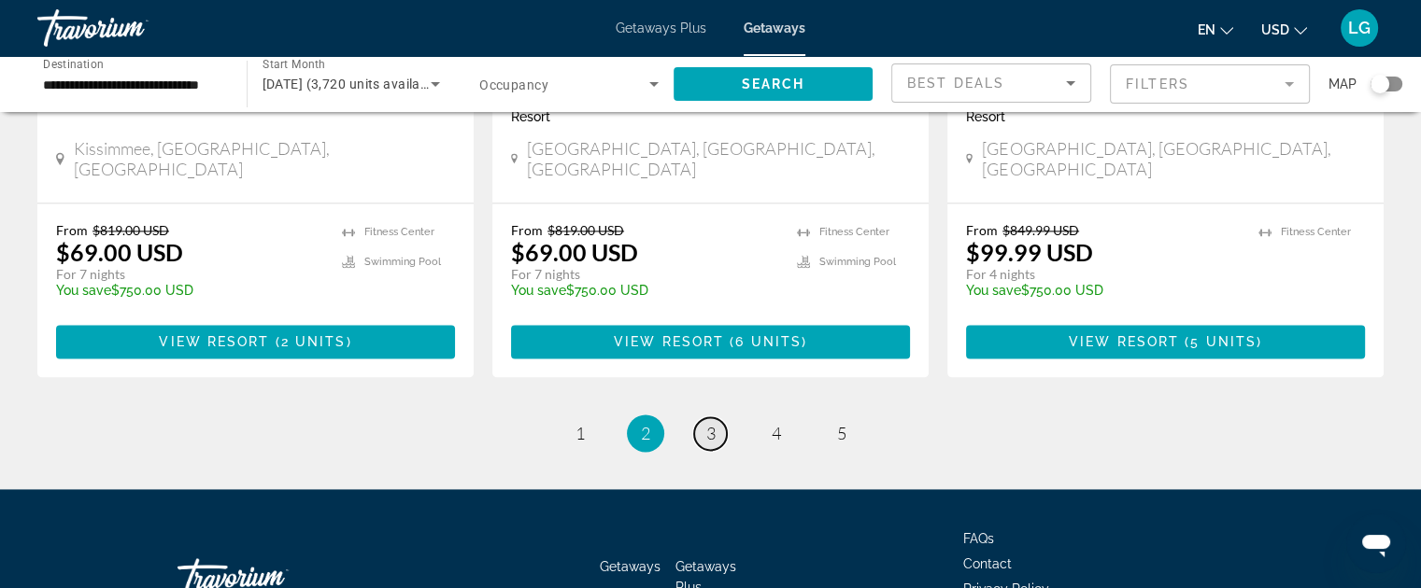
click at [706, 423] on span "3" at bounding box center [710, 433] width 9 height 21
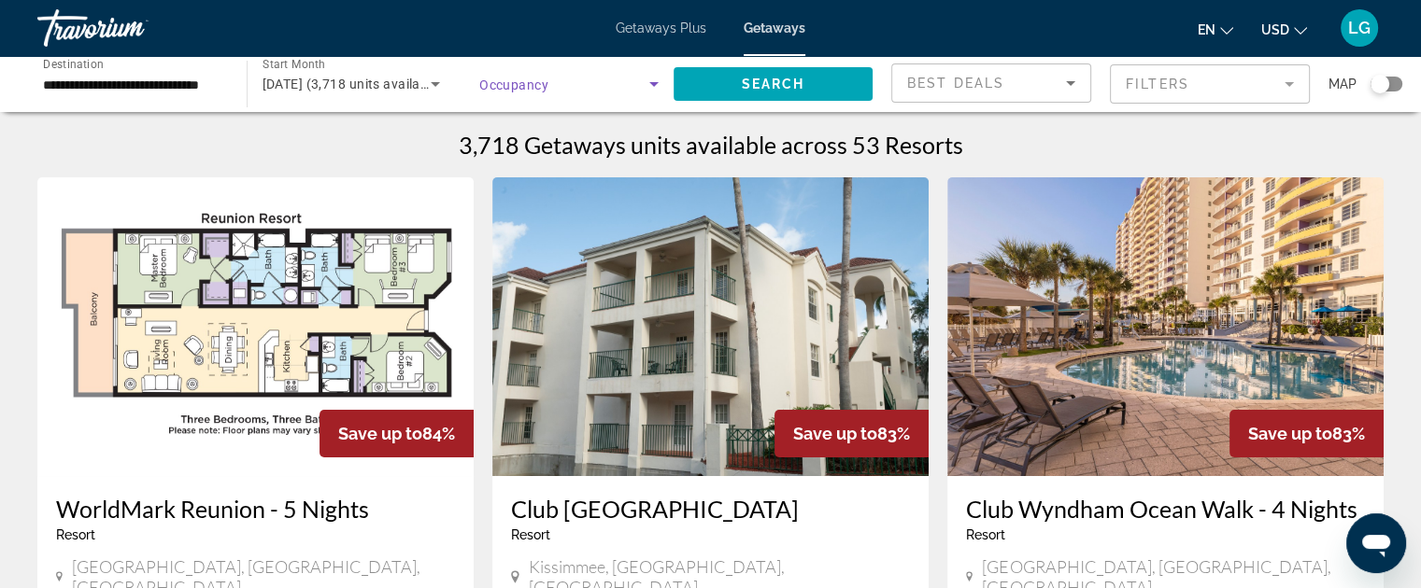
click at [621, 81] on span "Search widget" at bounding box center [564, 84] width 170 height 22
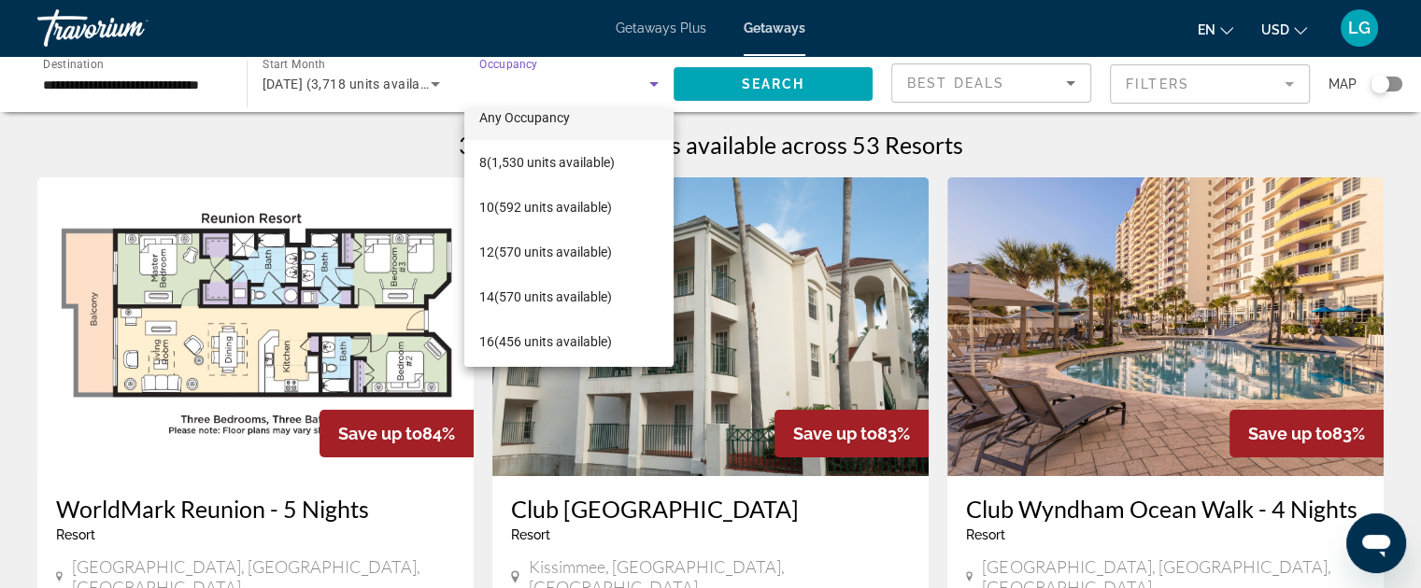
scroll to position [26, 0]
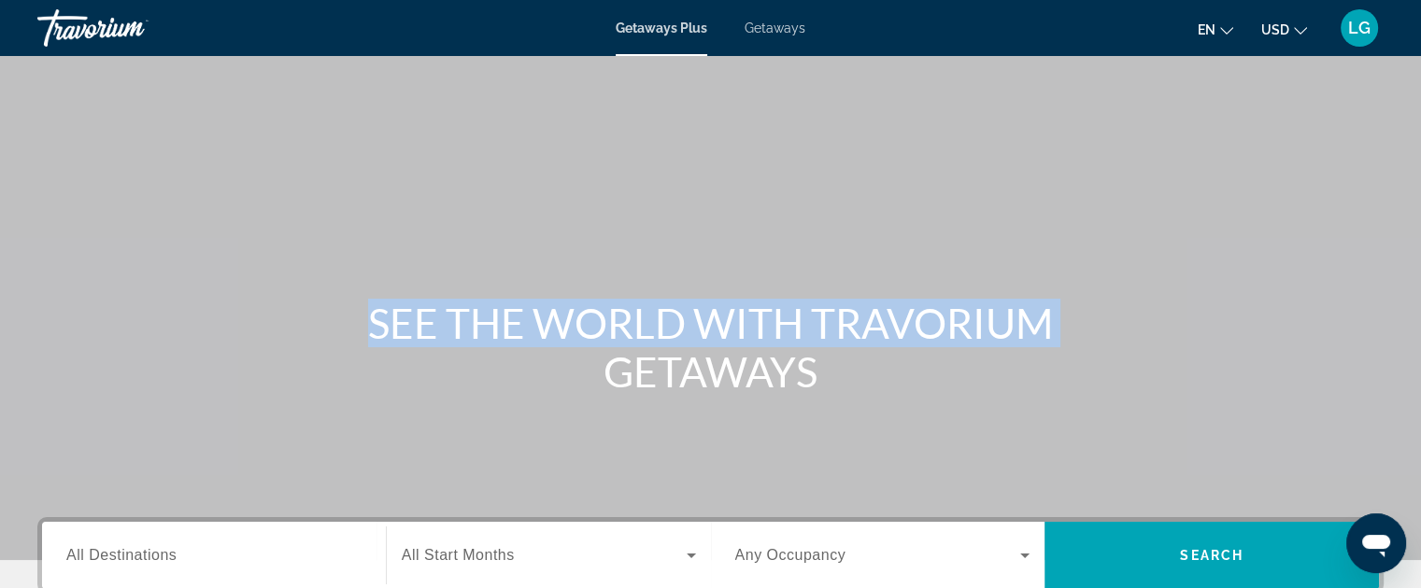
drag, startPoint x: 1418, startPoint y: 88, endPoint x: 1430, endPoint y: 124, distance: 38.4
click at [1421, 124] on html "Skip to main content Getaways Plus Getaways en English Español Français Italian…" at bounding box center [710, 294] width 1421 height 588
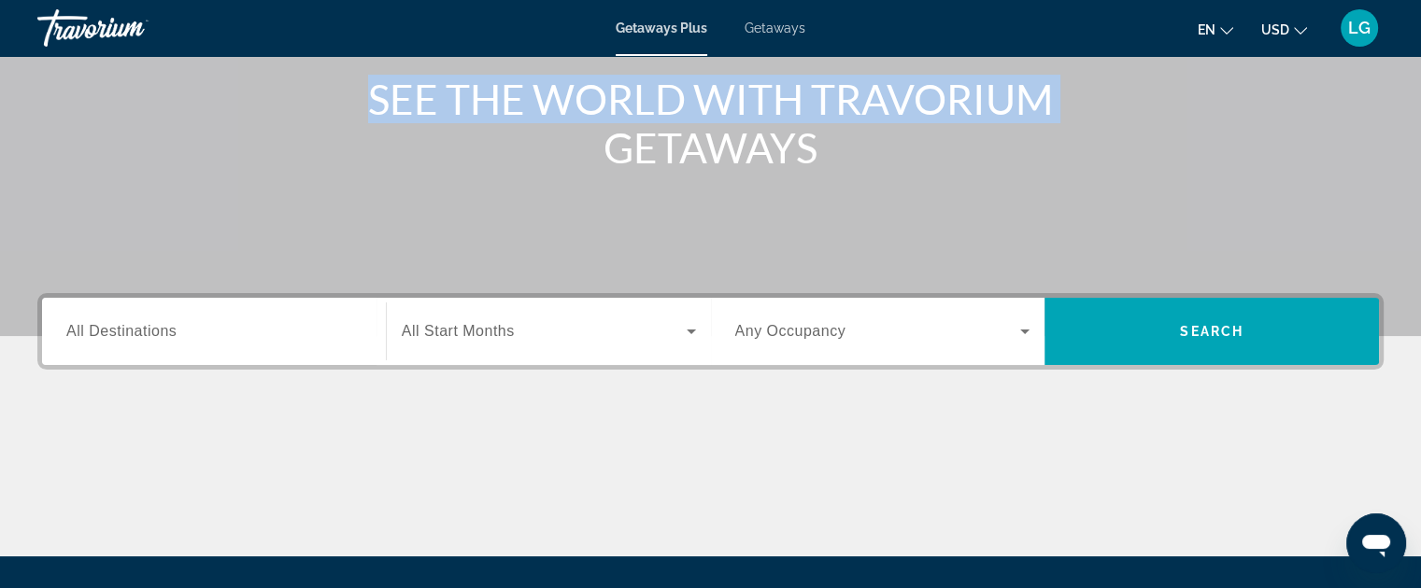
scroll to position [236, 0]
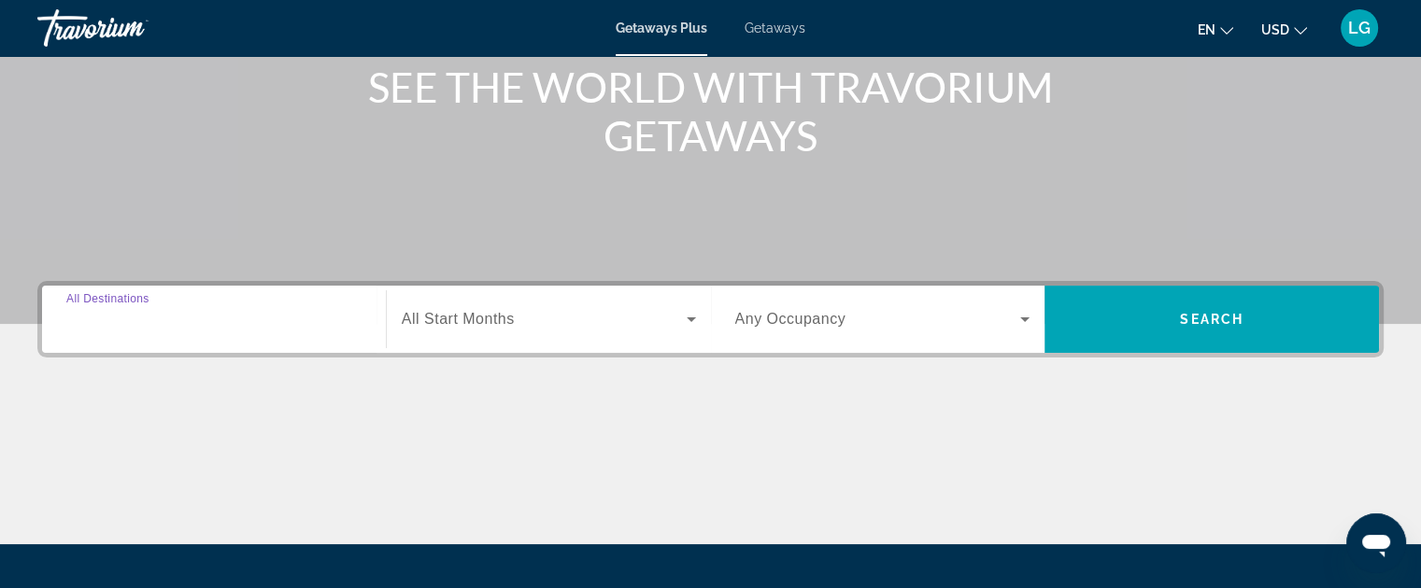
click at [280, 326] on input "Destination All Destinations" at bounding box center [213, 320] width 295 height 22
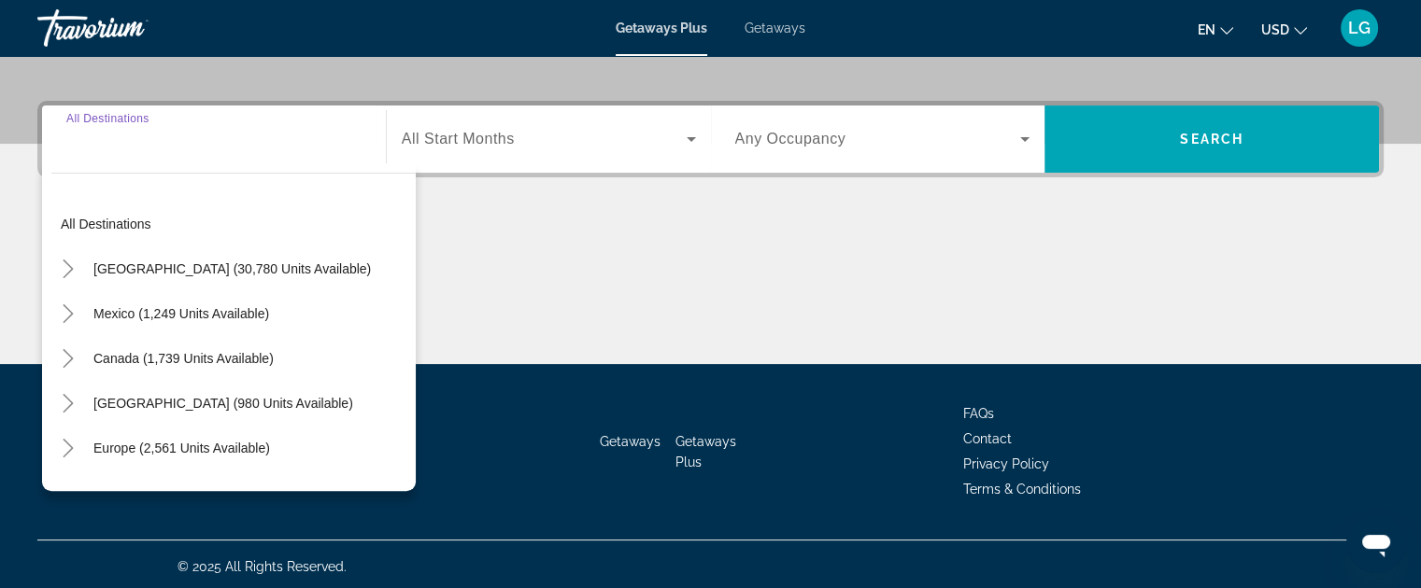
scroll to position [421, 0]
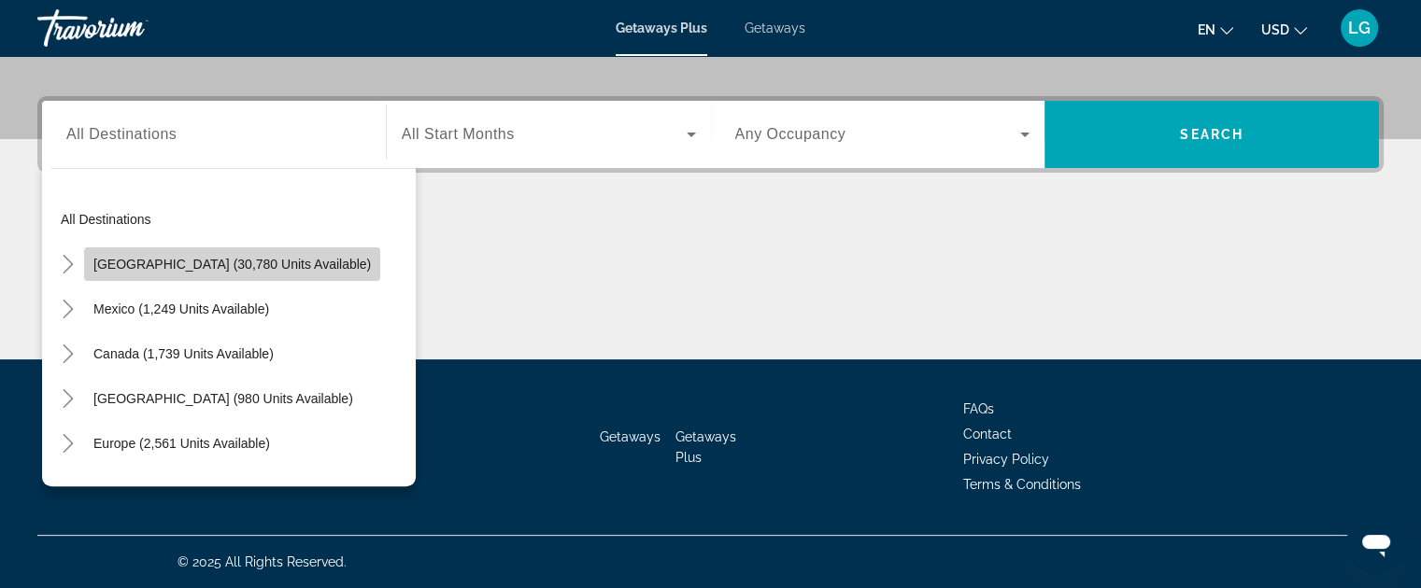
click at [245, 280] on span "Search widget" at bounding box center [232, 264] width 296 height 45
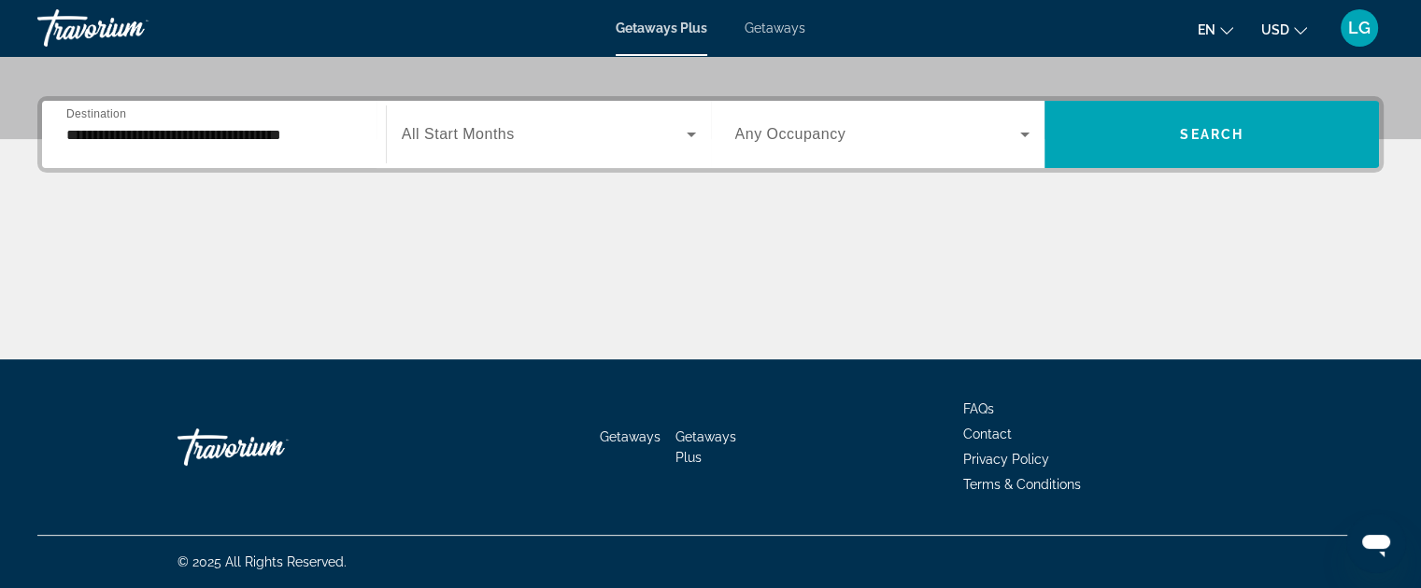
click at [321, 148] on div "**********" at bounding box center [213, 134] width 295 height 53
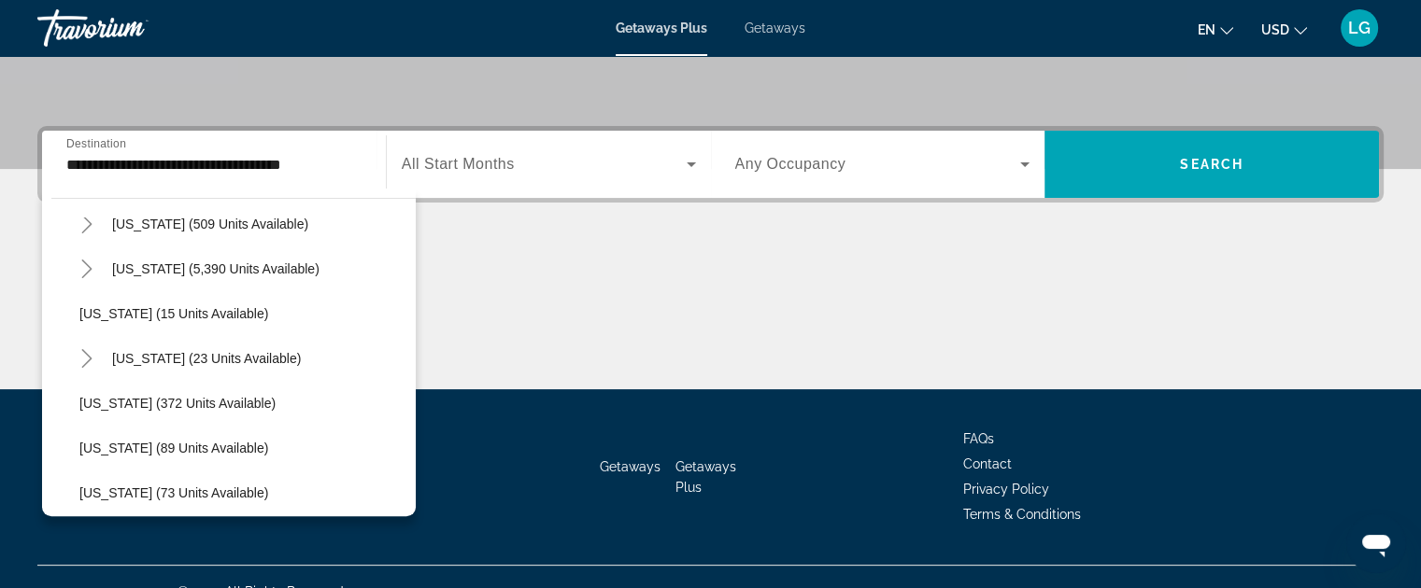
scroll to position [269, 0]
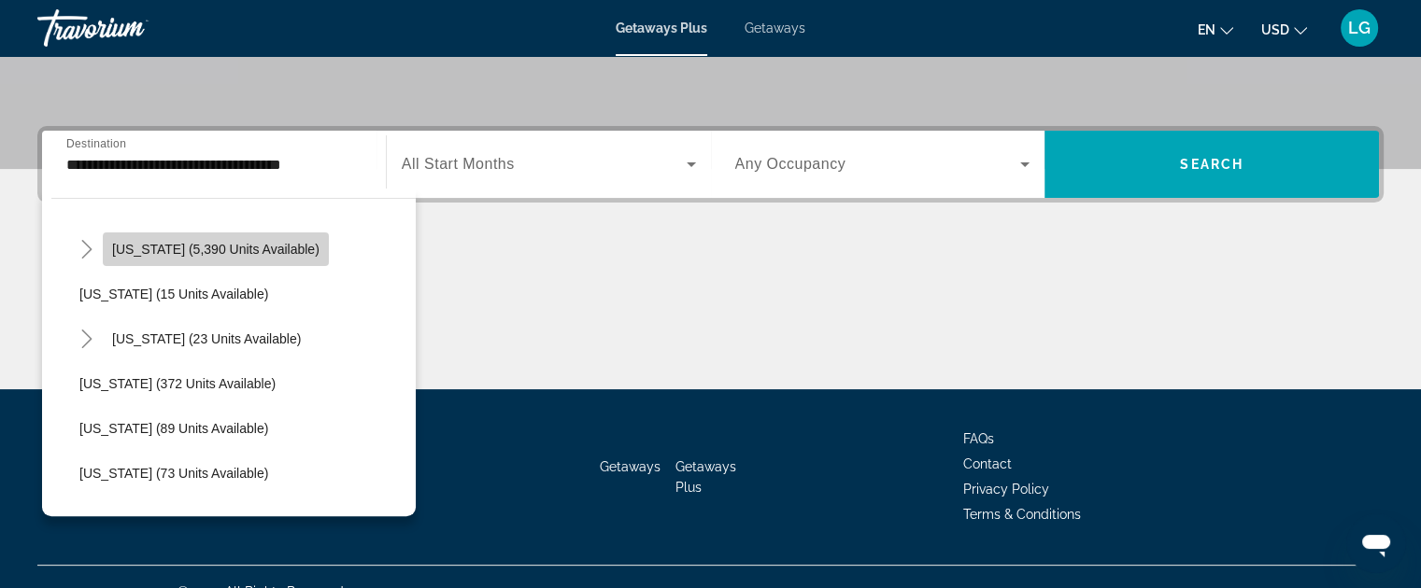
click at [234, 249] on span "[US_STATE] (5,390 units available)" at bounding box center [215, 249] width 207 height 15
type input "**********"
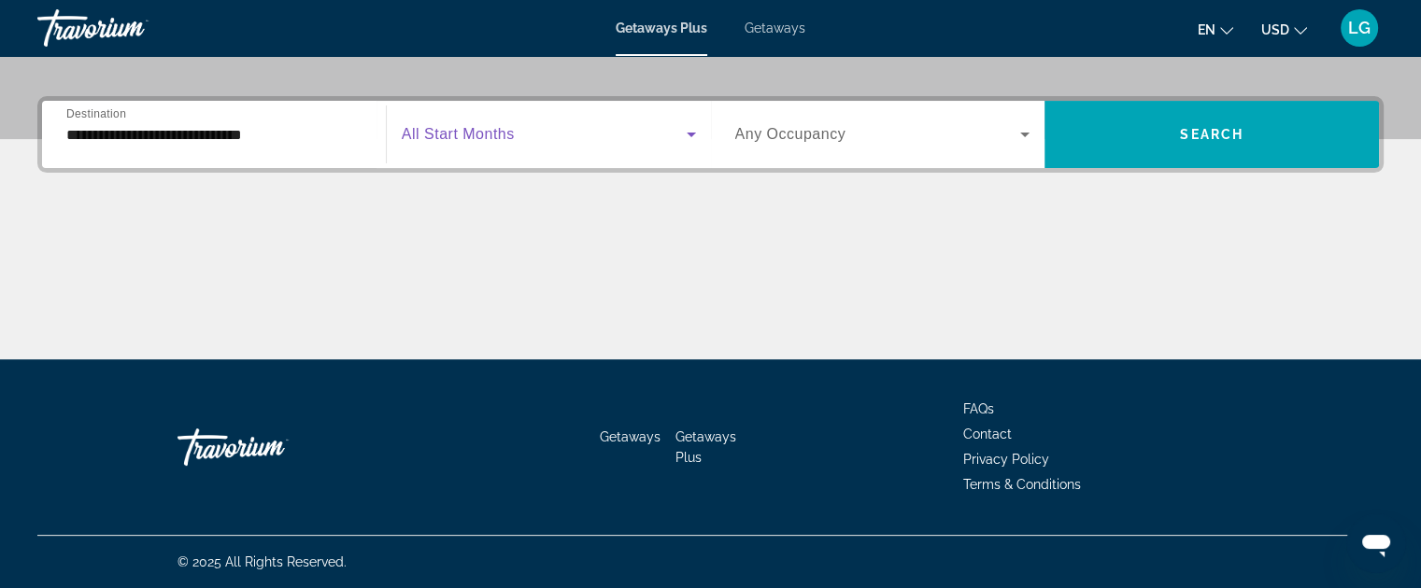
click at [520, 142] on span "Search widget" at bounding box center [544, 134] width 285 height 22
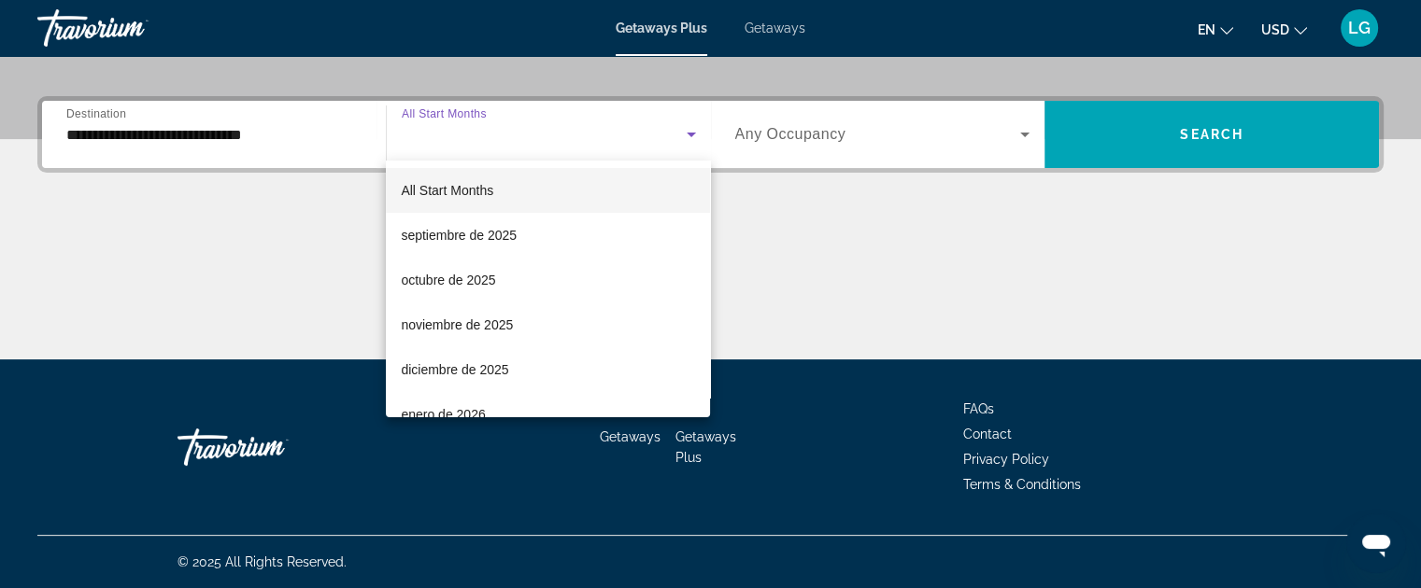
click at [842, 131] on div at bounding box center [710, 294] width 1421 height 588
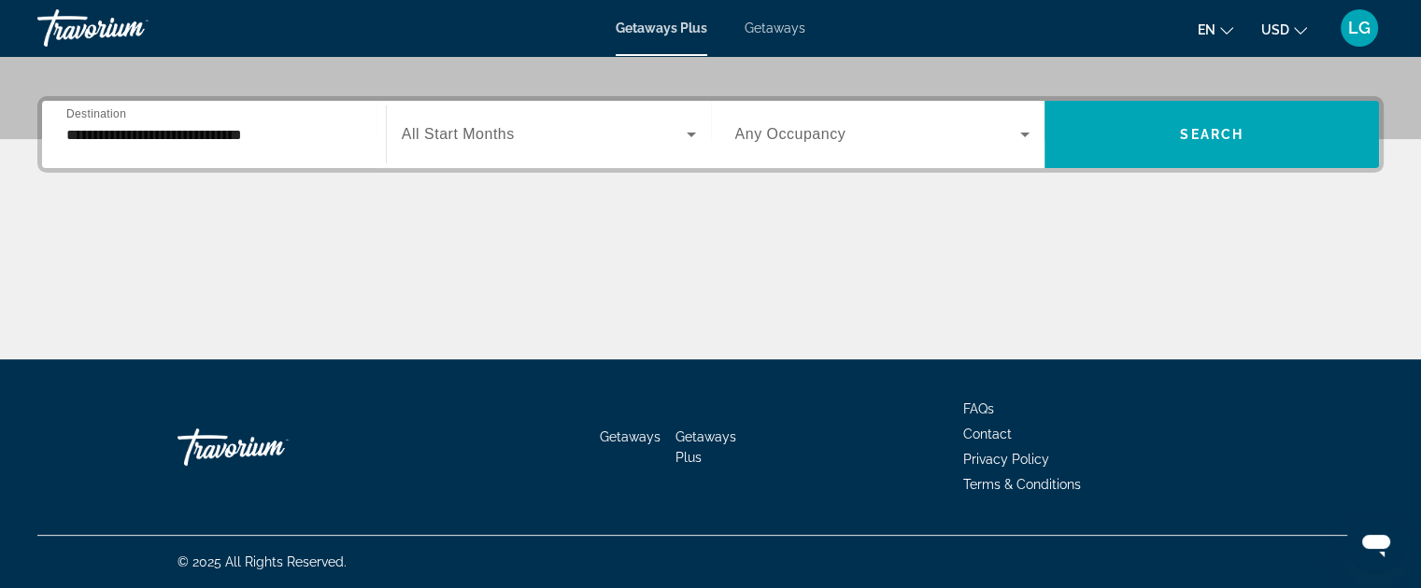
click at [842, 131] on span "Any Occupancy" at bounding box center [790, 134] width 111 height 16
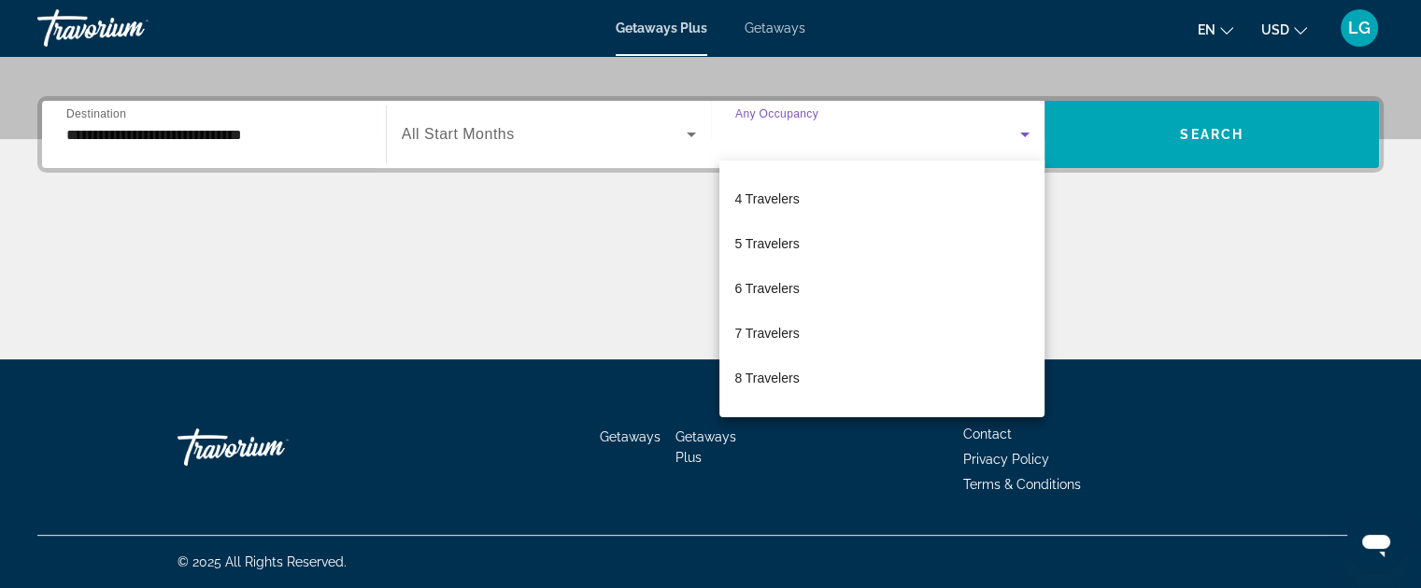
scroll to position [130, 0]
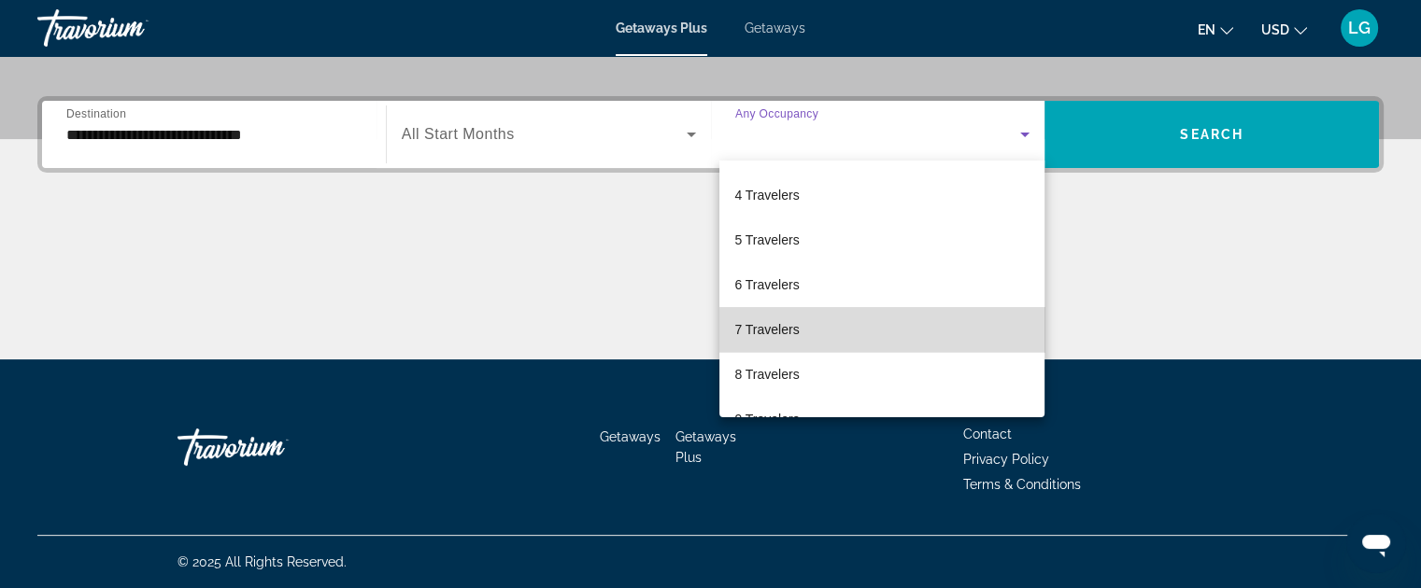
click at [924, 334] on mat-option "7 Travelers" at bounding box center [881, 329] width 325 height 45
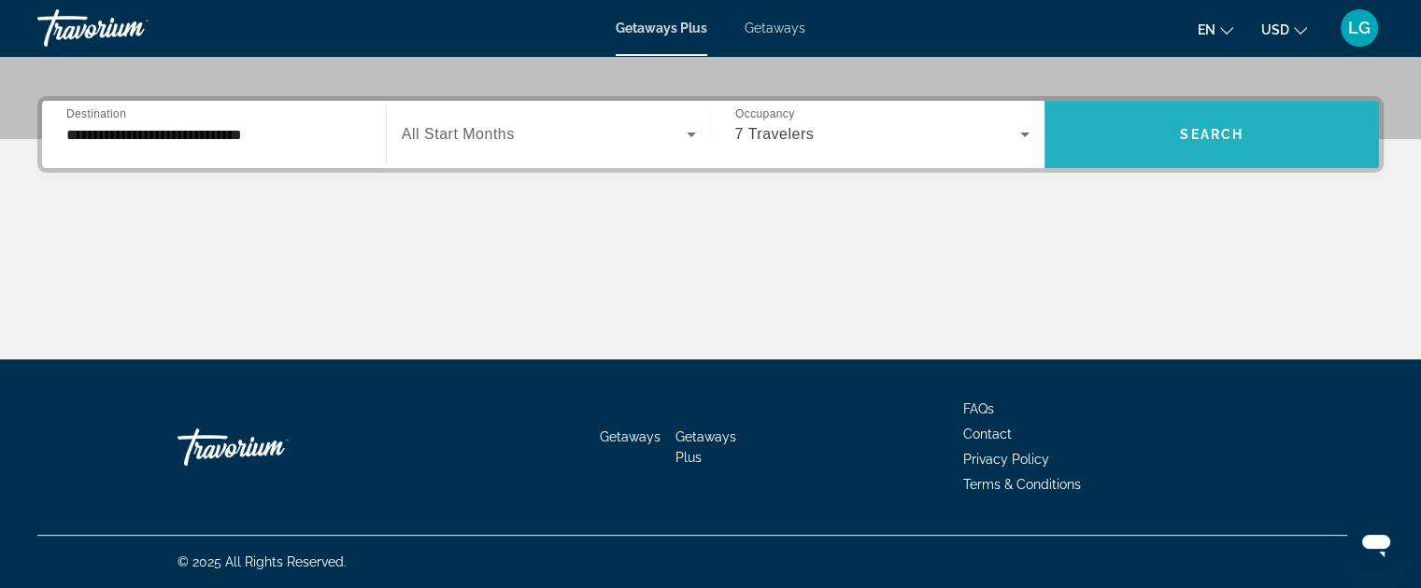
click at [1190, 136] on span "Search" at bounding box center [1212, 134] width 64 height 15
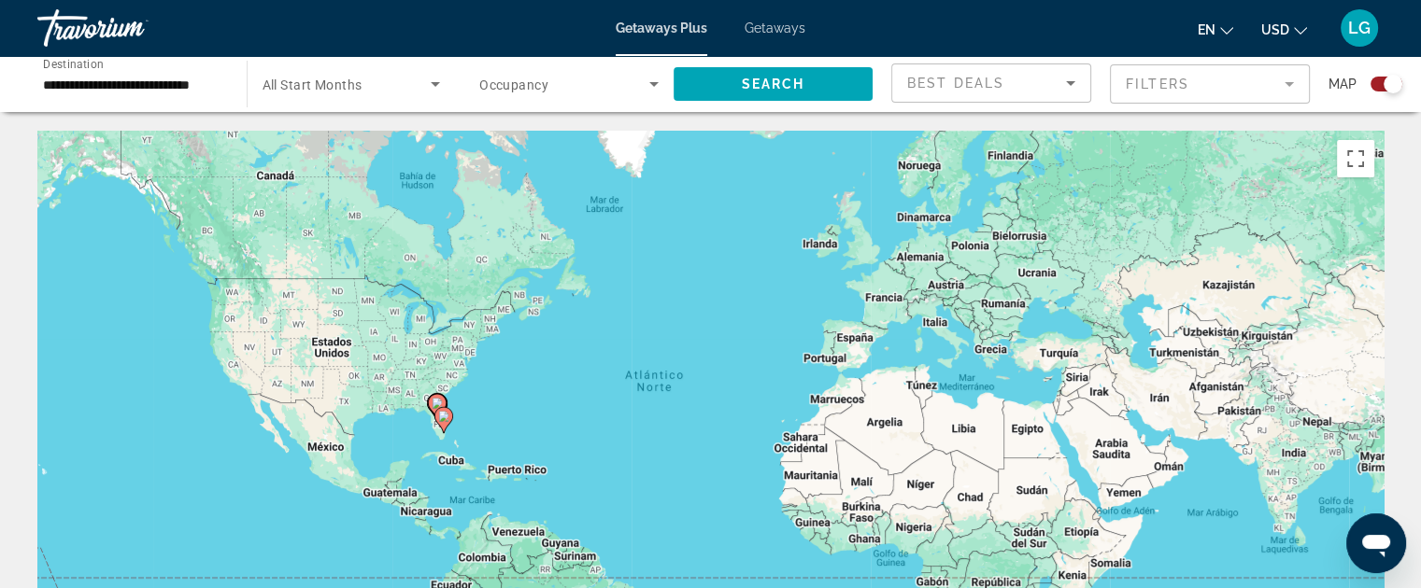
click at [1186, 87] on mat-form-field "Filters" at bounding box center [1210, 83] width 200 height 39
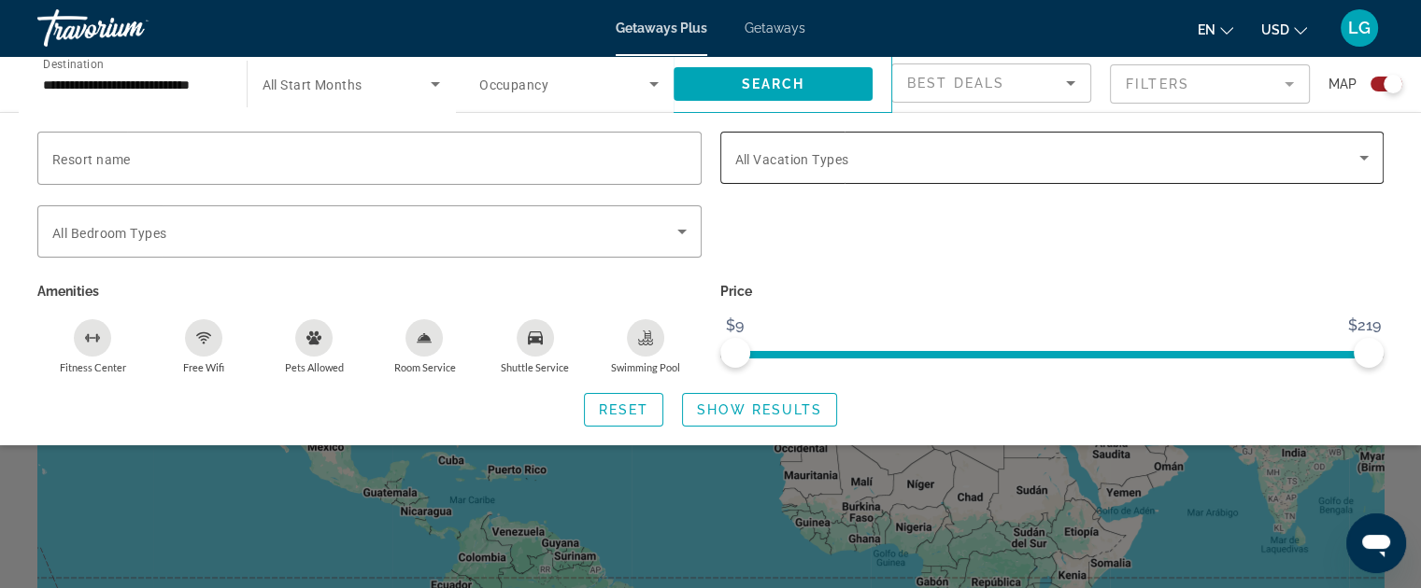
click at [836, 170] on div "Search widget" at bounding box center [1052, 158] width 634 height 52
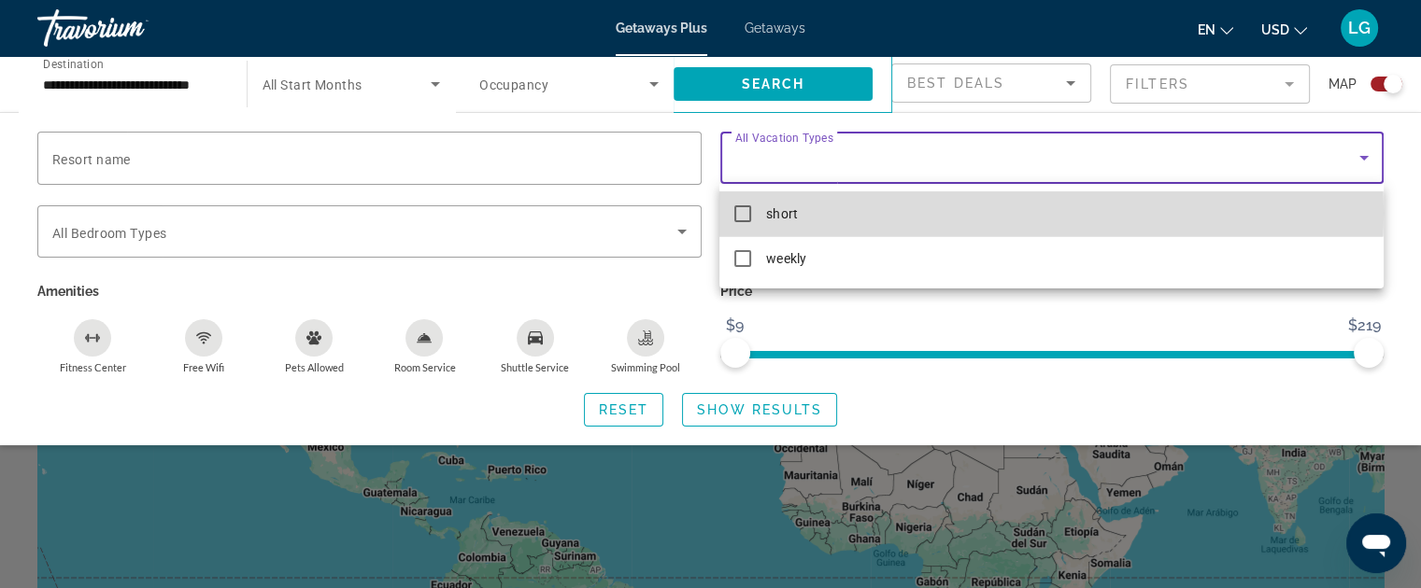
click at [743, 213] on mat-pseudo-checkbox at bounding box center [742, 213] width 17 height 17
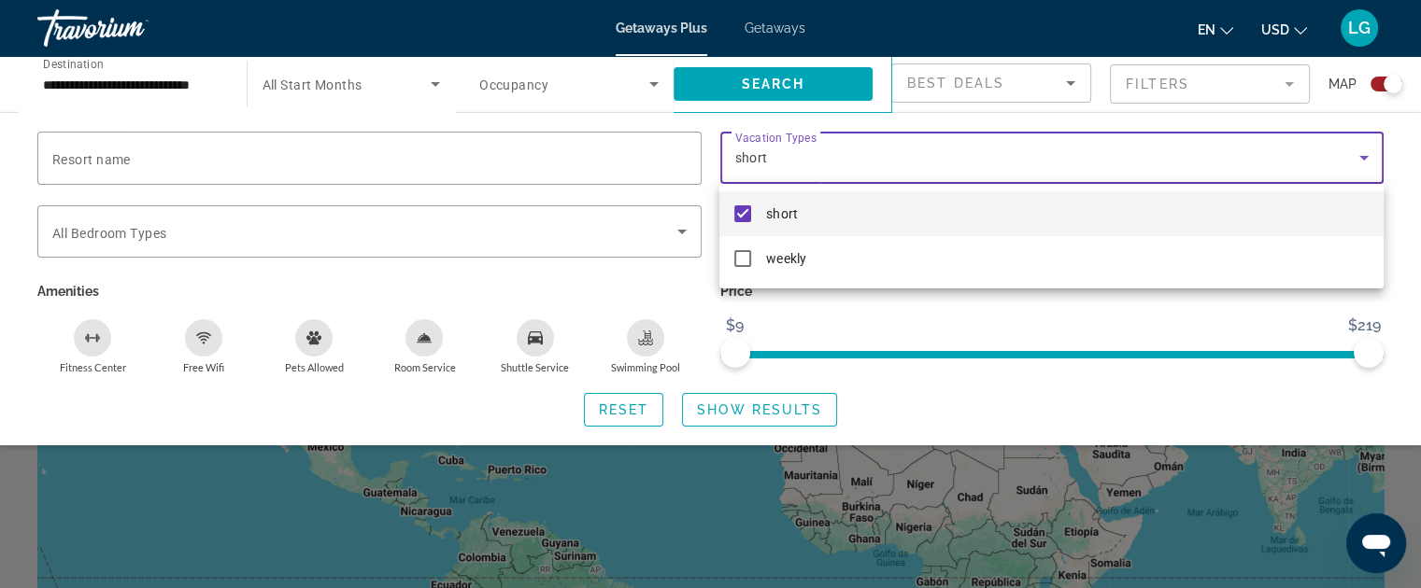
click at [1389, 177] on div at bounding box center [710, 294] width 1421 height 588
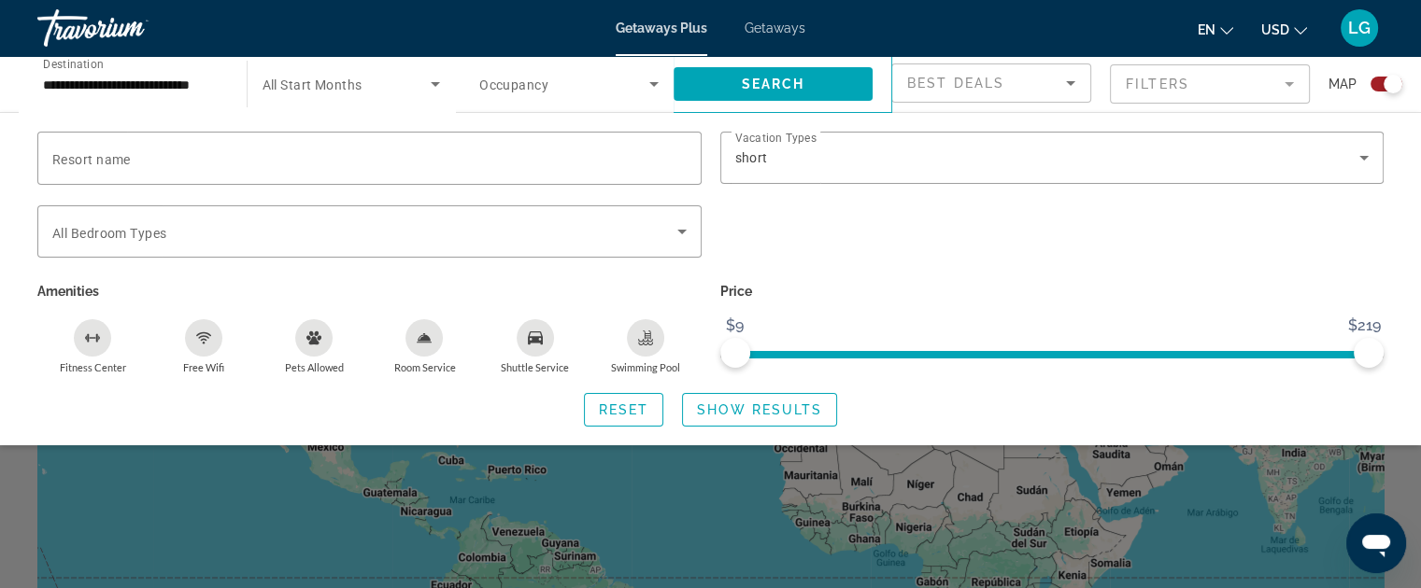
click at [647, 348] on div "Swimming Pool" at bounding box center [645, 337] width 37 height 37
click at [193, 352] on div "Free Wifi" at bounding box center [203, 337] width 37 height 37
click at [434, 343] on div "Room Service" at bounding box center [423, 337] width 37 height 37
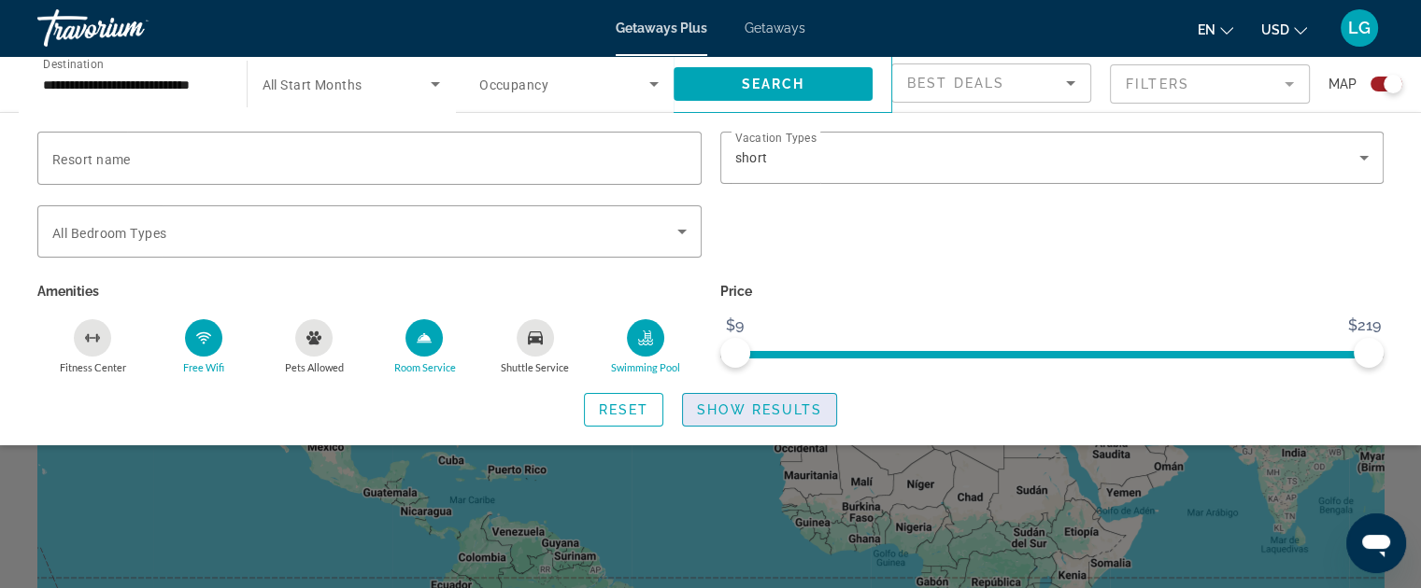
click at [743, 423] on span "Search widget" at bounding box center [759, 410] width 153 height 45
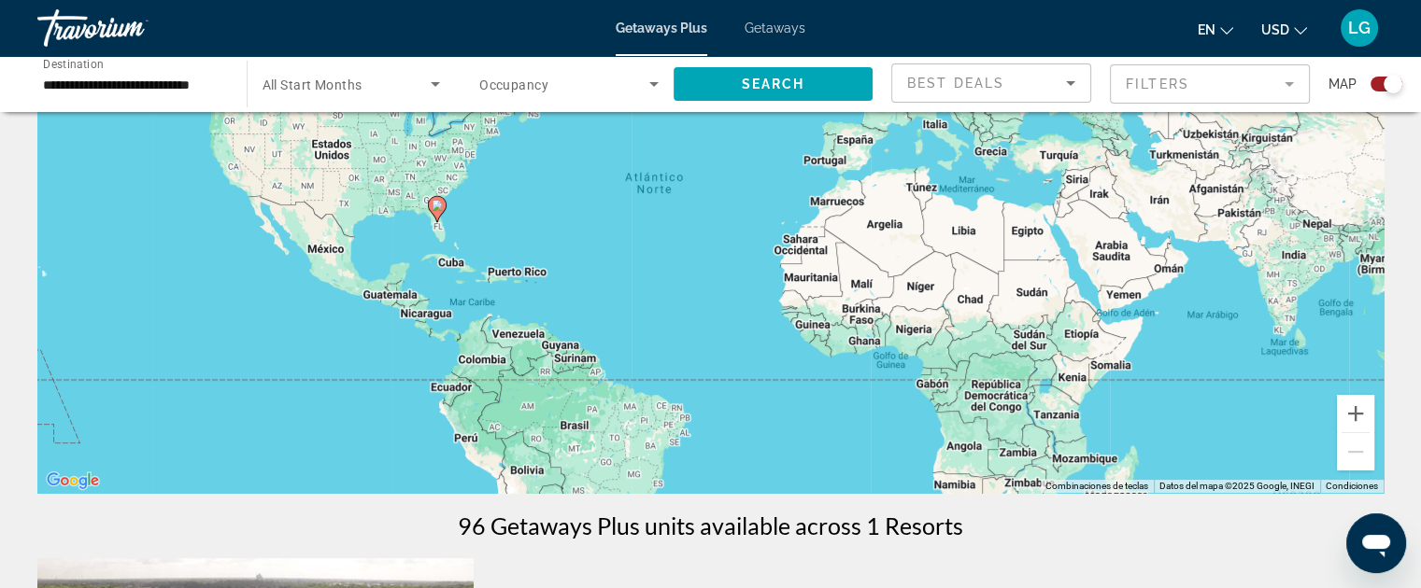
scroll to position [168, 0]
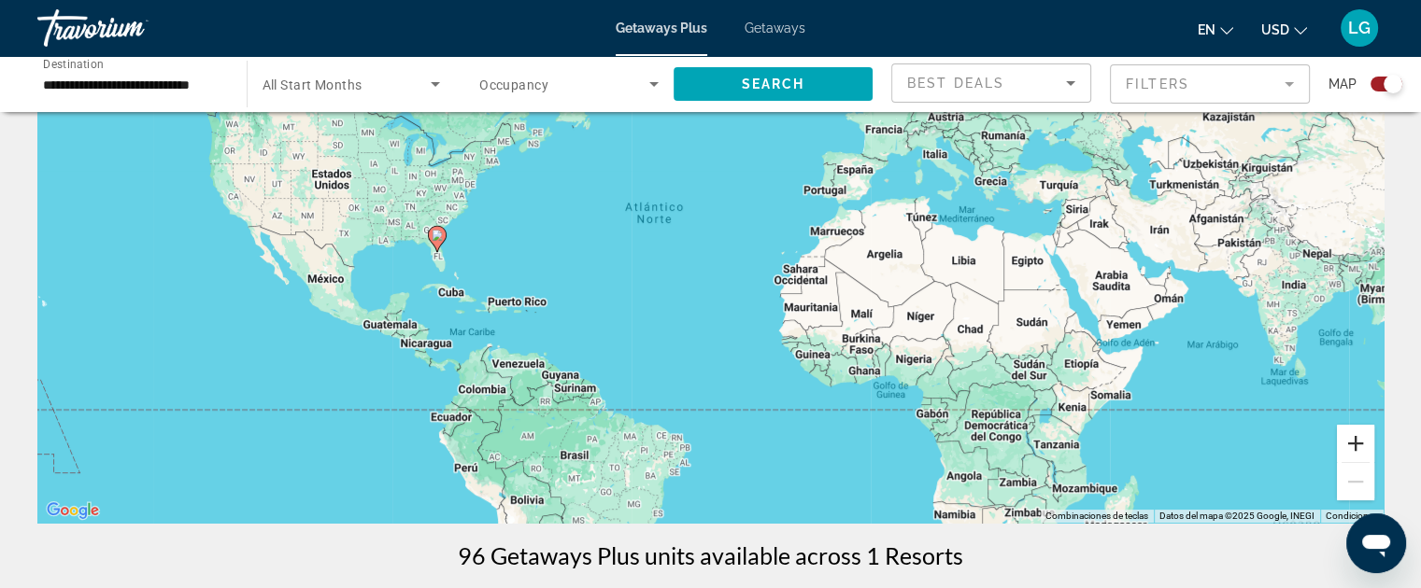
click at [1362, 446] on button "Acercar" at bounding box center [1355, 443] width 37 height 37
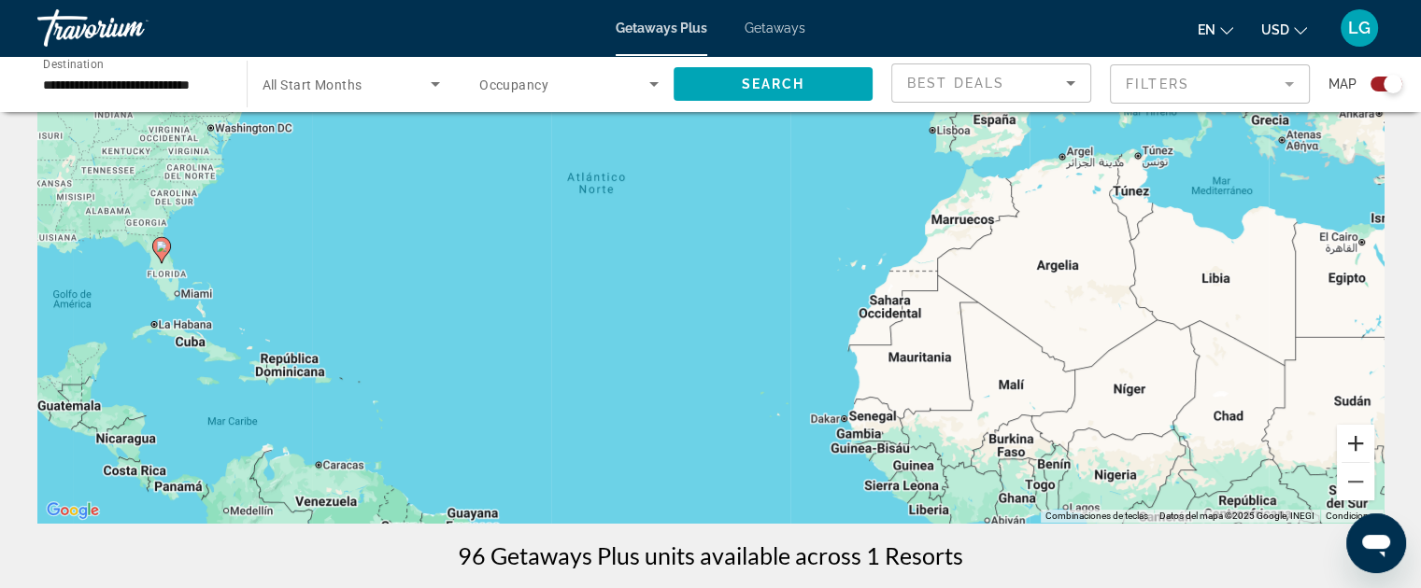
click at [1362, 446] on button "Acercar" at bounding box center [1355, 443] width 37 height 37
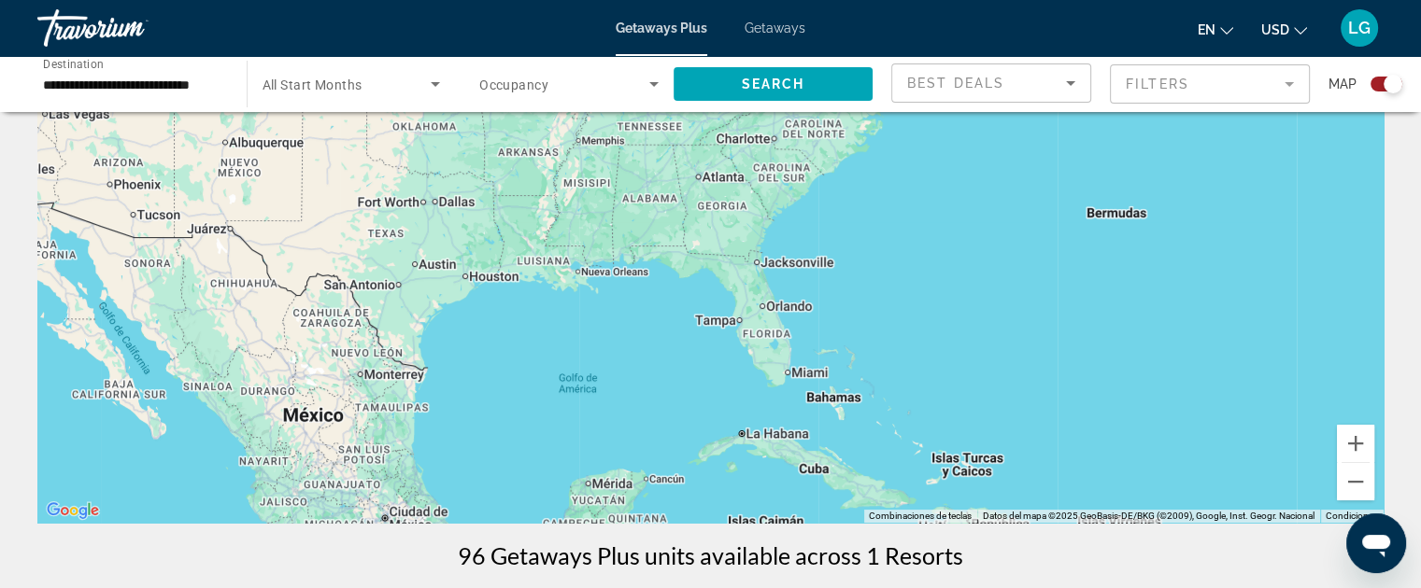
drag, startPoint x: 278, startPoint y: 444, endPoint x: 1432, endPoint y: 473, distance: 1153.9
click at [1421, 420] on html "**********" at bounding box center [710, 126] width 1421 height 588
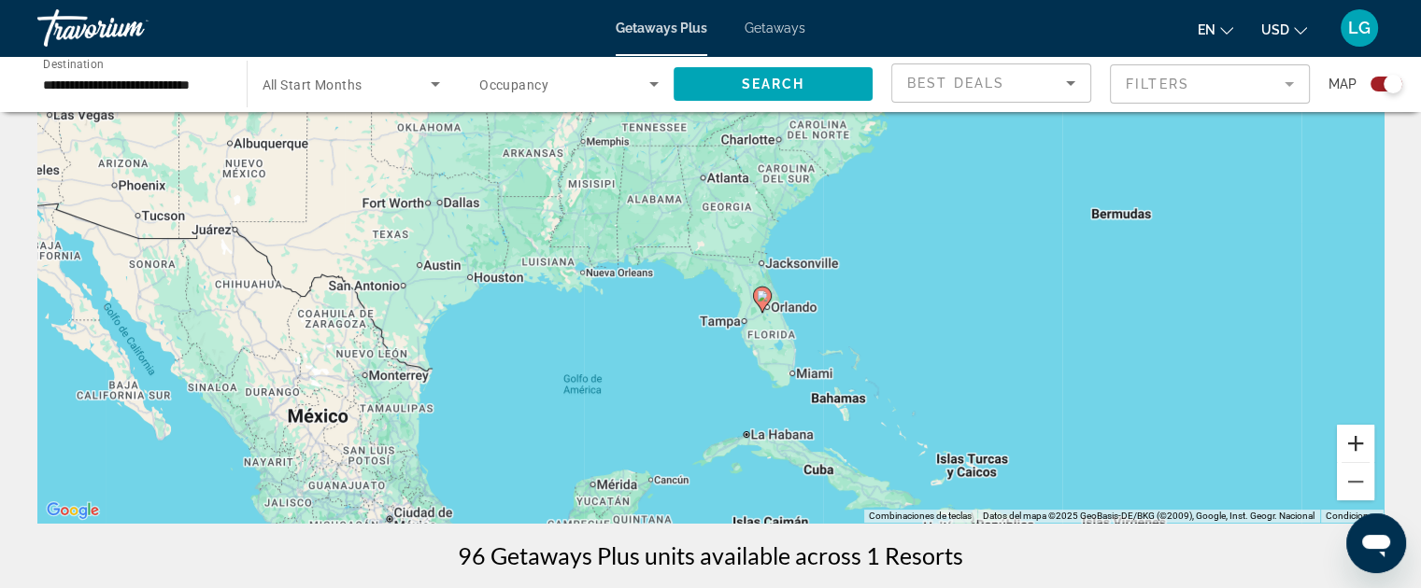
click at [1360, 442] on button "Acercar" at bounding box center [1355, 443] width 37 height 37
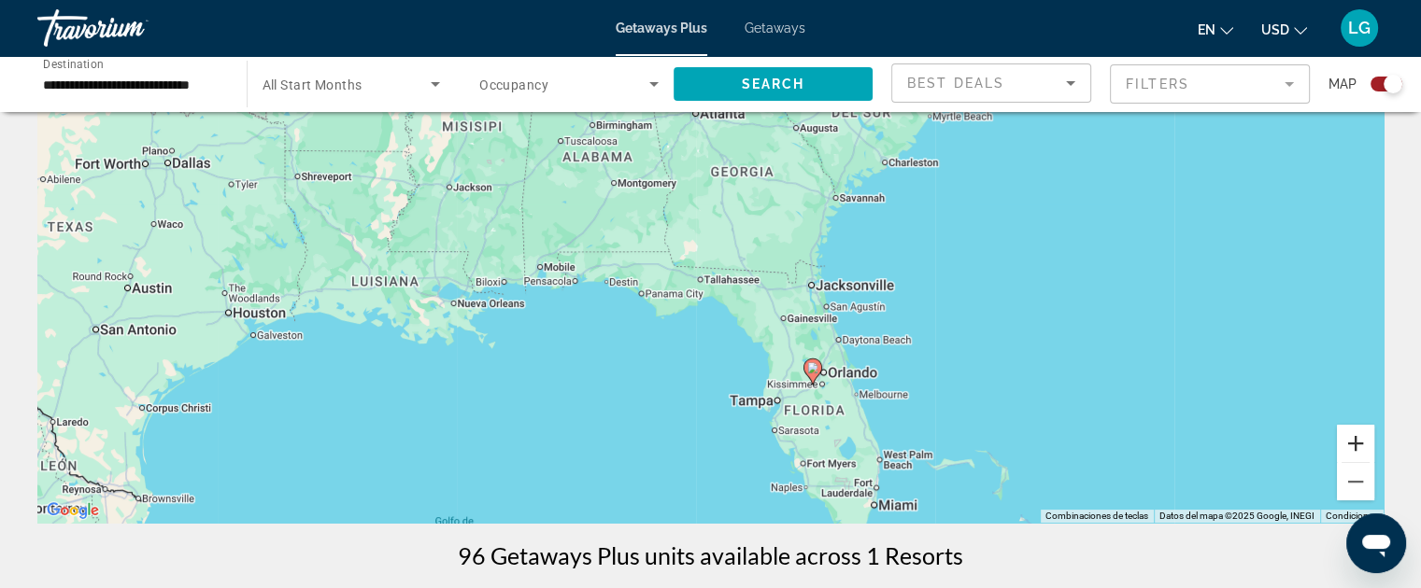
click at [1360, 442] on button "Acercar" at bounding box center [1355, 443] width 37 height 37
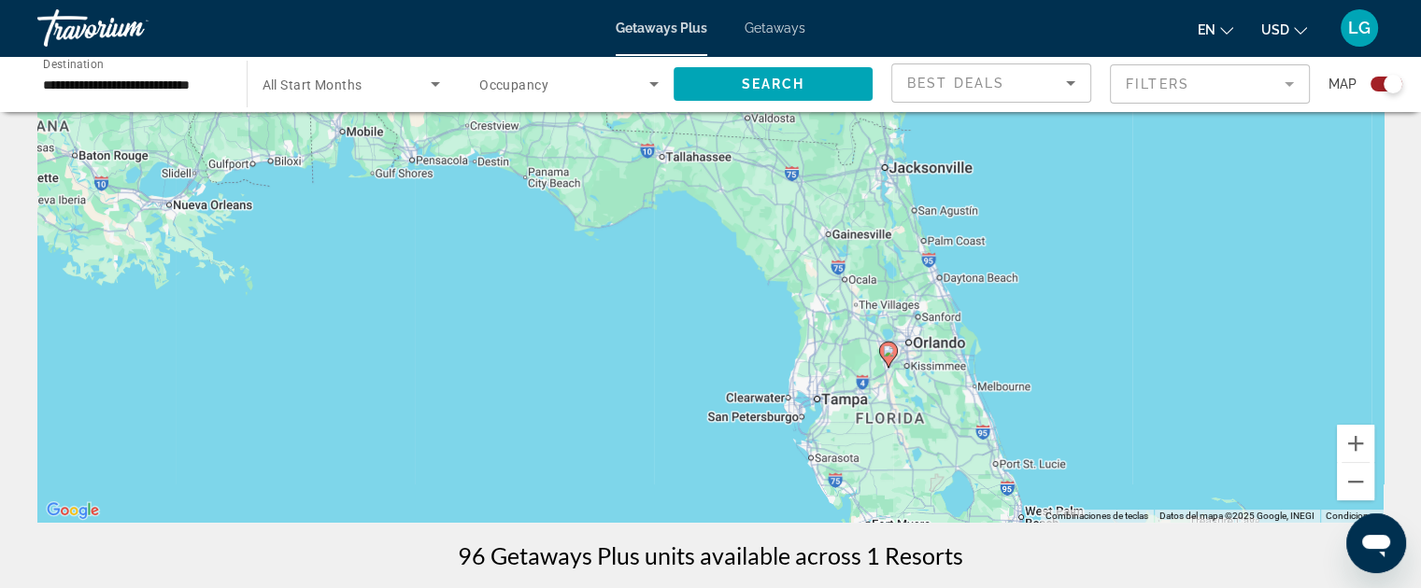
drag, startPoint x: 1050, startPoint y: 438, endPoint x: 1020, endPoint y: 269, distance: 171.7
click at [1020, 269] on div "Para activar la función de arrastrar con el teclado, presiona Alt + Intro. Una …" at bounding box center [710, 243] width 1346 height 560
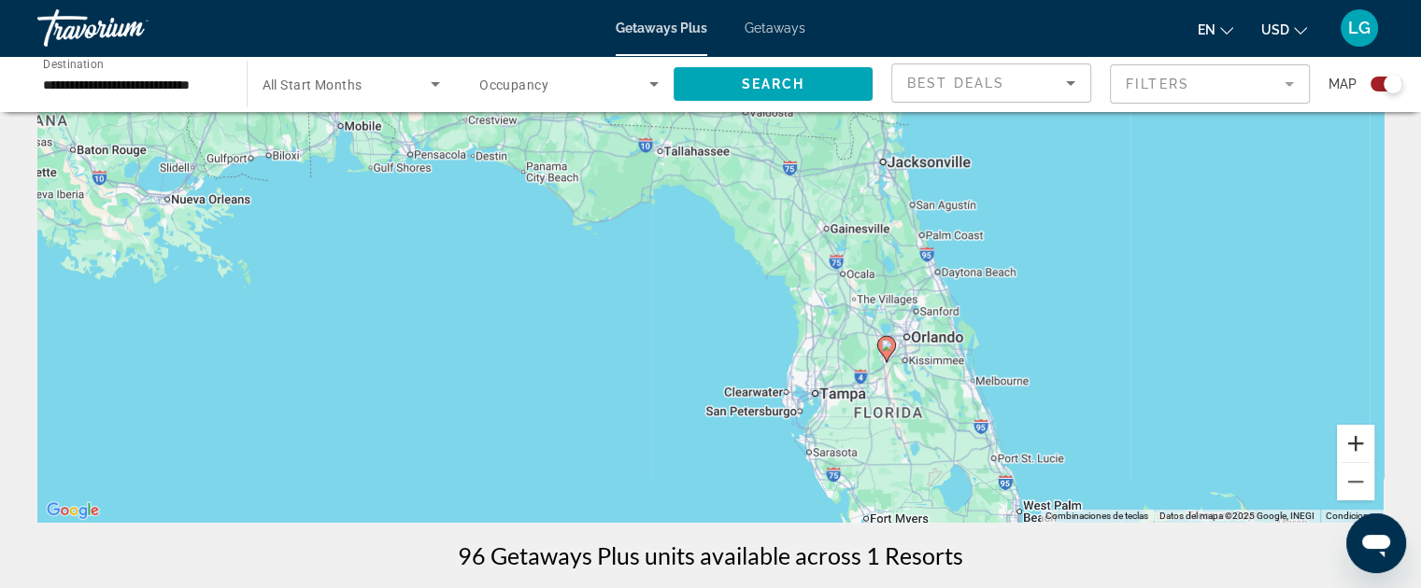
click at [1342, 439] on button "Acercar" at bounding box center [1355, 443] width 37 height 37
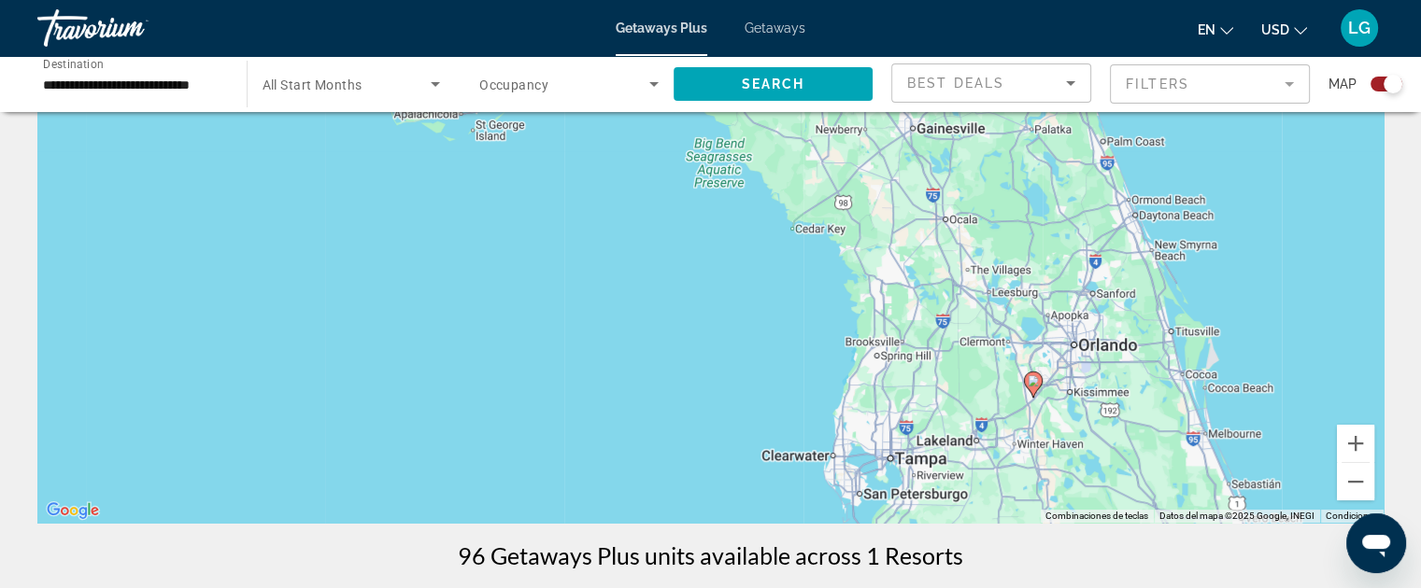
drag, startPoint x: 1077, startPoint y: 483, endPoint x: 1049, endPoint y: 393, distance: 93.9
click at [1049, 393] on div "Para activar la función de arrastrar con el teclado, presiona Alt + Intro. Una …" at bounding box center [710, 243] width 1346 height 560
click at [1353, 455] on button "Acercar" at bounding box center [1355, 443] width 37 height 37
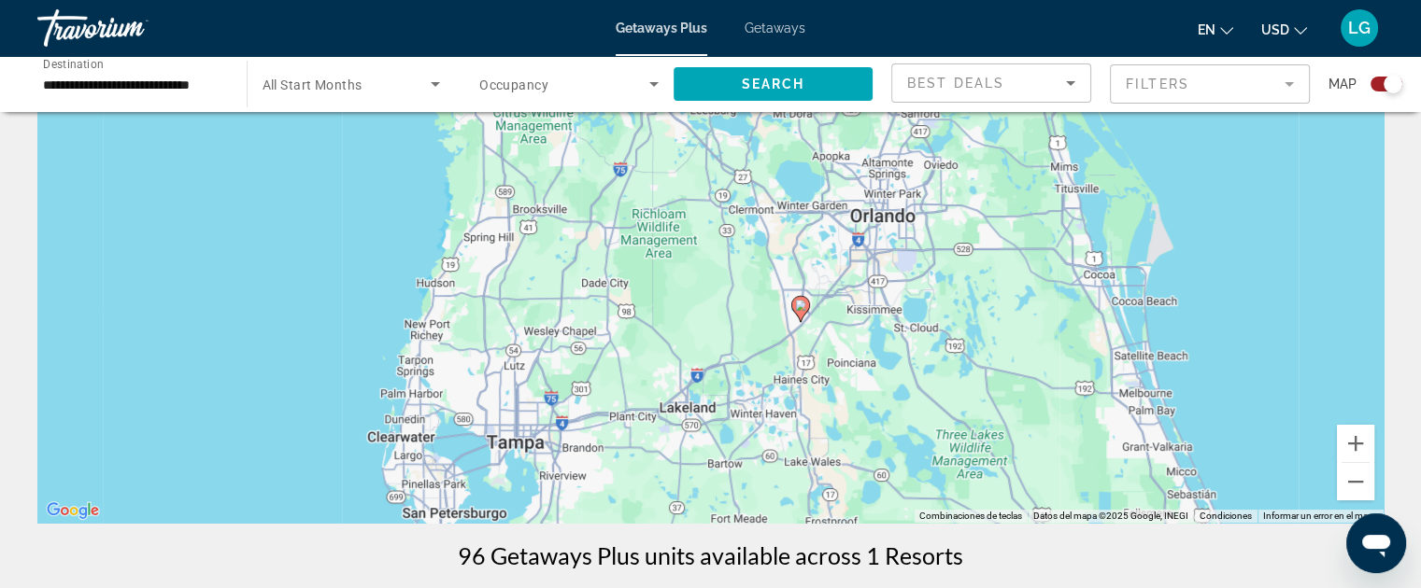
drag, startPoint x: 1088, startPoint y: 356, endPoint x: 512, endPoint y: 120, distance: 622.9
click at [512, 120] on div "Para activar la función de arrastrar con el teclado, presiona Alt + Intro. Una …" at bounding box center [710, 243] width 1346 height 560
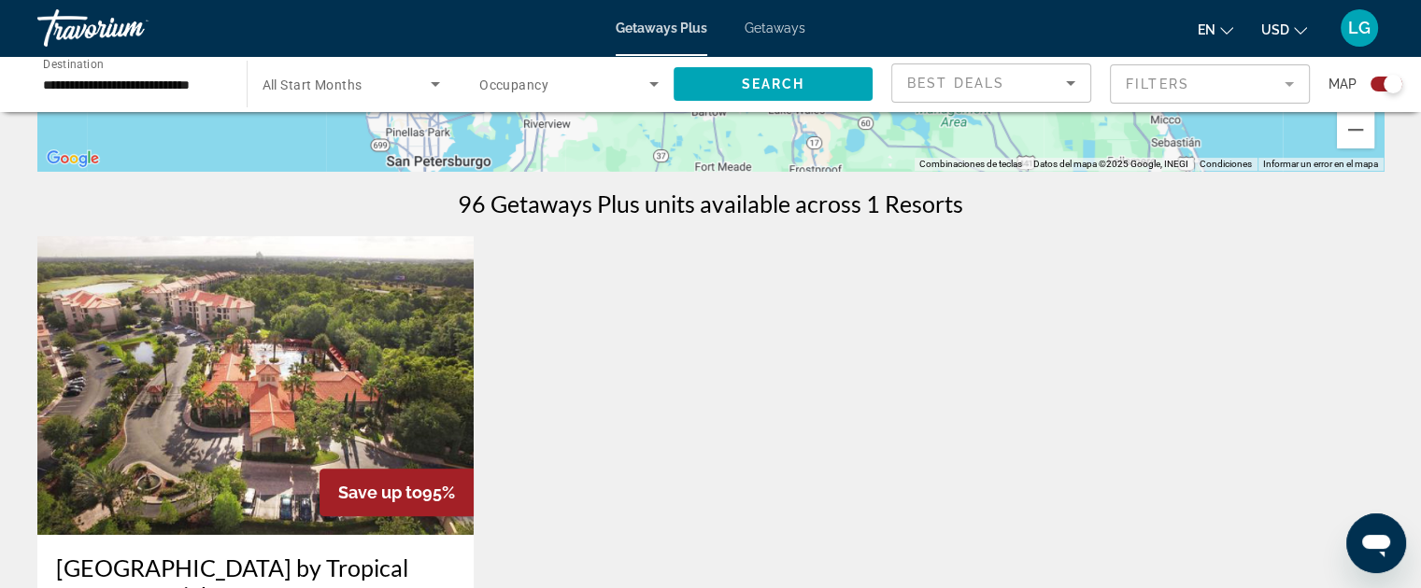
scroll to position [576, 0]
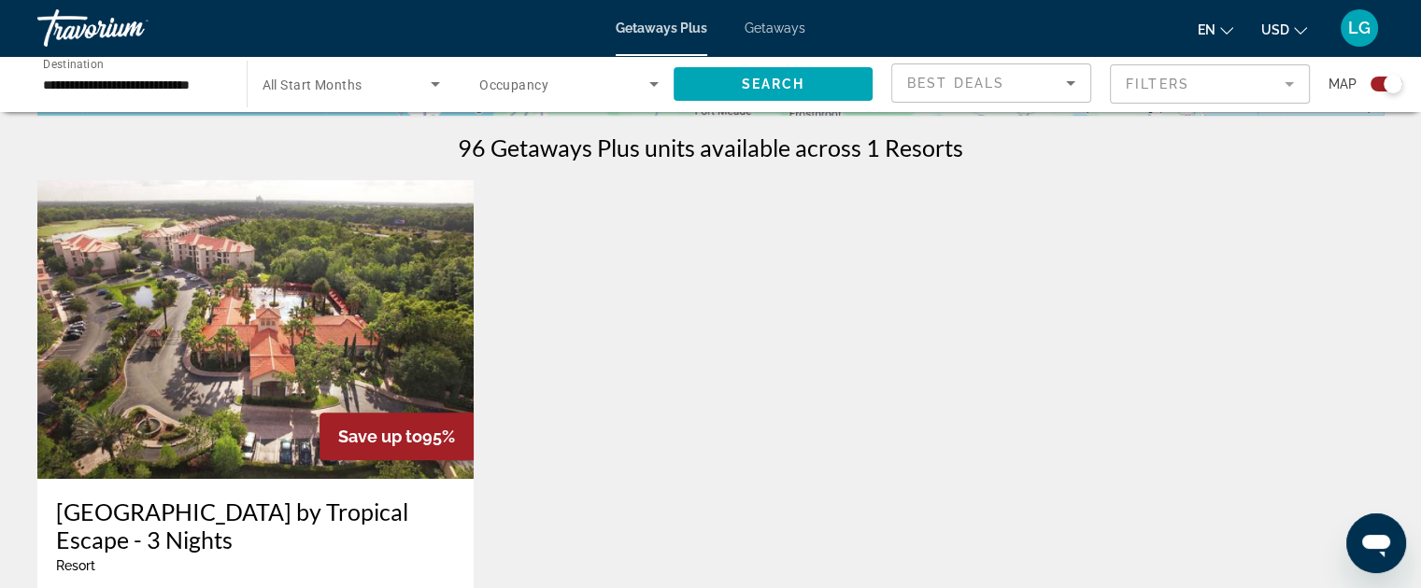
click at [295, 318] on img "Main content" at bounding box center [255, 329] width 436 height 299
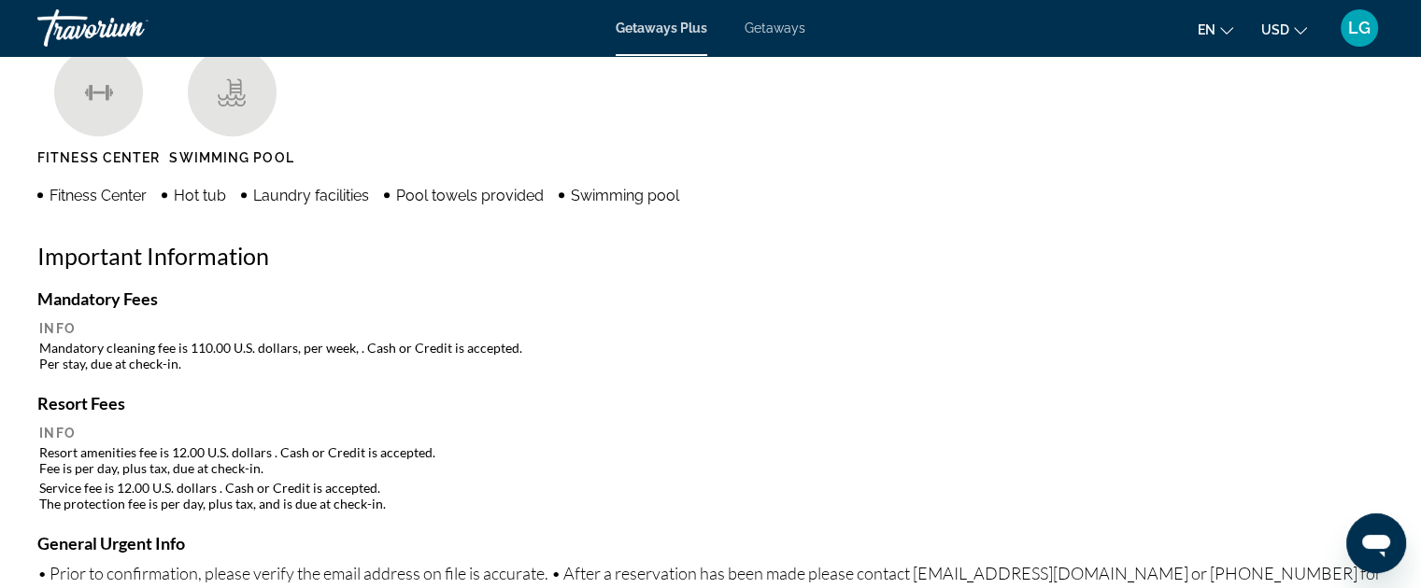
scroll to position [1556, 0]
